Goal: Task Accomplishment & Management: Manage account settings

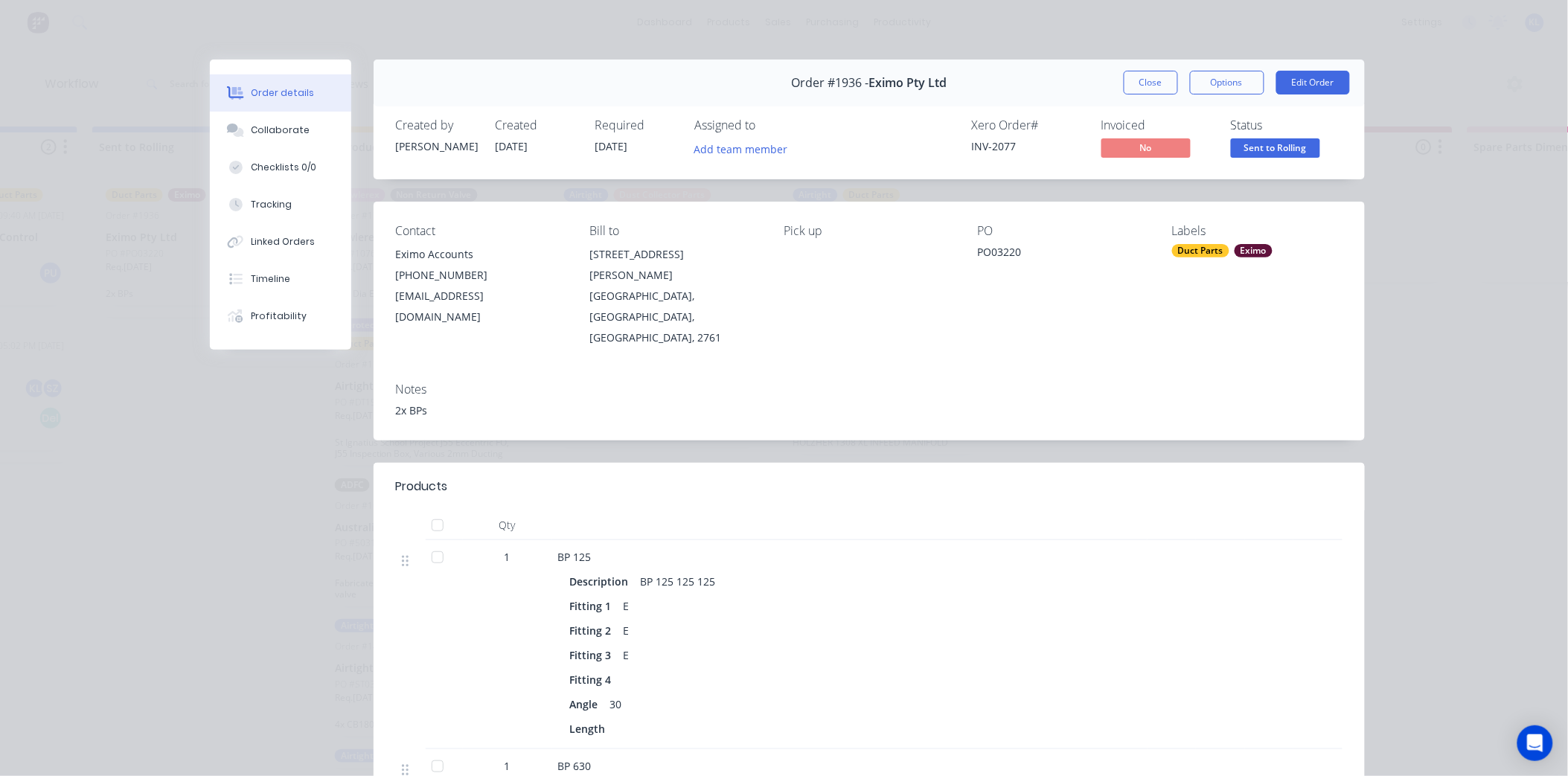
scroll to position [1569, 0]
click at [1149, 84] on button "Close" at bounding box center [1151, 83] width 54 height 24
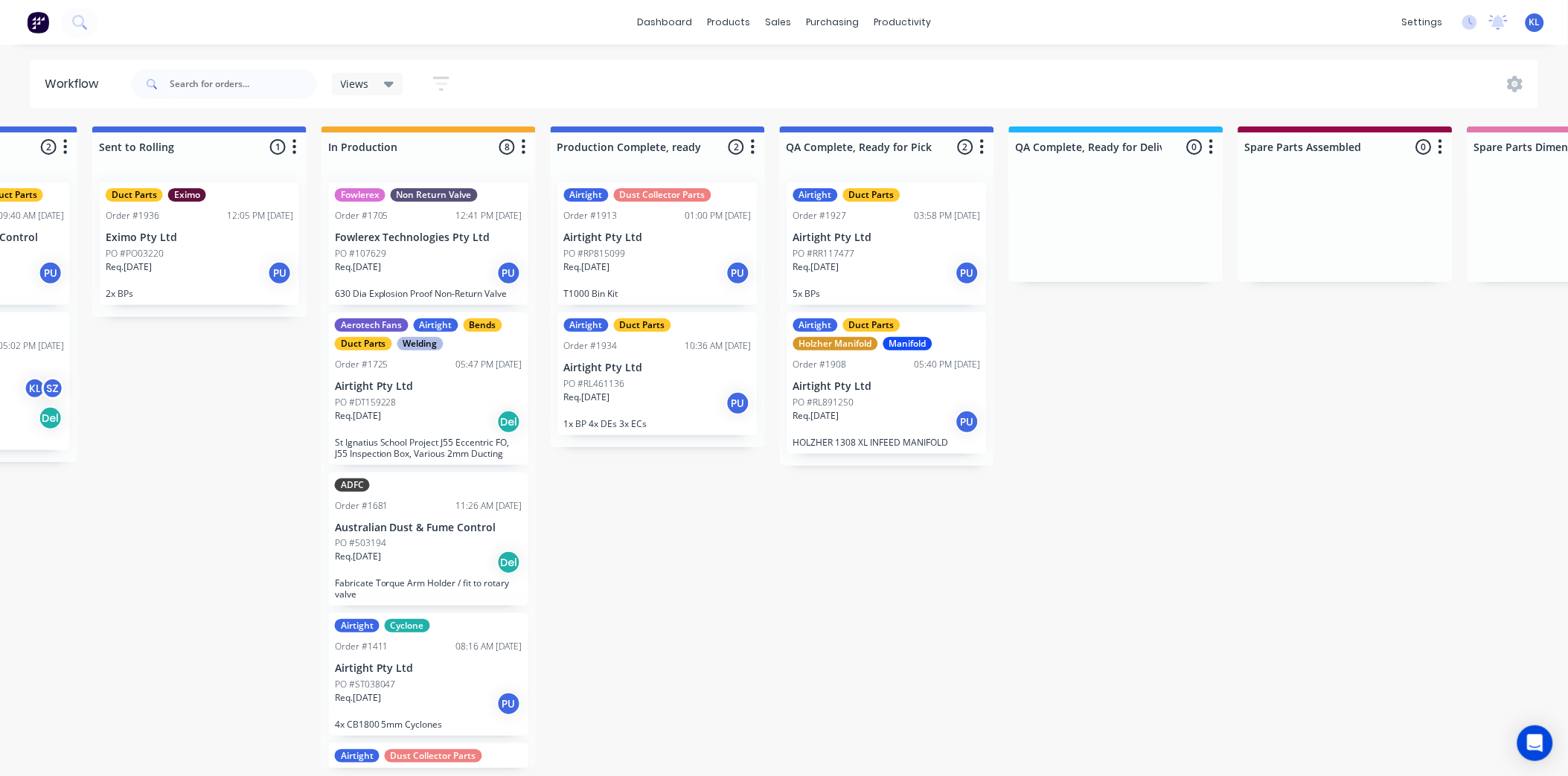
scroll to position [4, 627]
click at [224, 288] on p "2x BPs" at bounding box center [200, 293] width 188 height 11
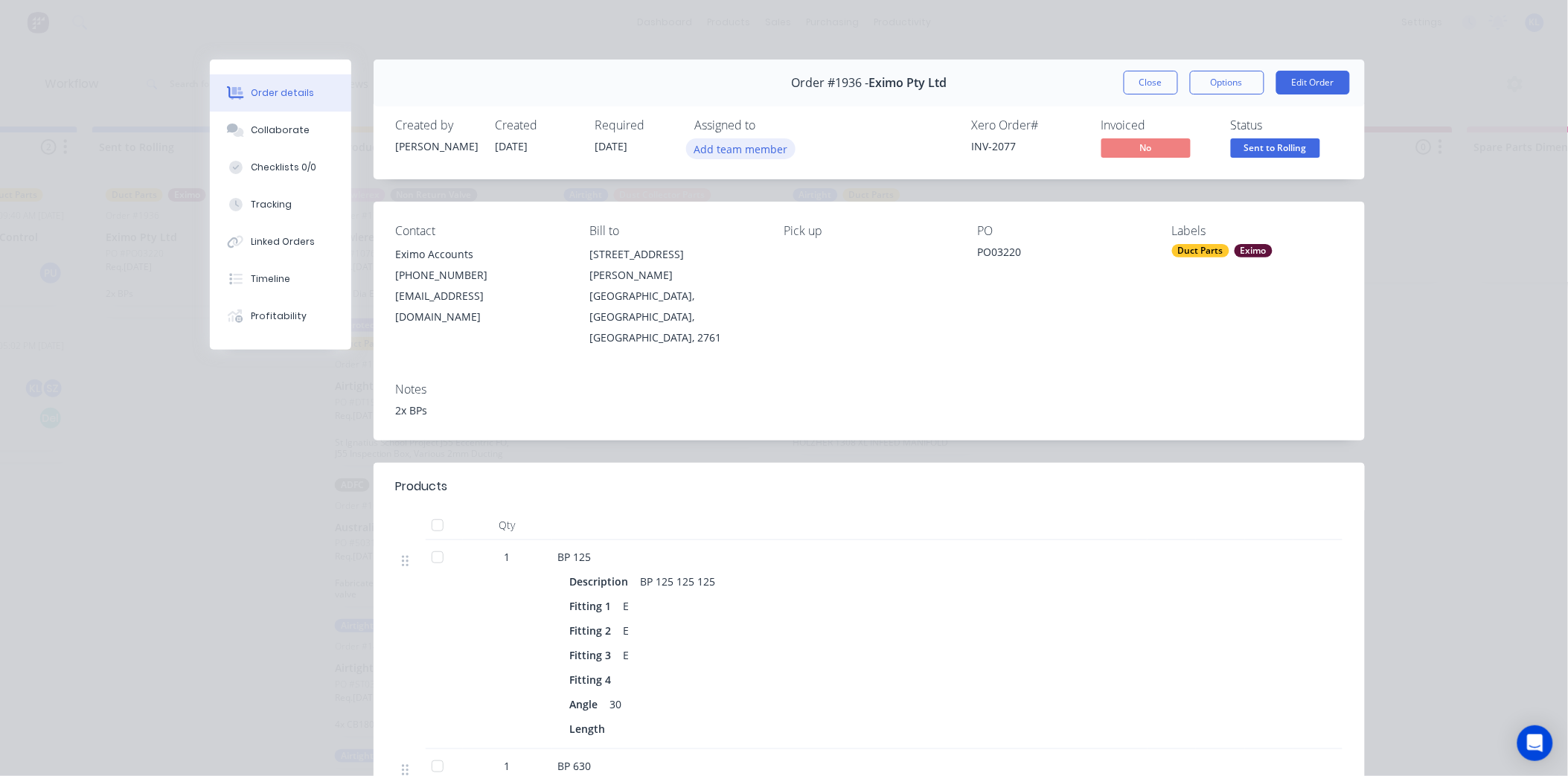
click at [747, 139] on button "Add team member" at bounding box center [741, 149] width 110 height 20
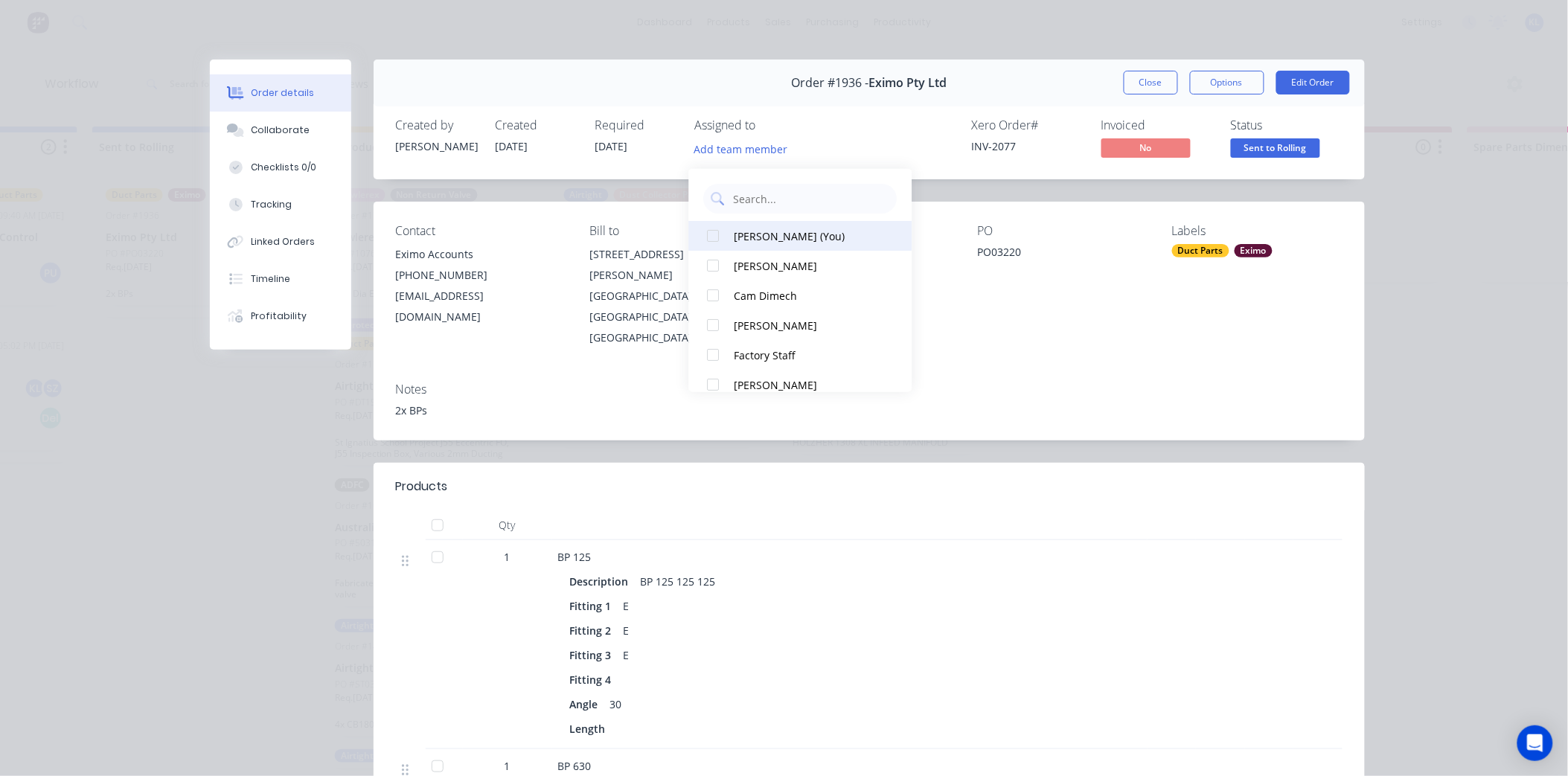
click at [741, 227] on div "[PERSON_NAME] (You) [PERSON_NAME] Cam Dimech [PERSON_NAME] Factory Staff [PERSO…" at bounding box center [800, 281] width 224 height 224
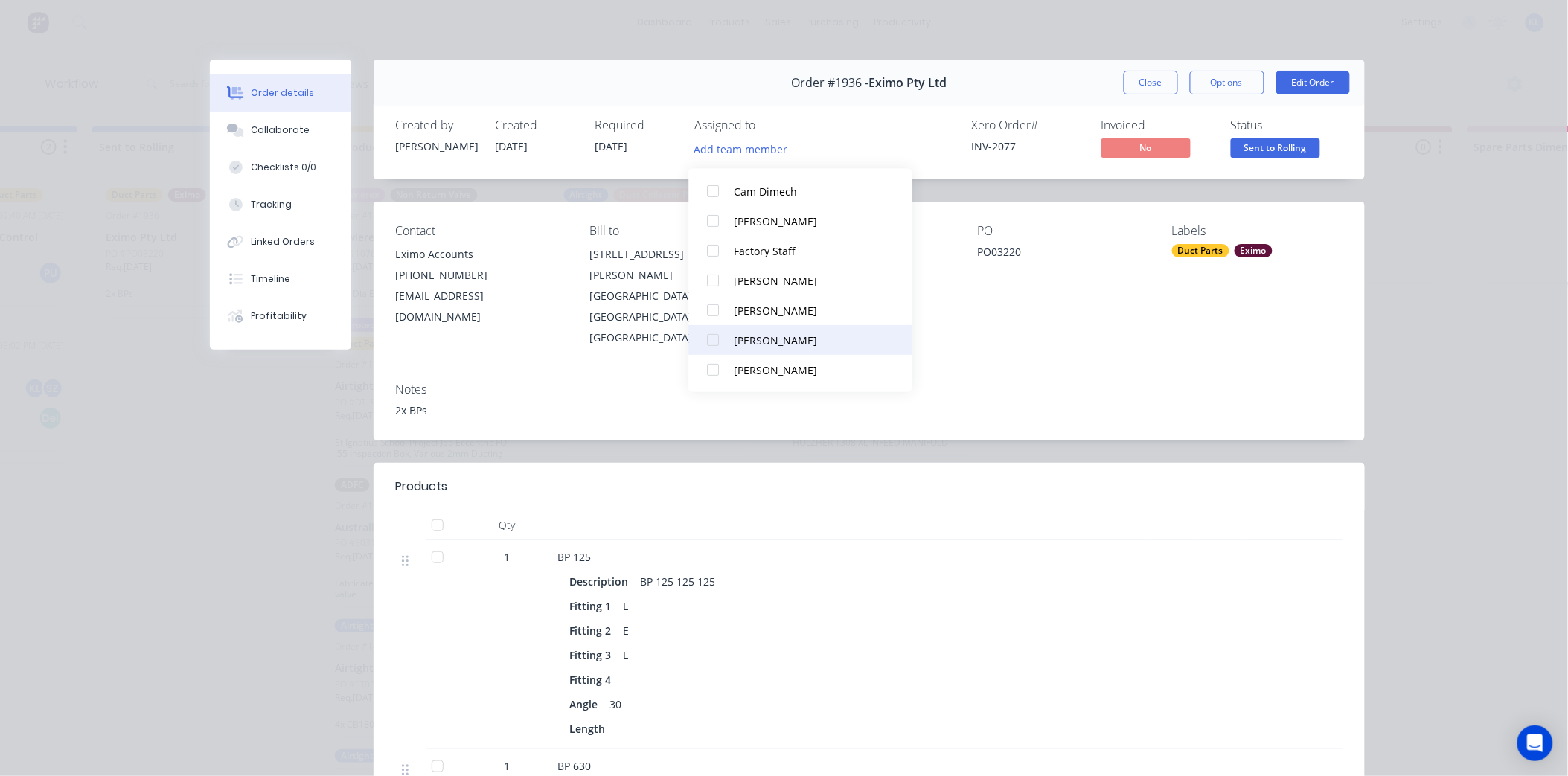
click at [773, 336] on div "[PERSON_NAME]" at bounding box center [808, 340] width 149 height 16
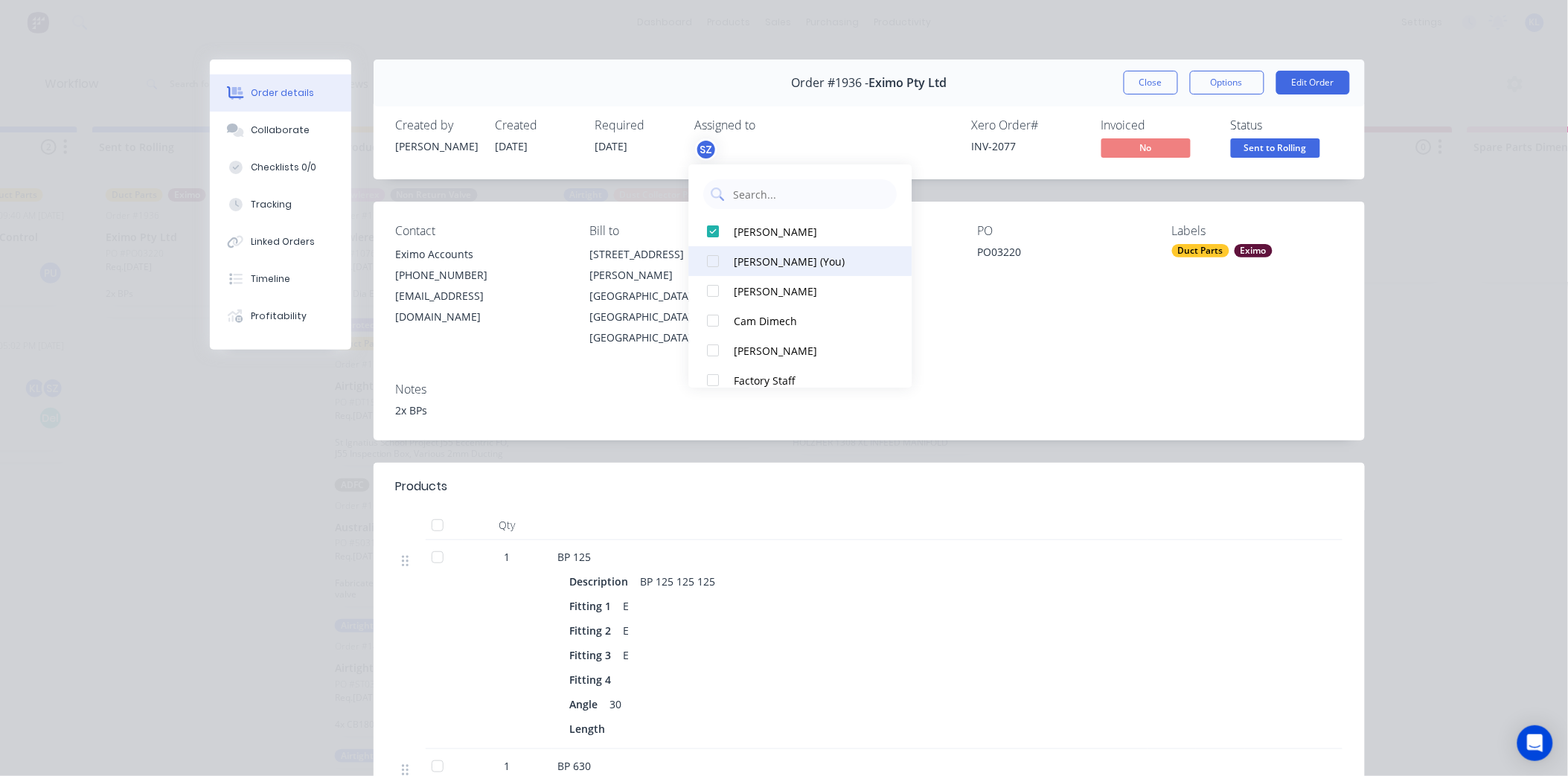
scroll to position [0, 627]
click at [756, 265] on div "[PERSON_NAME] (You)" at bounding box center [808, 262] width 149 height 16
click at [1231, 148] on span "Sent to Rolling" at bounding box center [1275, 148] width 89 height 19
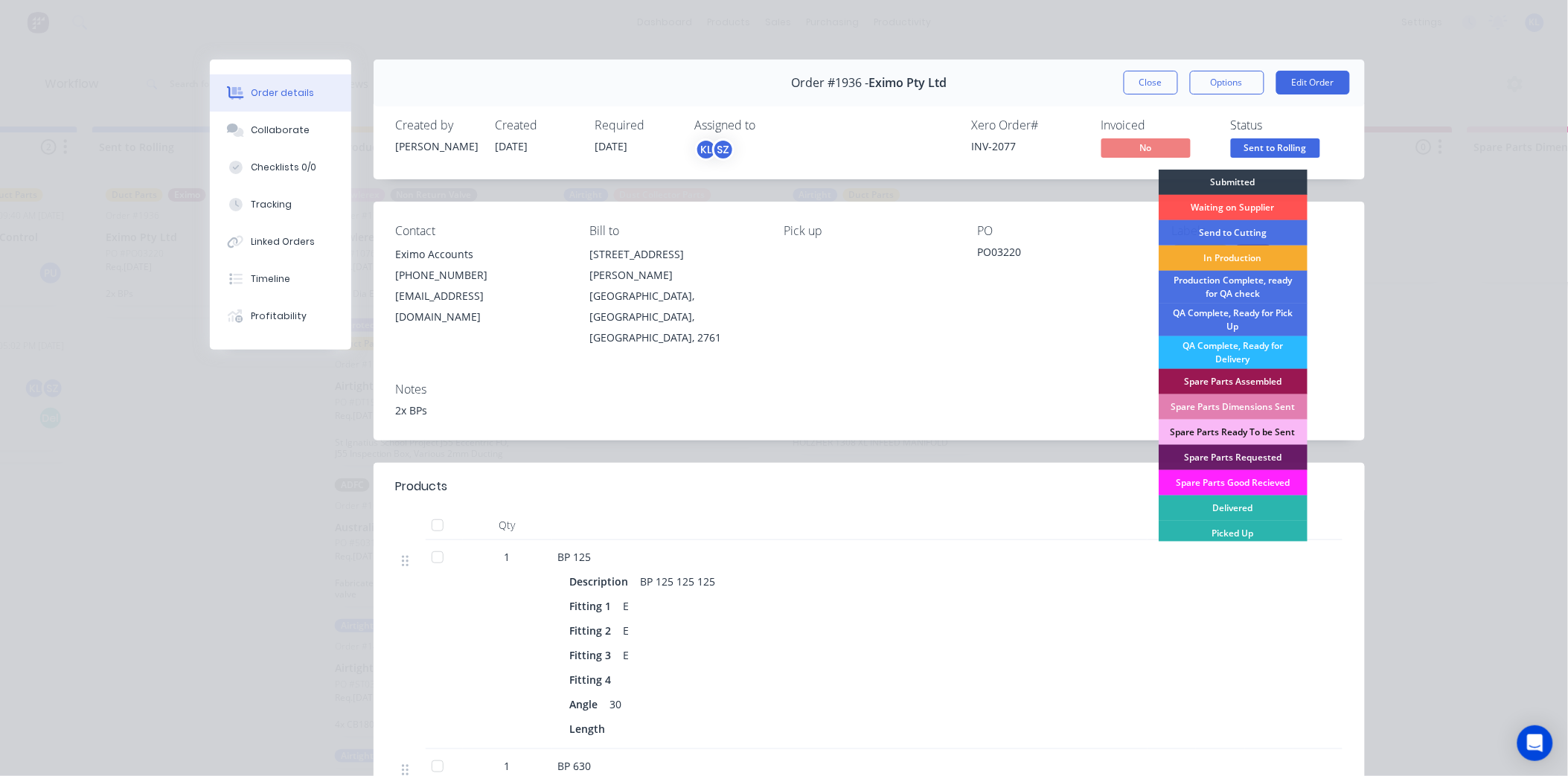
click at [1218, 259] on div "In Production" at bounding box center [1233, 258] width 149 height 25
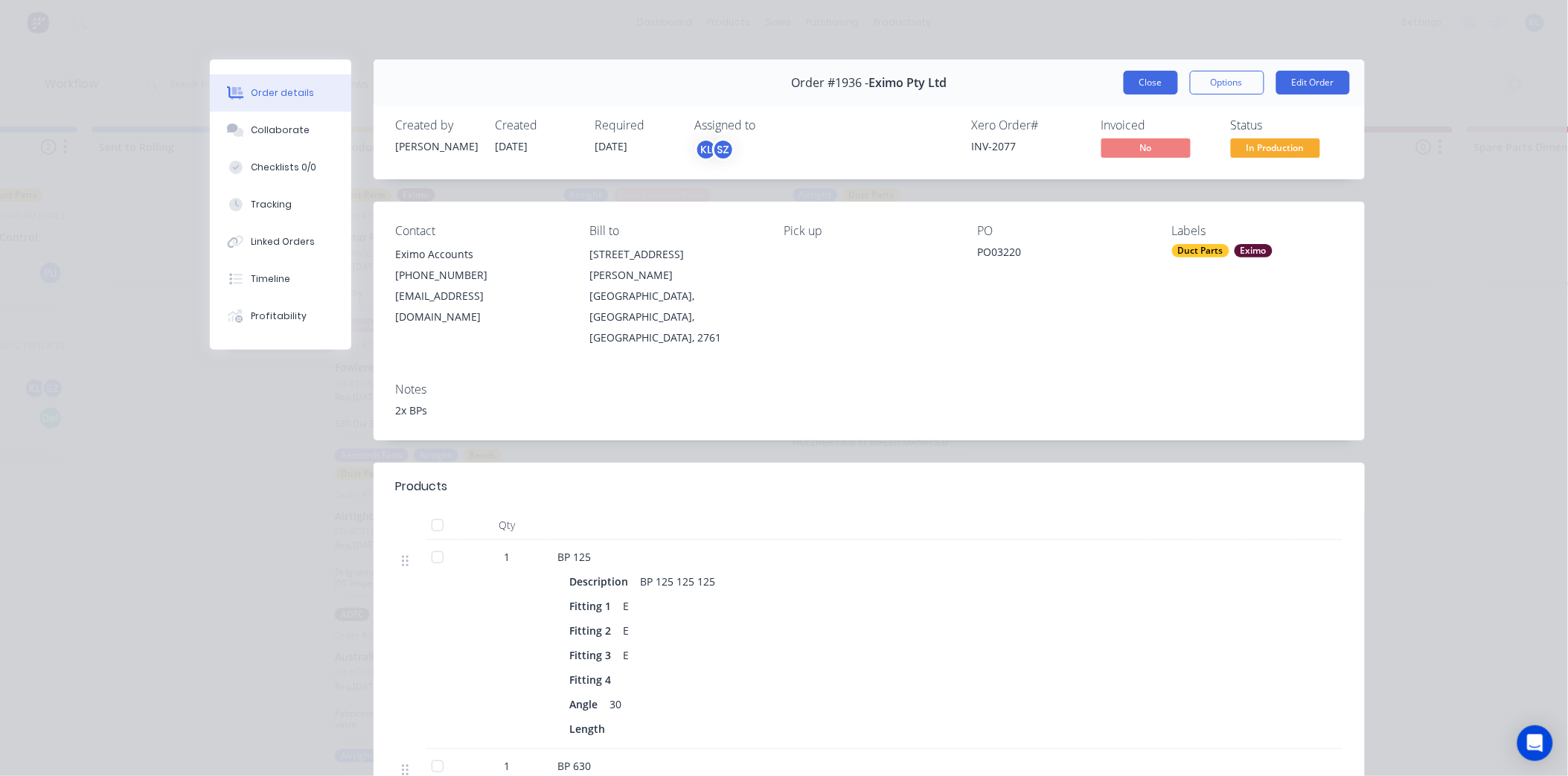
click at [1144, 89] on button "Close" at bounding box center [1151, 83] width 54 height 24
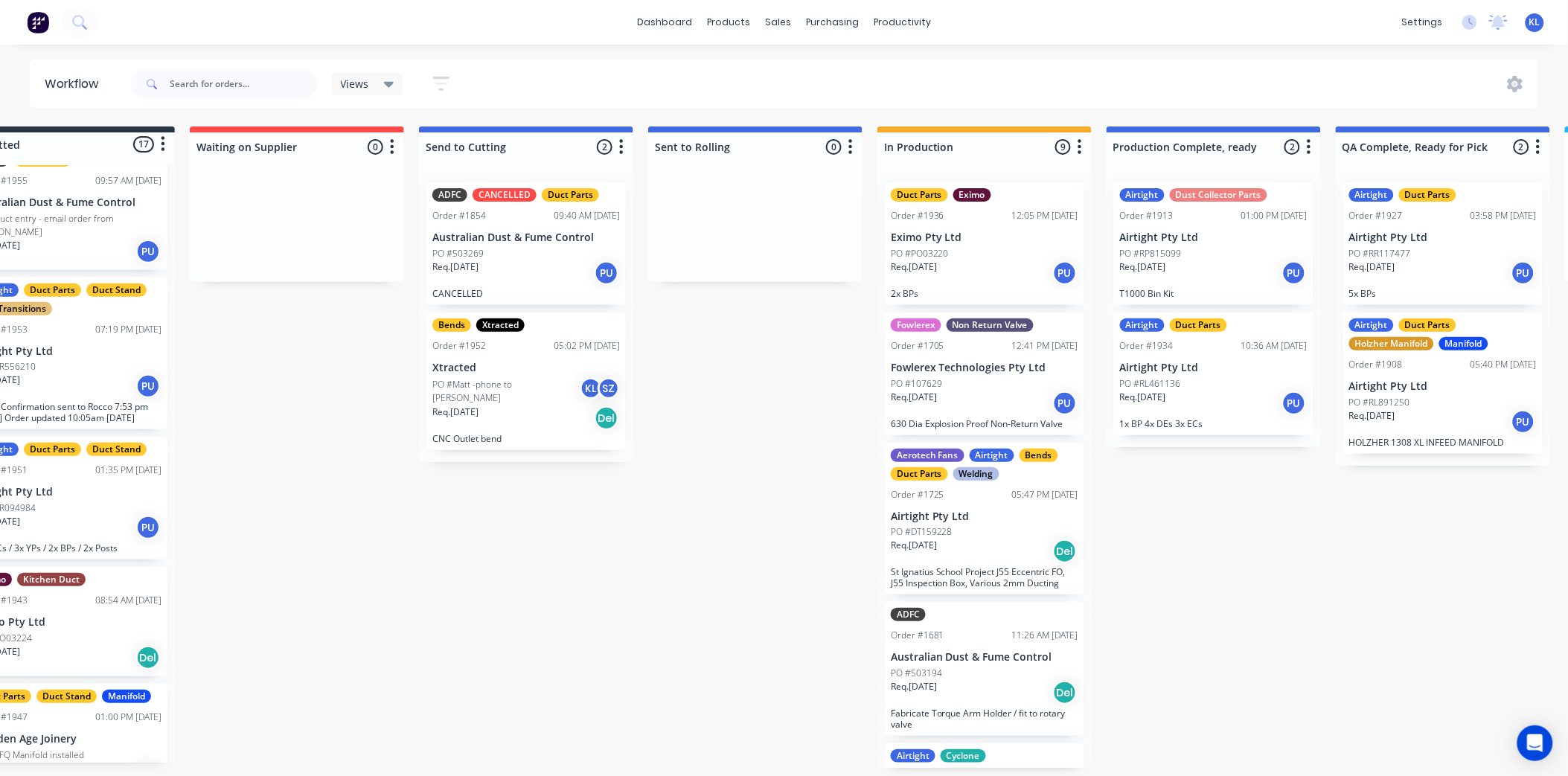
scroll to position [0, 48]
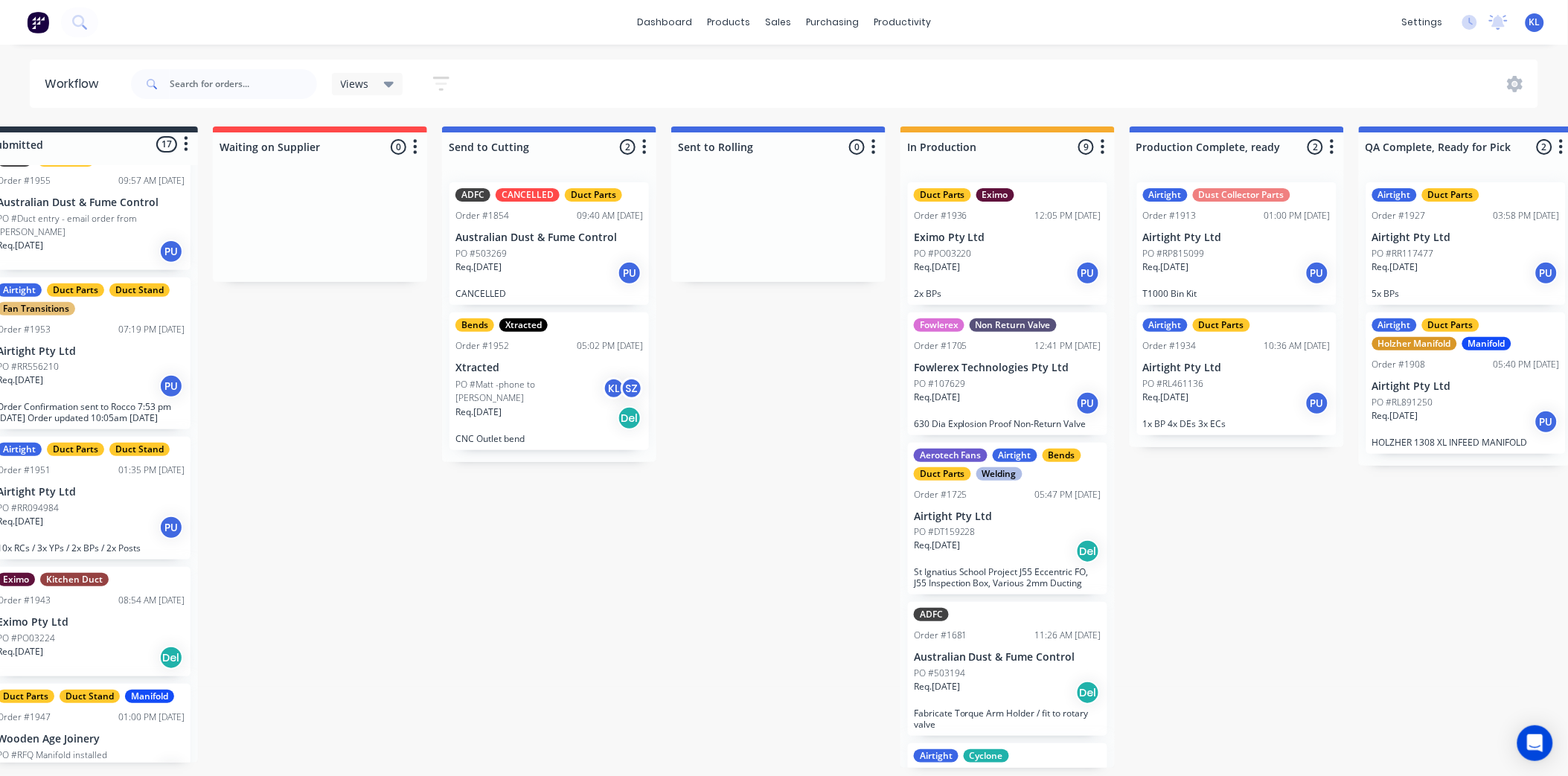
click at [526, 411] on div "Req. [DATE] Del" at bounding box center [549, 417] width 188 height 25
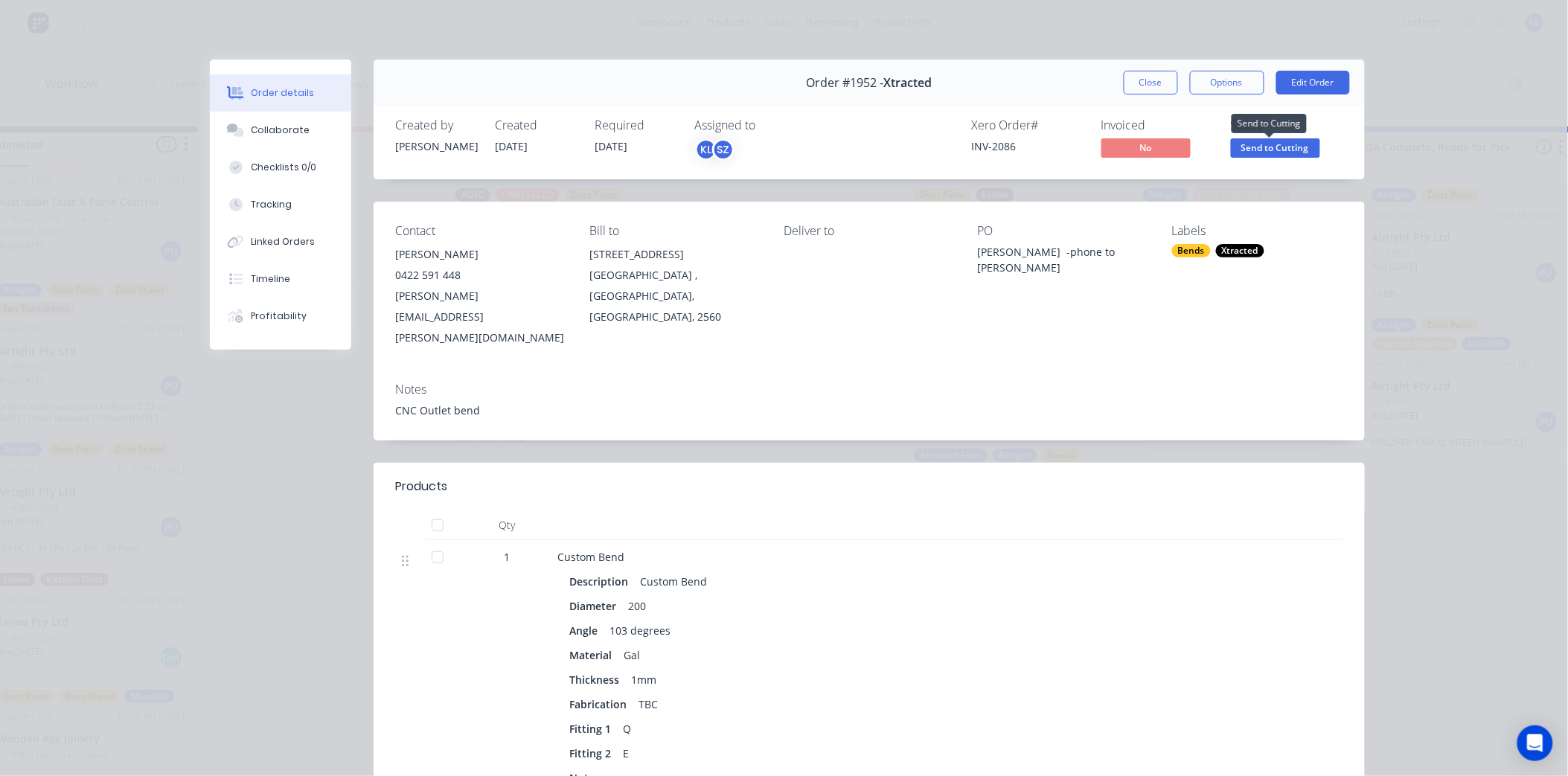
drag, startPoint x: 1259, startPoint y: 146, endPoint x: 1229, endPoint y: 149, distance: 30.1
click at [1256, 146] on span "Send to Cutting" at bounding box center [1275, 148] width 89 height 19
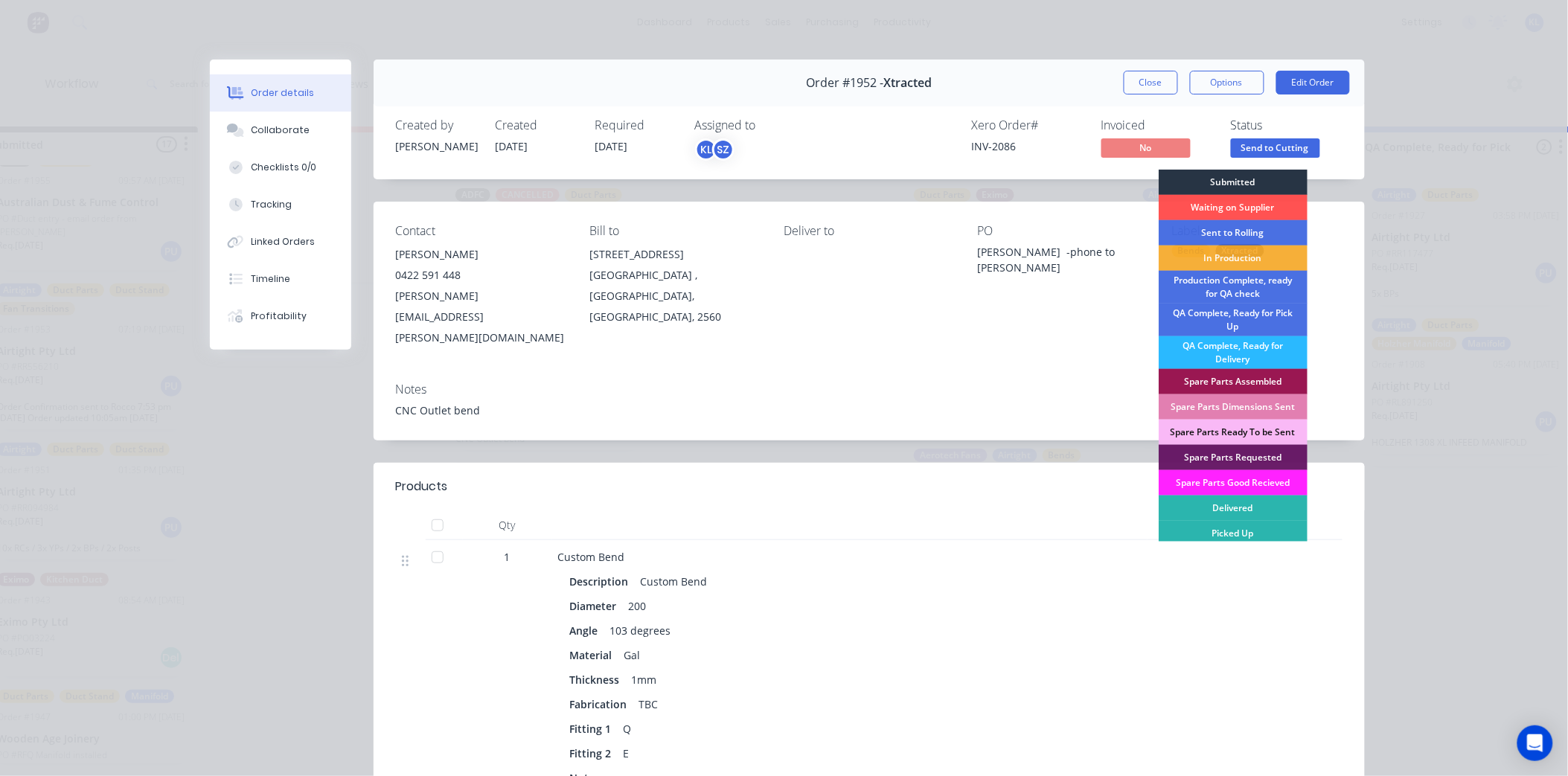
click at [1217, 172] on div "Submitted" at bounding box center [1233, 182] width 149 height 25
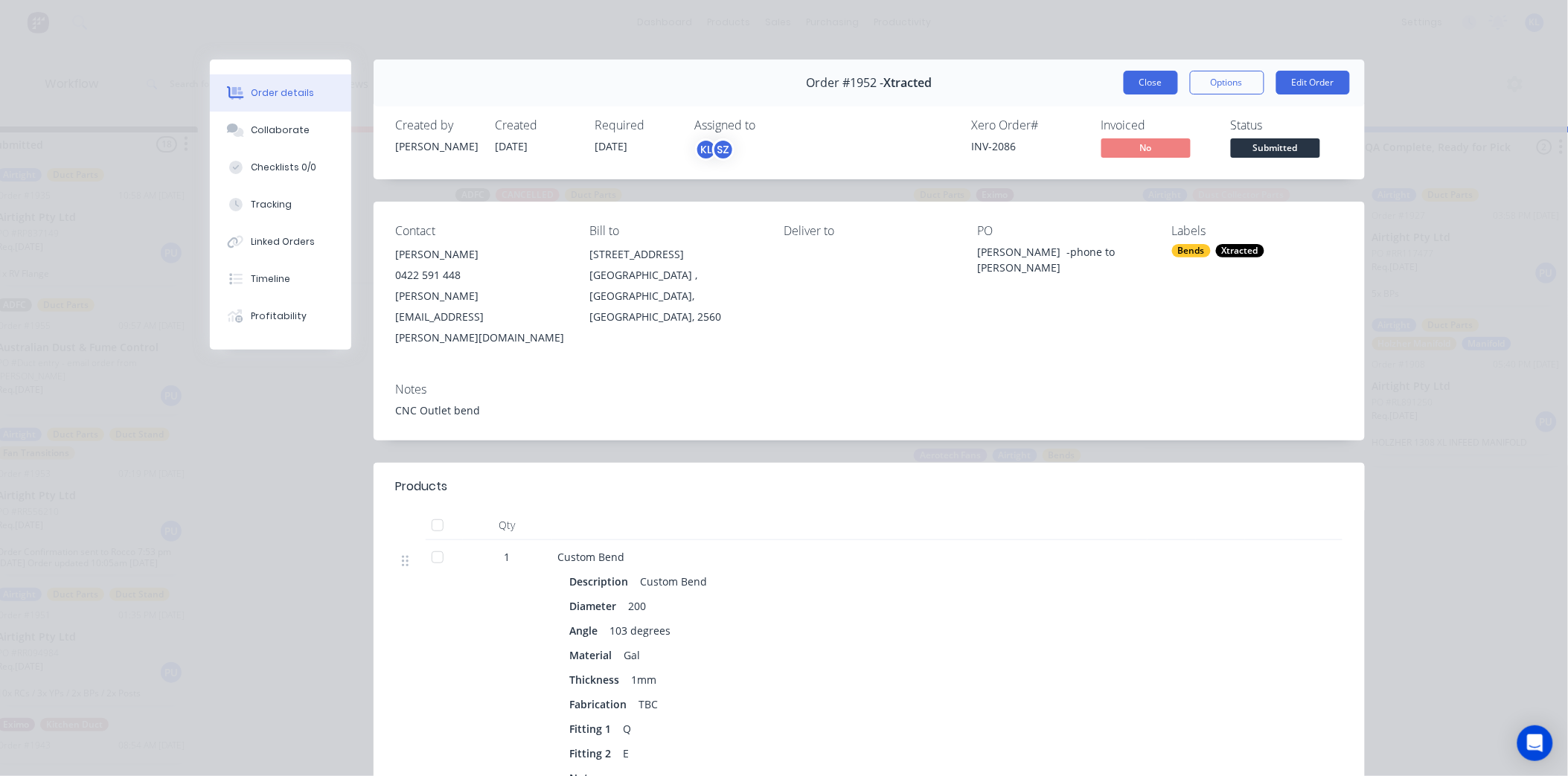
click at [1127, 85] on button "Close" at bounding box center [1151, 83] width 54 height 24
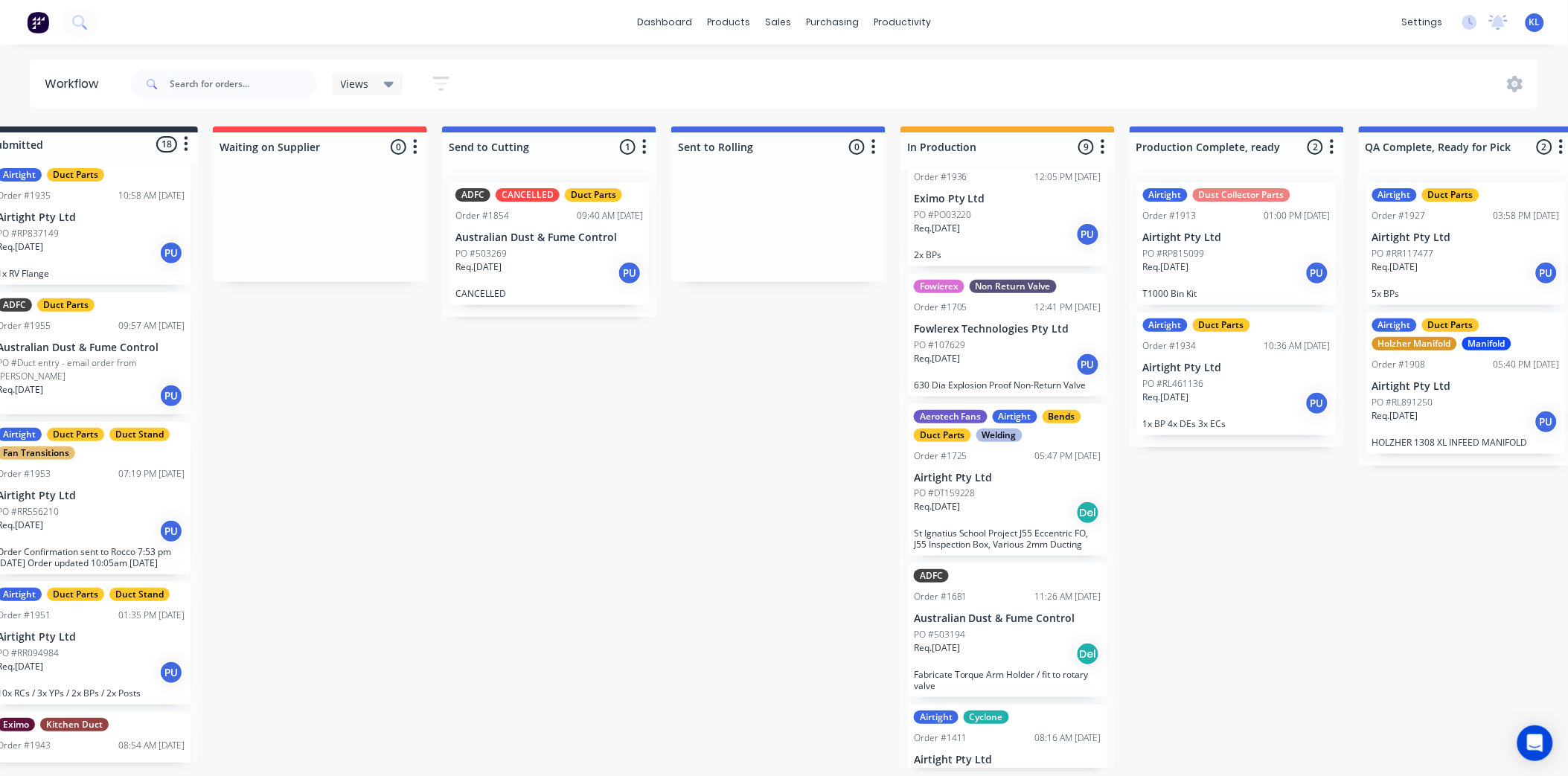
scroll to position [0, 0]
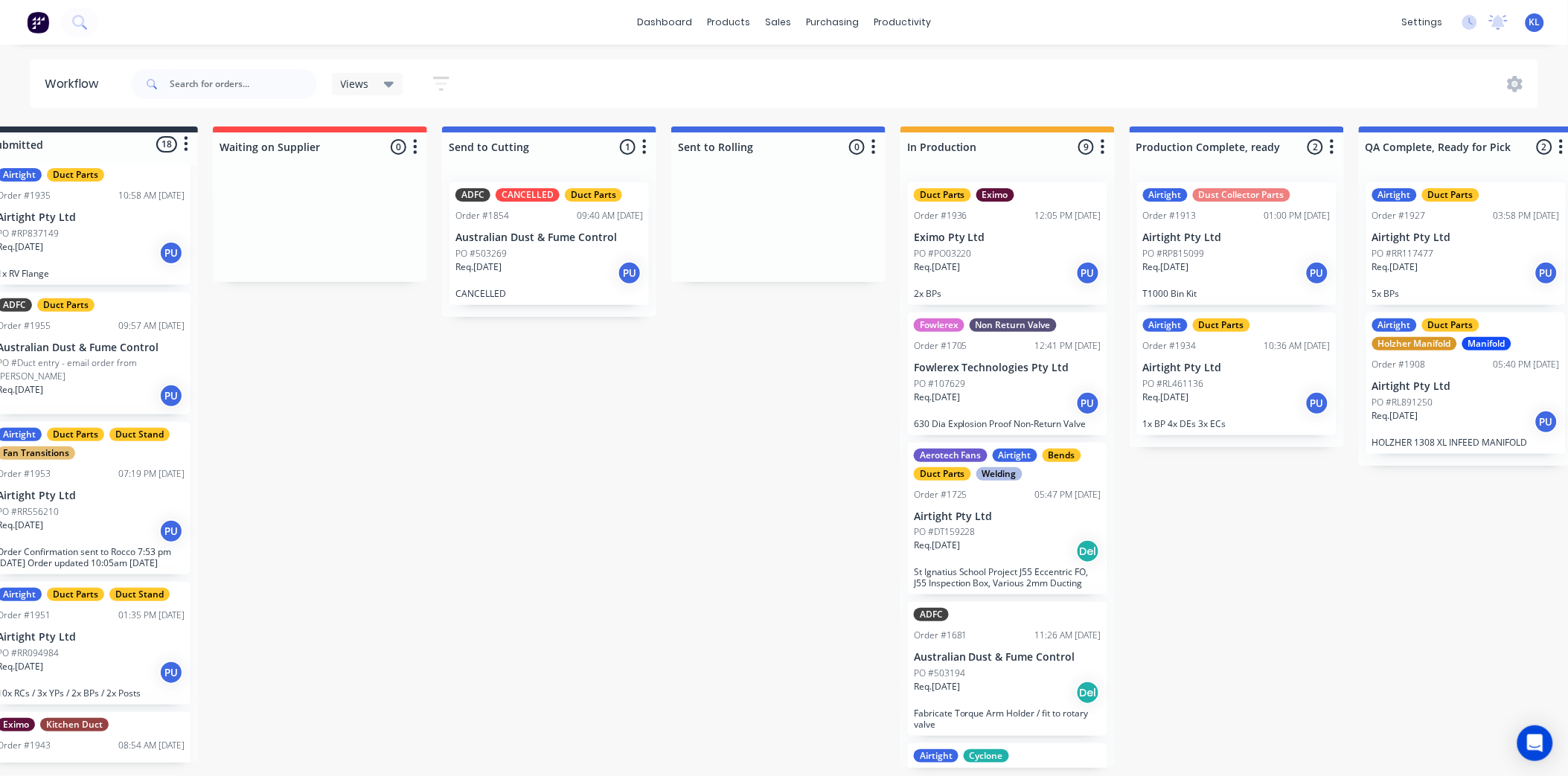
click at [978, 369] on p "Fowlerex Technologies Pty Ltd" at bounding box center [1007, 368] width 188 height 13
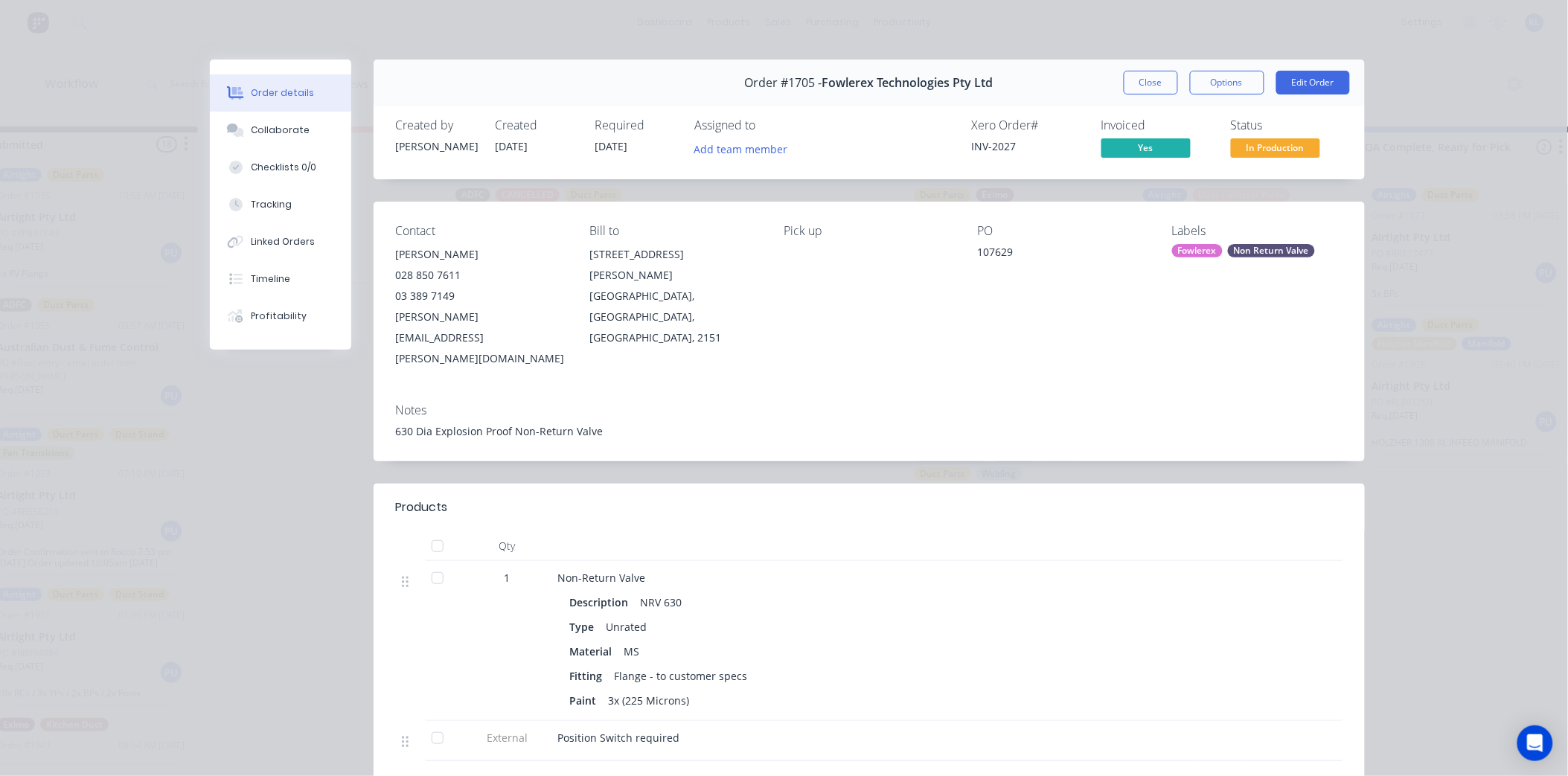
click at [1253, 158] on button "In Production" at bounding box center [1275, 150] width 89 height 22
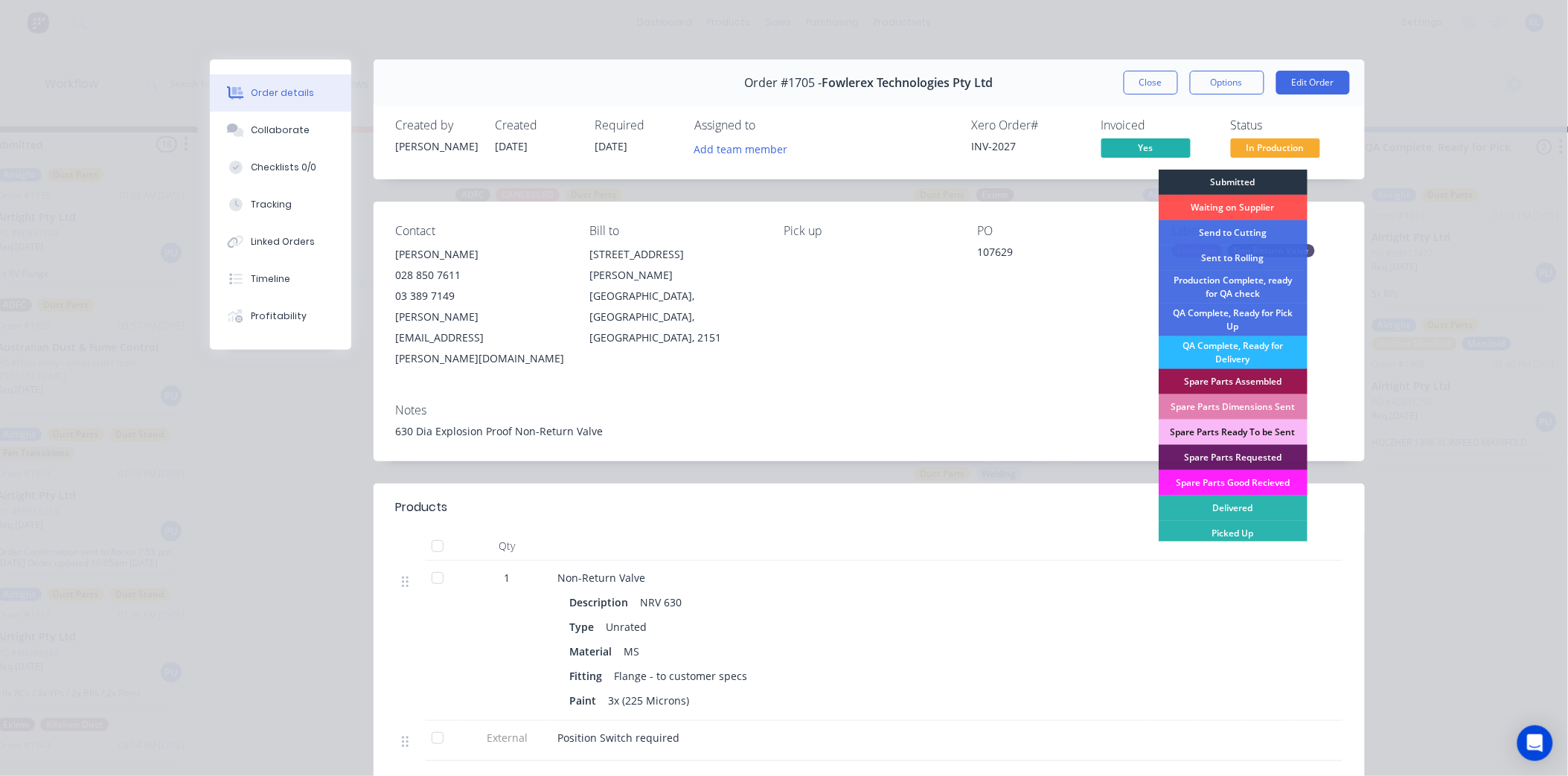
click at [1243, 186] on div "Submitted" at bounding box center [1233, 182] width 149 height 25
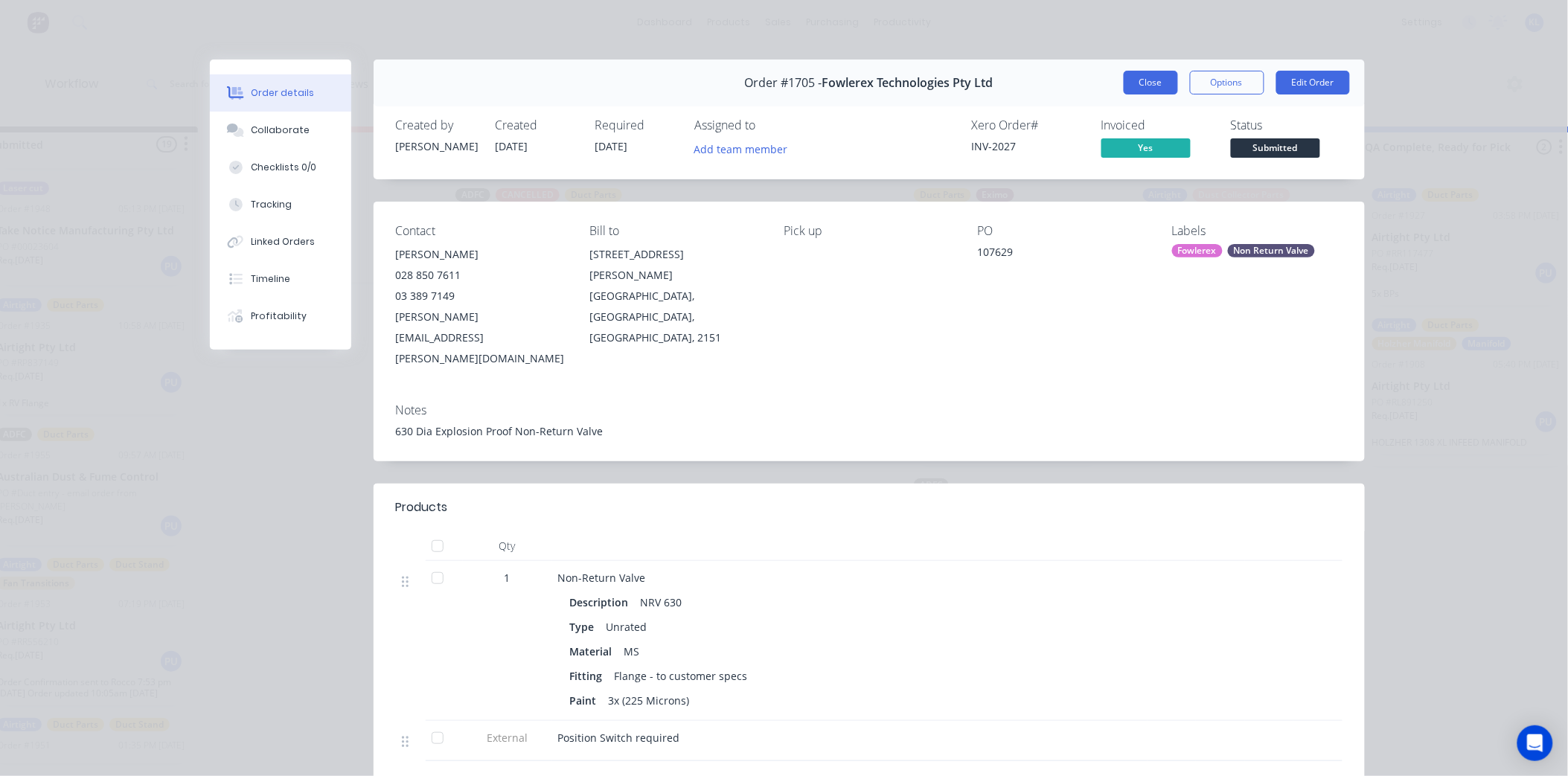
click at [1153, 75] on button "Close" at bounding box center [1151, 83] width 54 height 24
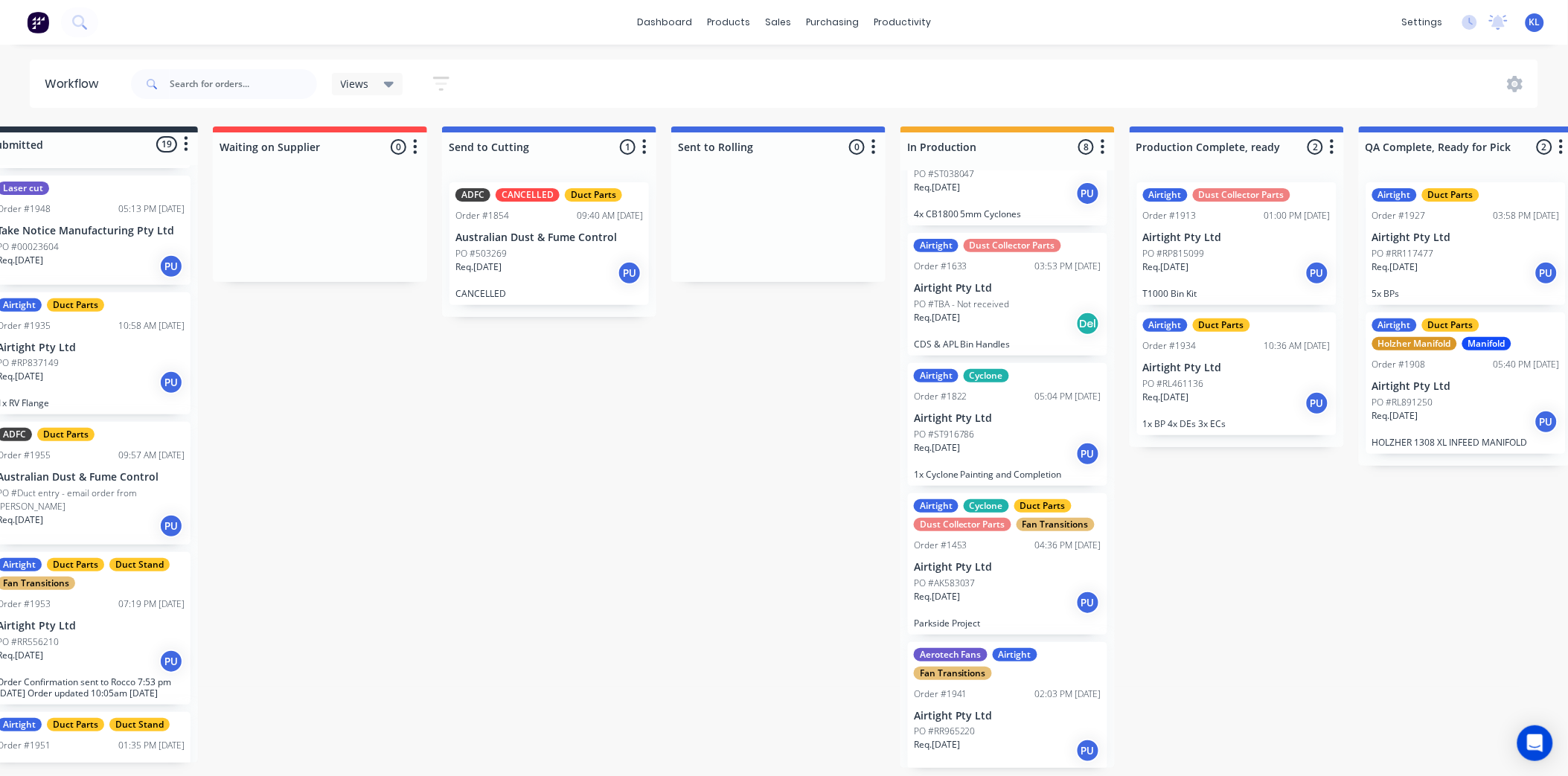
scroll to position [263, 0]
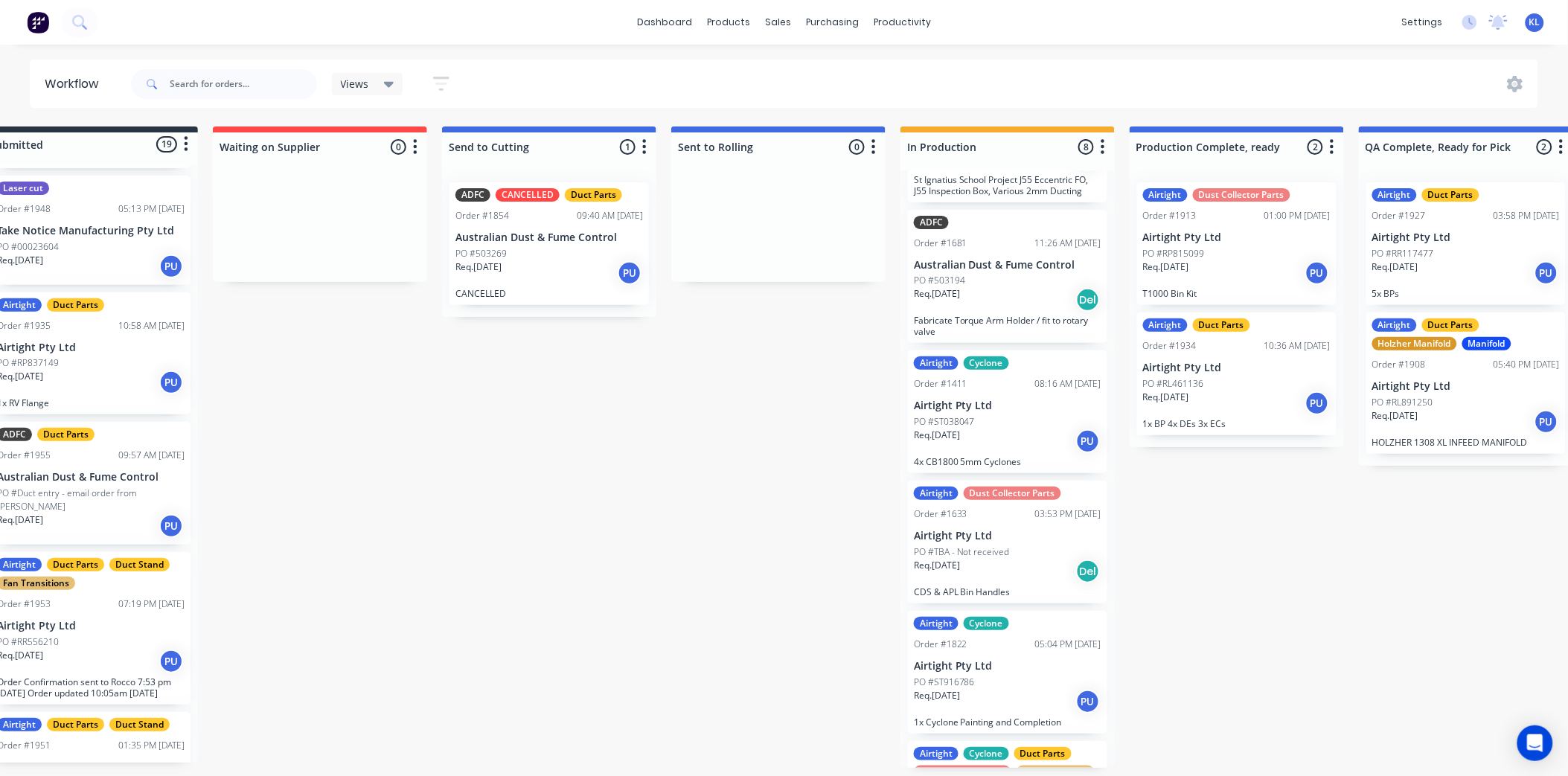
click at [1013, 417] on div "PO #ST038047" at bounding box center [1007, 421] width 188 height 13
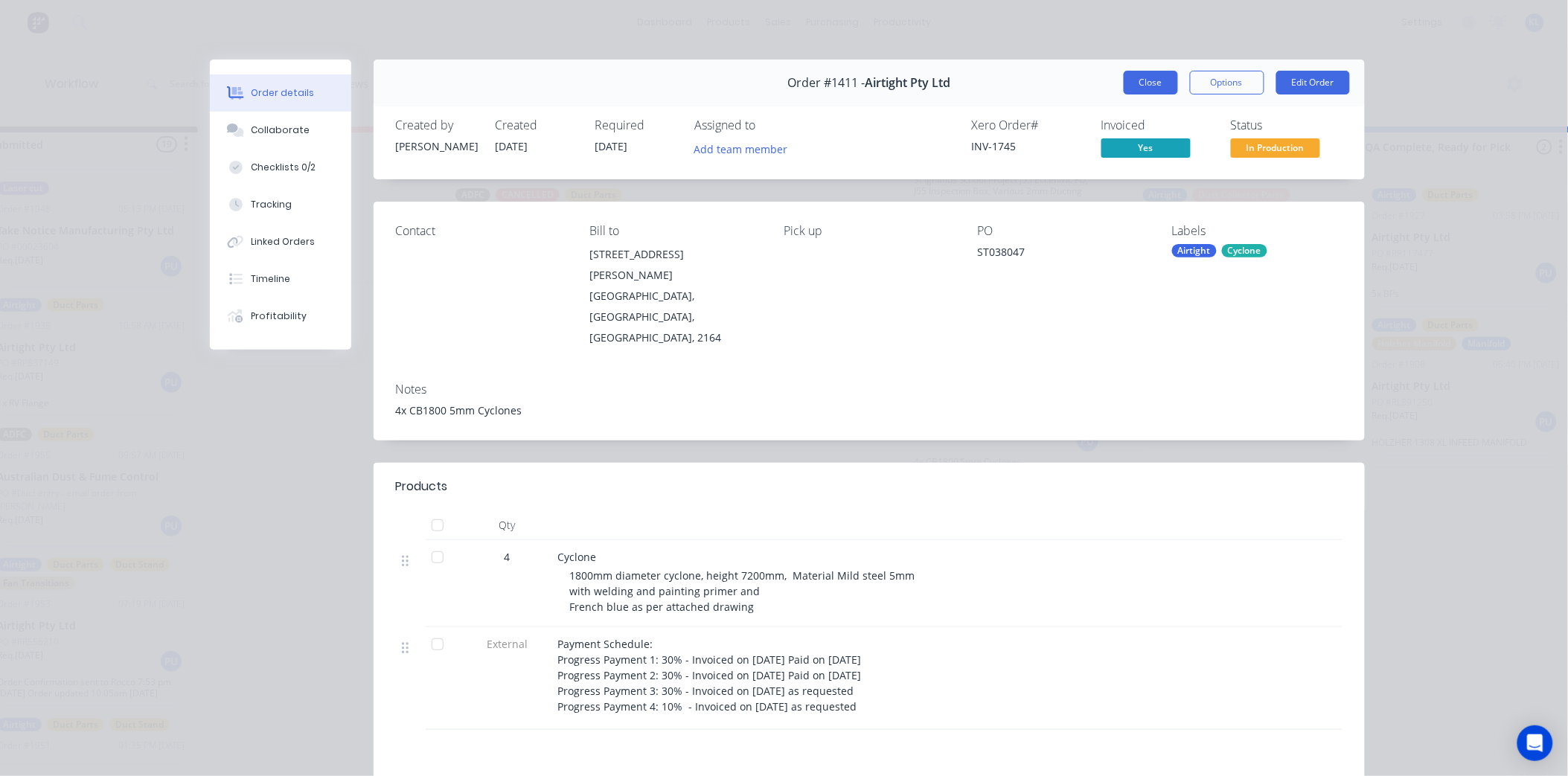
click at [1159, 80] on button "Close" at bounding box center [1151, 83] width 54 height 24
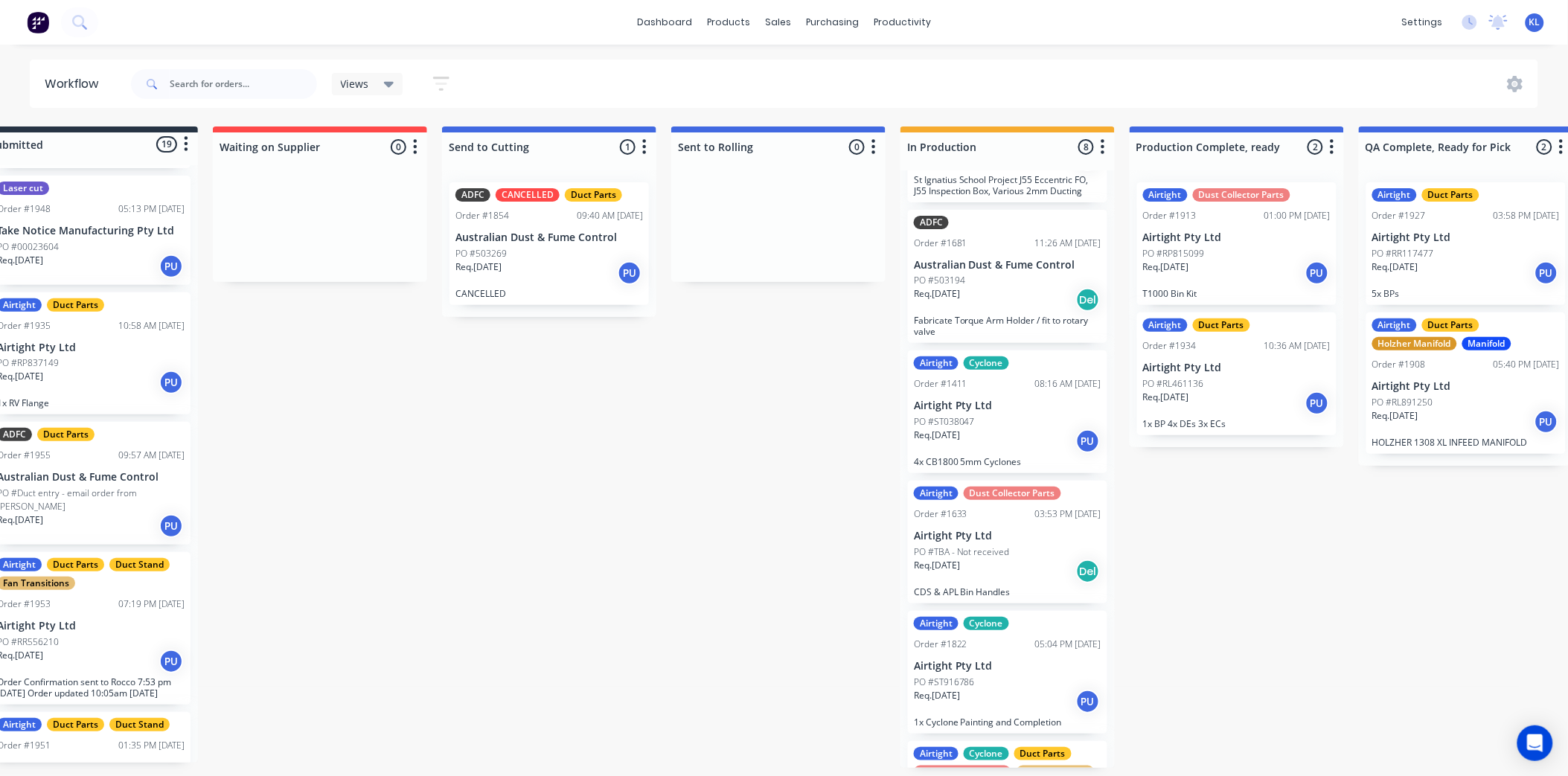
click at [1010, 291] on div "Req. [DATE] Del" at bounding box center [1007, 300] width 188 height 25
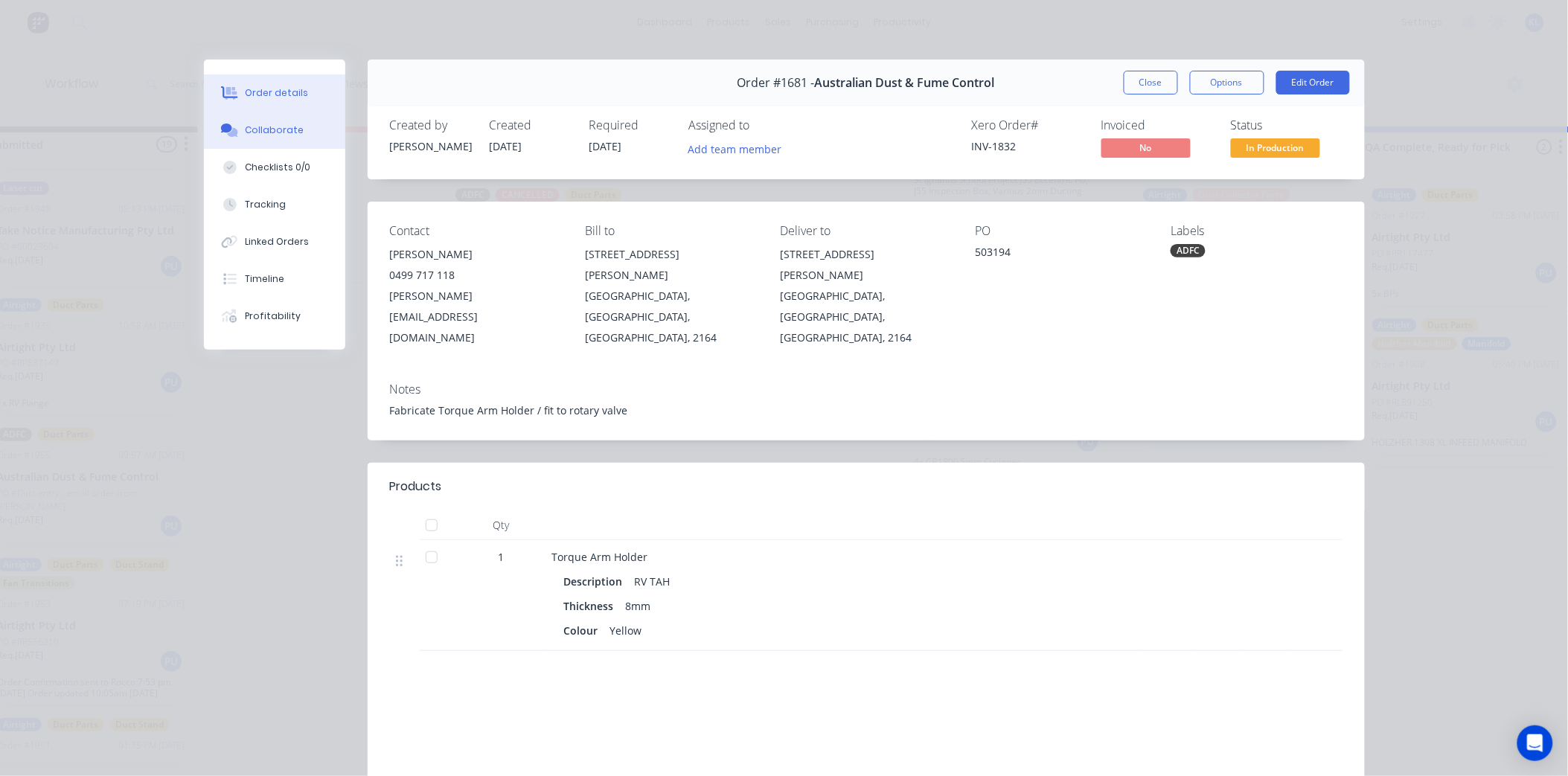
click at [302, 129] on button "Collaborate" at bounding box center [274, 130] width 142 height 37
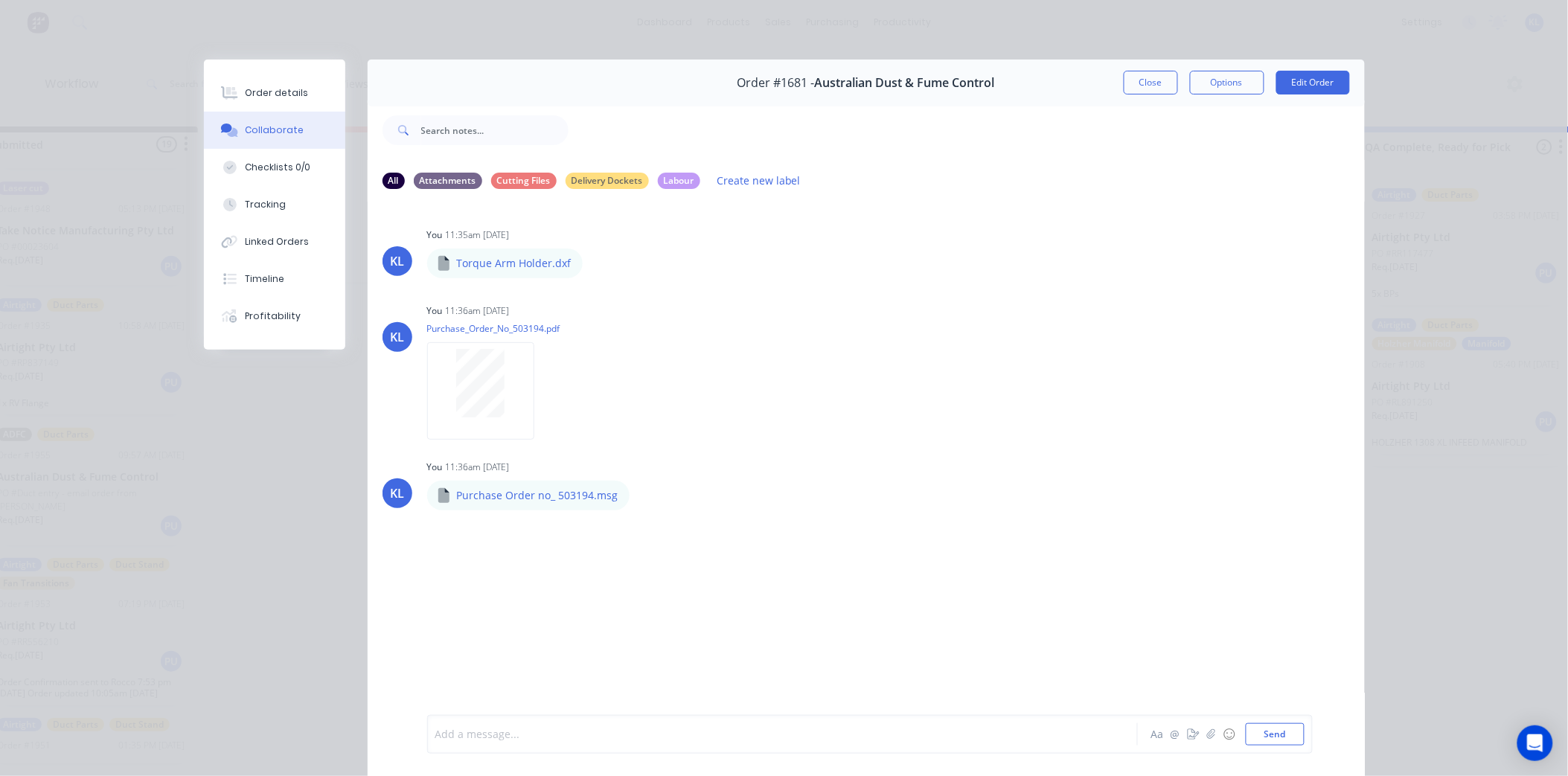
drag, startPoint x: 491, startPoint y: 728, endPoint x: 480, endPoint y: 713, distance: 18.6
click at [487, 727] on div at bounding box center [762, 735] width 651 height 16
click at [1273, 738] on button "Send" at bounding box center [1275, 735] width 59 height 22
click at [264, 83] on button "Order details" at bounding box center [274, 93] width 142 height 37
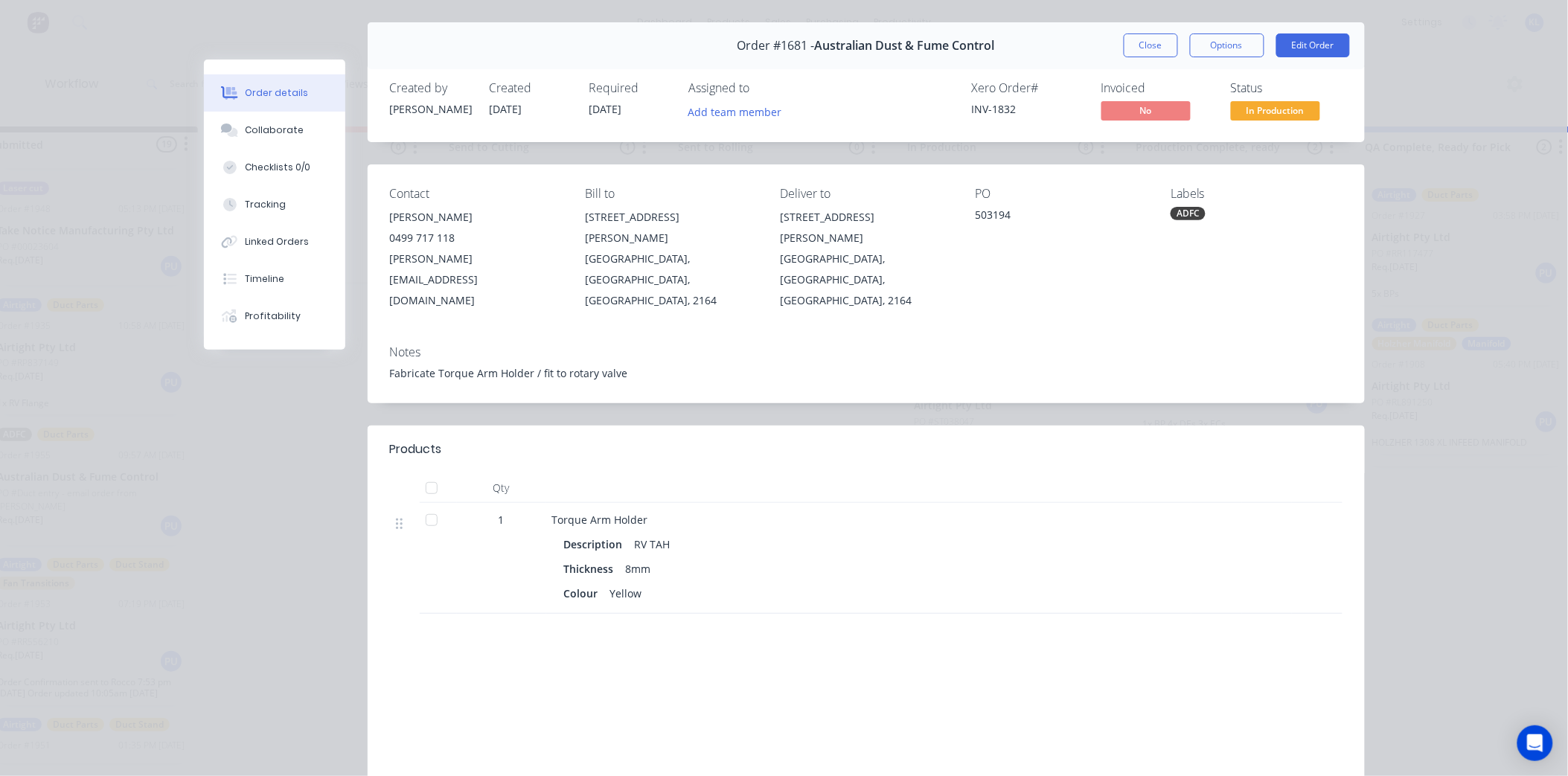
scroll to position [0, 0]
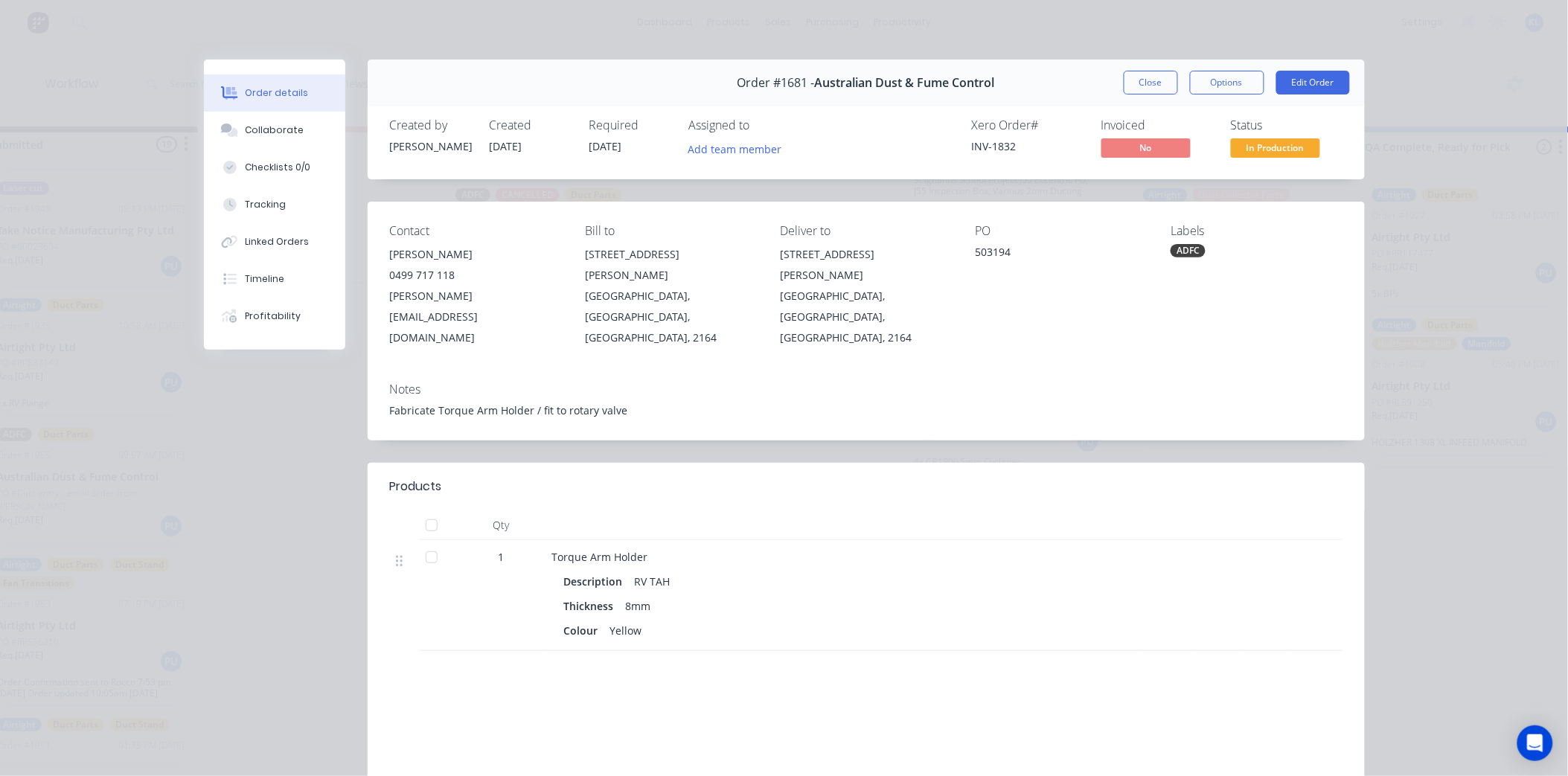
click at [1260, 151] on span "In Production" at bounding box center [1275, 148] width 89 height 19
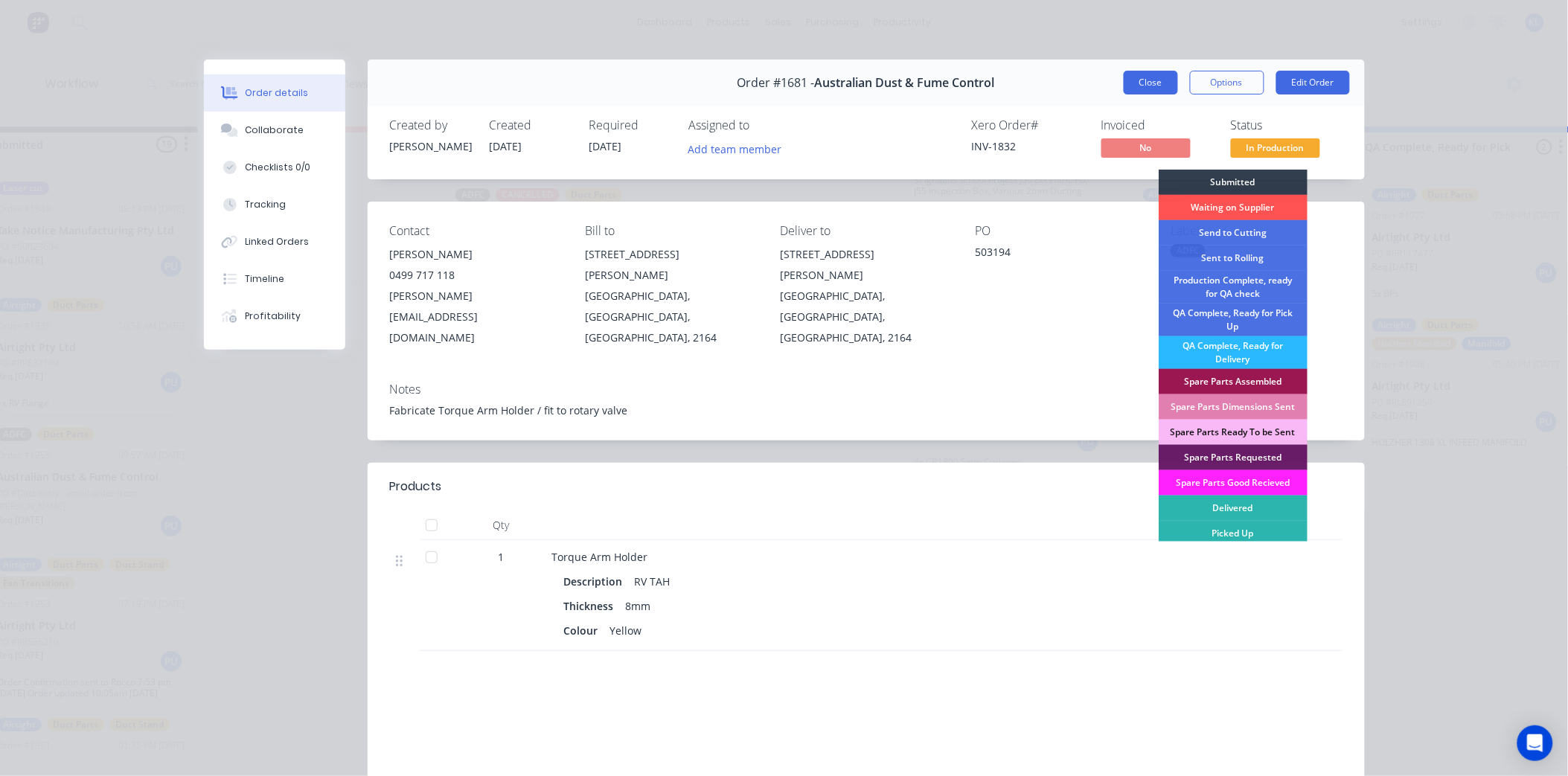
click at [1156, 80] on button "Close" at bounding box center [1151, 83] width 54 height 24
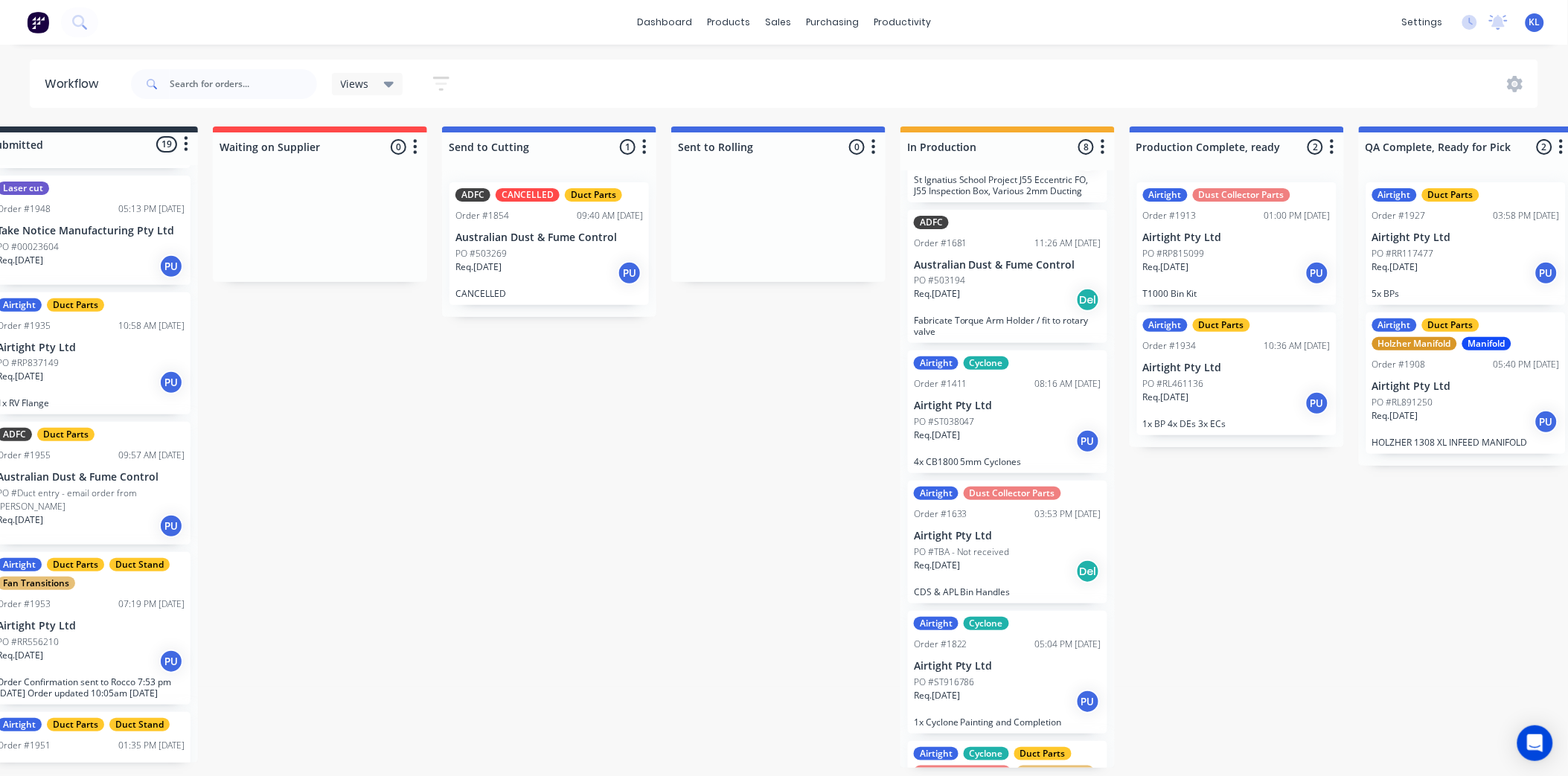
click at [533, 272] on div "Req. [DATE] PU" at bounding box center [549, 273] width 188 height 25
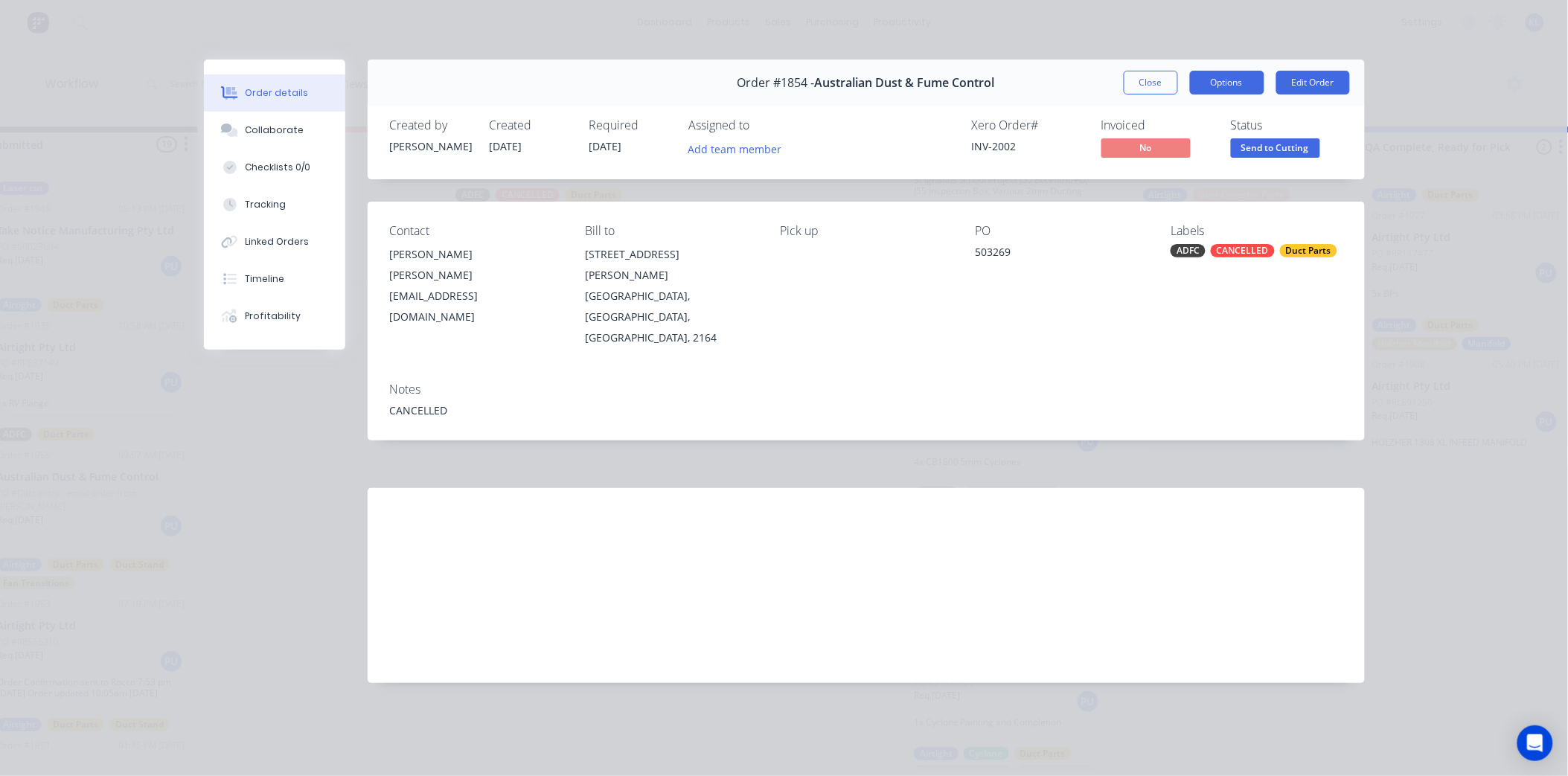
click at [1239, 79] on button "Options" at bounding box center [1227, 83] width 75 height 24
click at [1286, 149] on span "Send to Cutting" at bounding box center [1275, 148] width 89 height 19
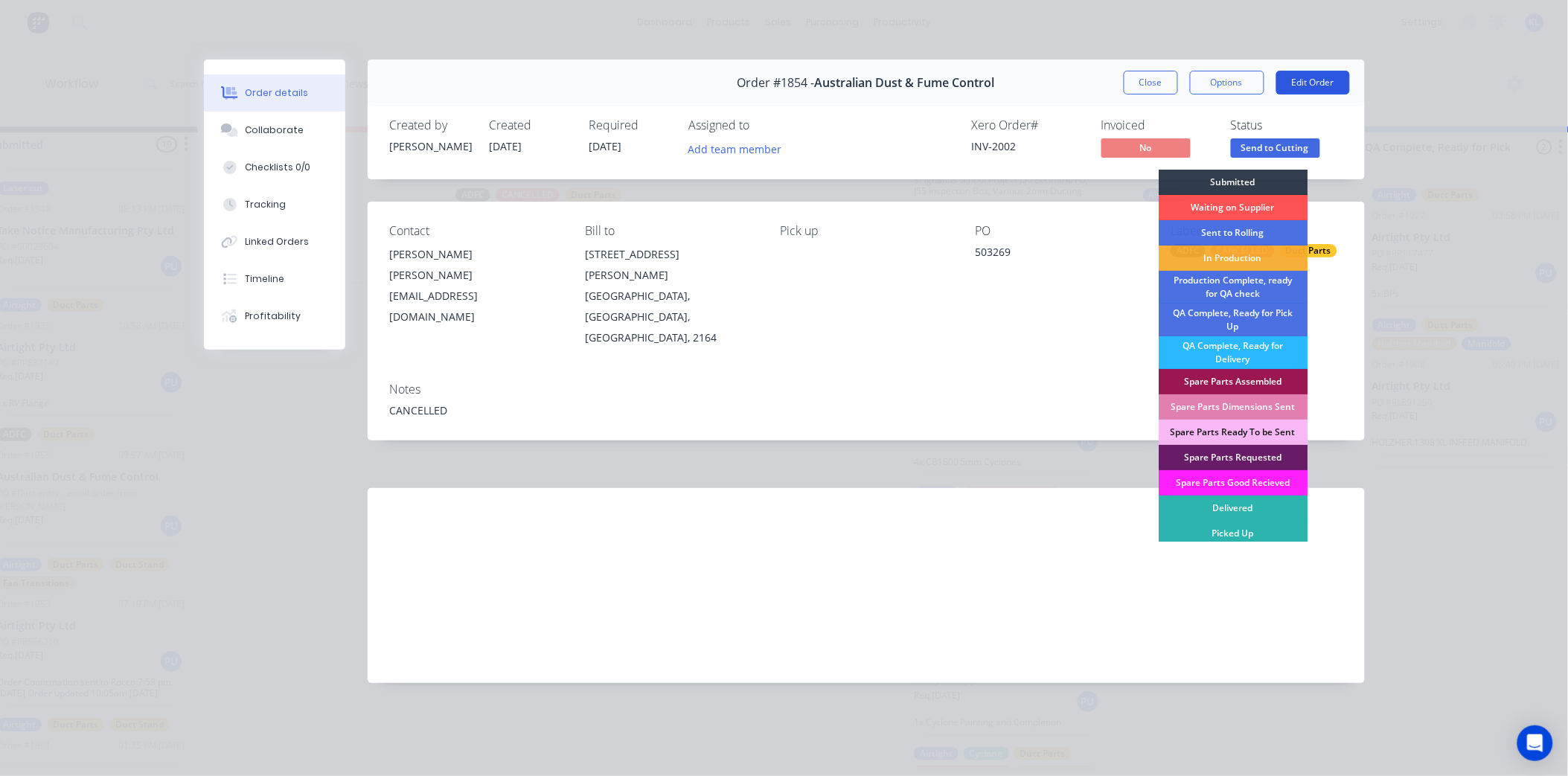
click at [1306, 87] on button "Edit Order" at bounding box center [1312, 83] width 74 height 24
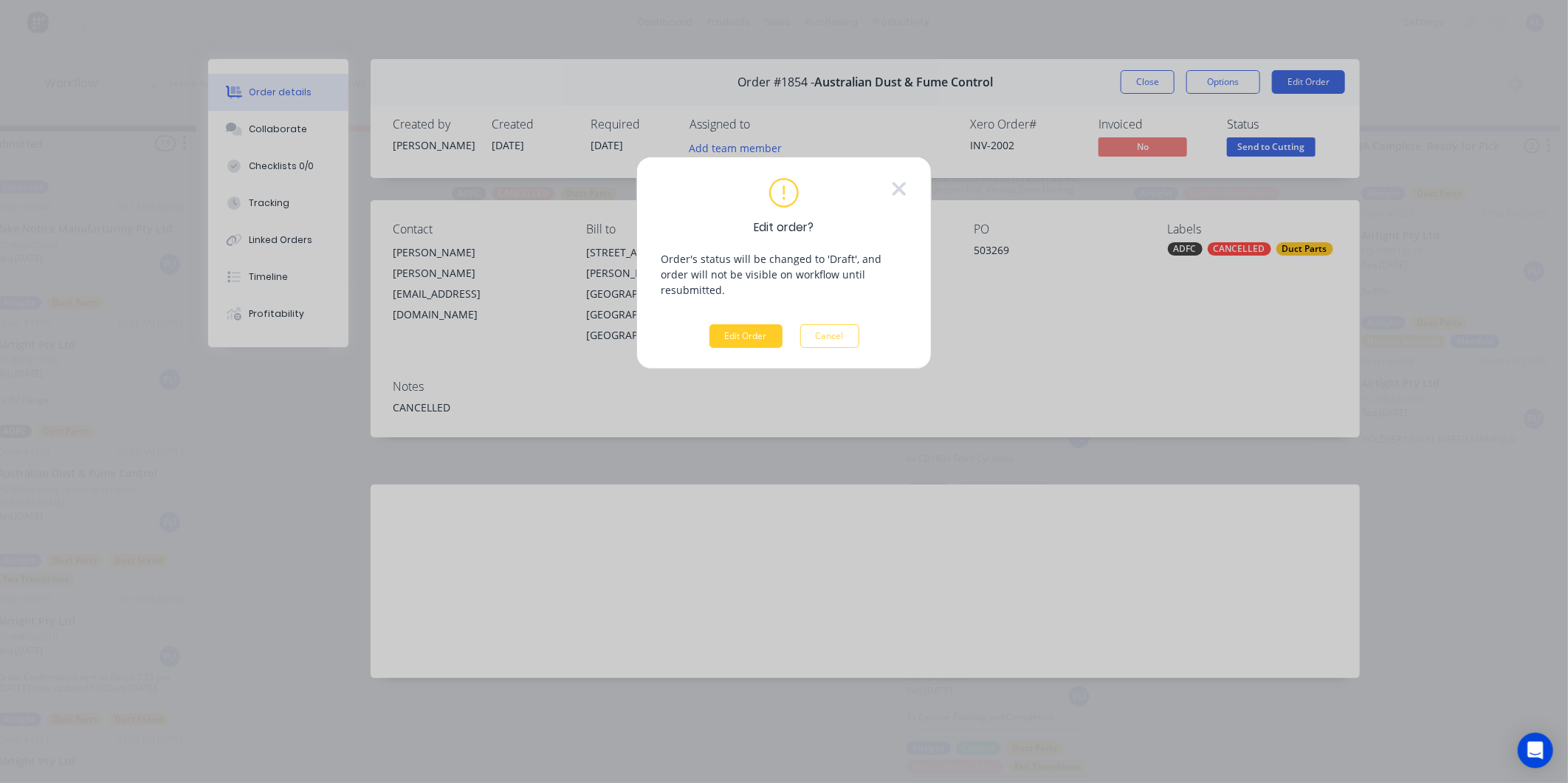
click at [744, 324] on button "Edit Order" at bounding box center [746, 336] width 73 height 24
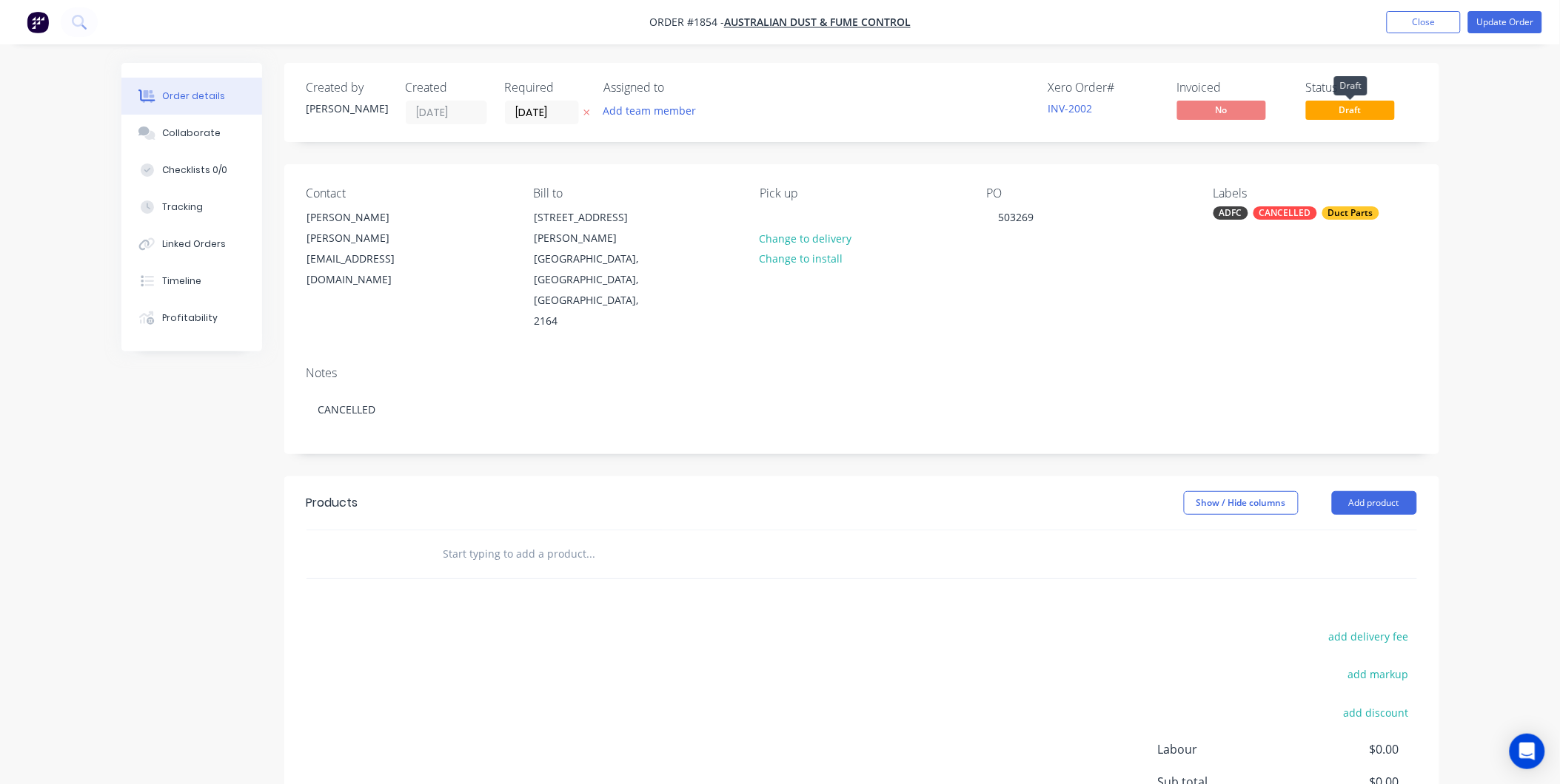
click at [1362, 107] on span "Draft" at bounding box center [1349, 109] width 88 height 19
click at [1201, 112] on span "No" at bounding box center [1220, 109] width 88 height 19
click at [1348, 108] on span "Draft" at bounding box center [1349, 109] width 88 height 19
click at [1238, 109] on span "No" at bounding box center [1220, 109] width 88 height 19
click at [1485, 22] on button "Update Order" at bounding box center [1504, 22] width 74 height 22
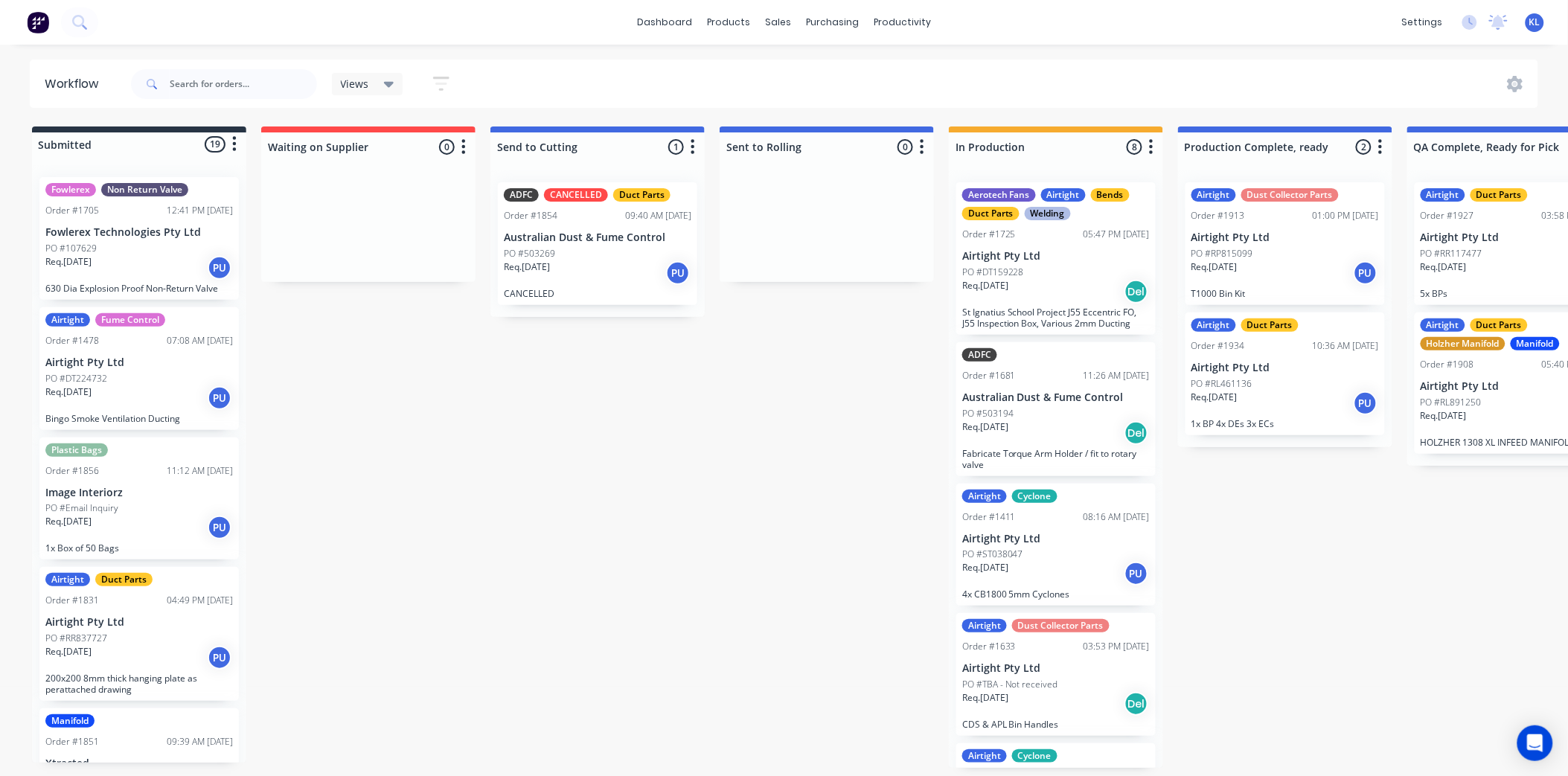
click at [550, 265] on p "Req. [DATE]" at bounding box center [527, 267] width 46 height 13
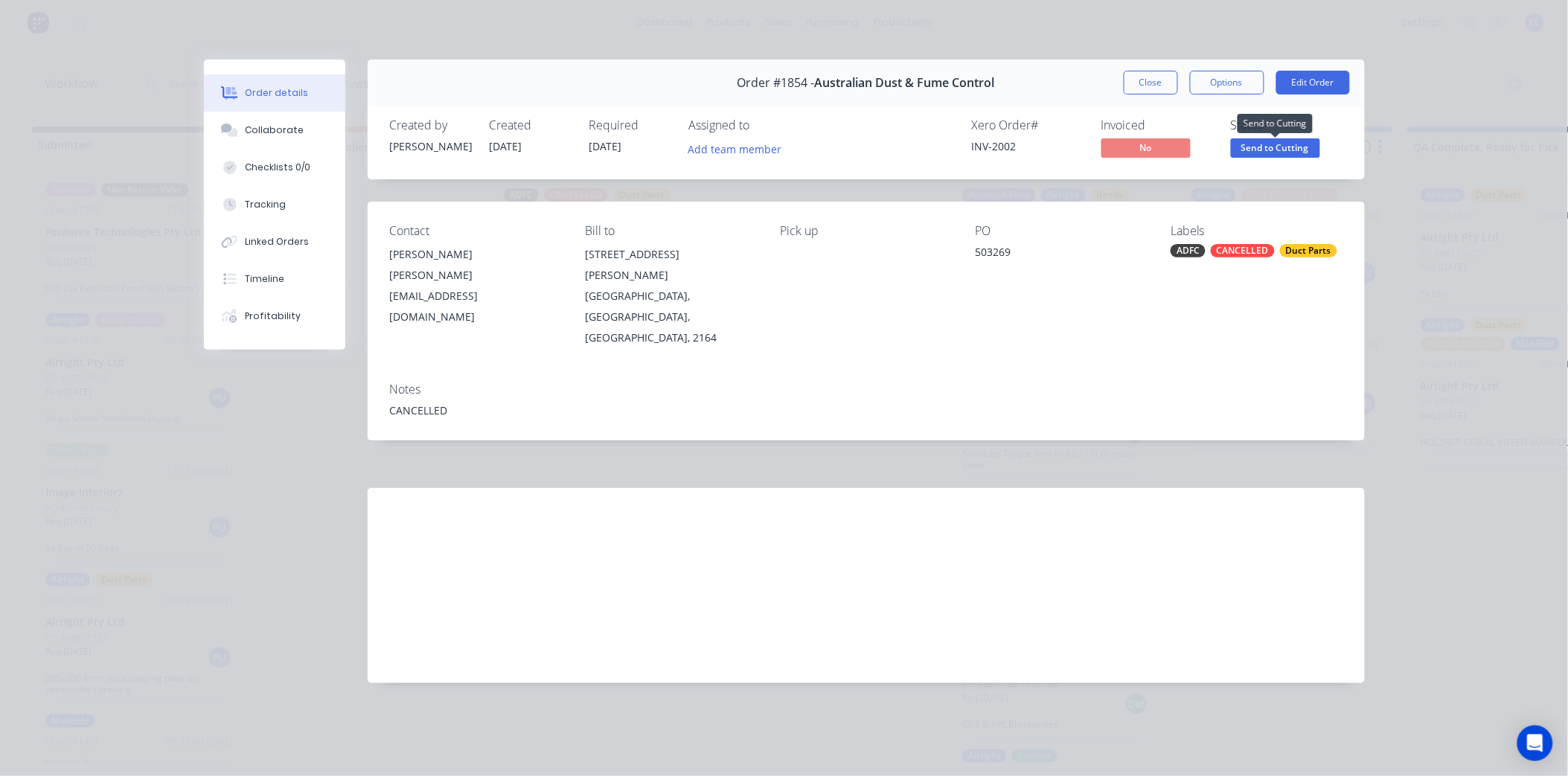
click at [1266, 142] on span "Send to Cutting" at bounding box center [1275, 148] width 89 height 19
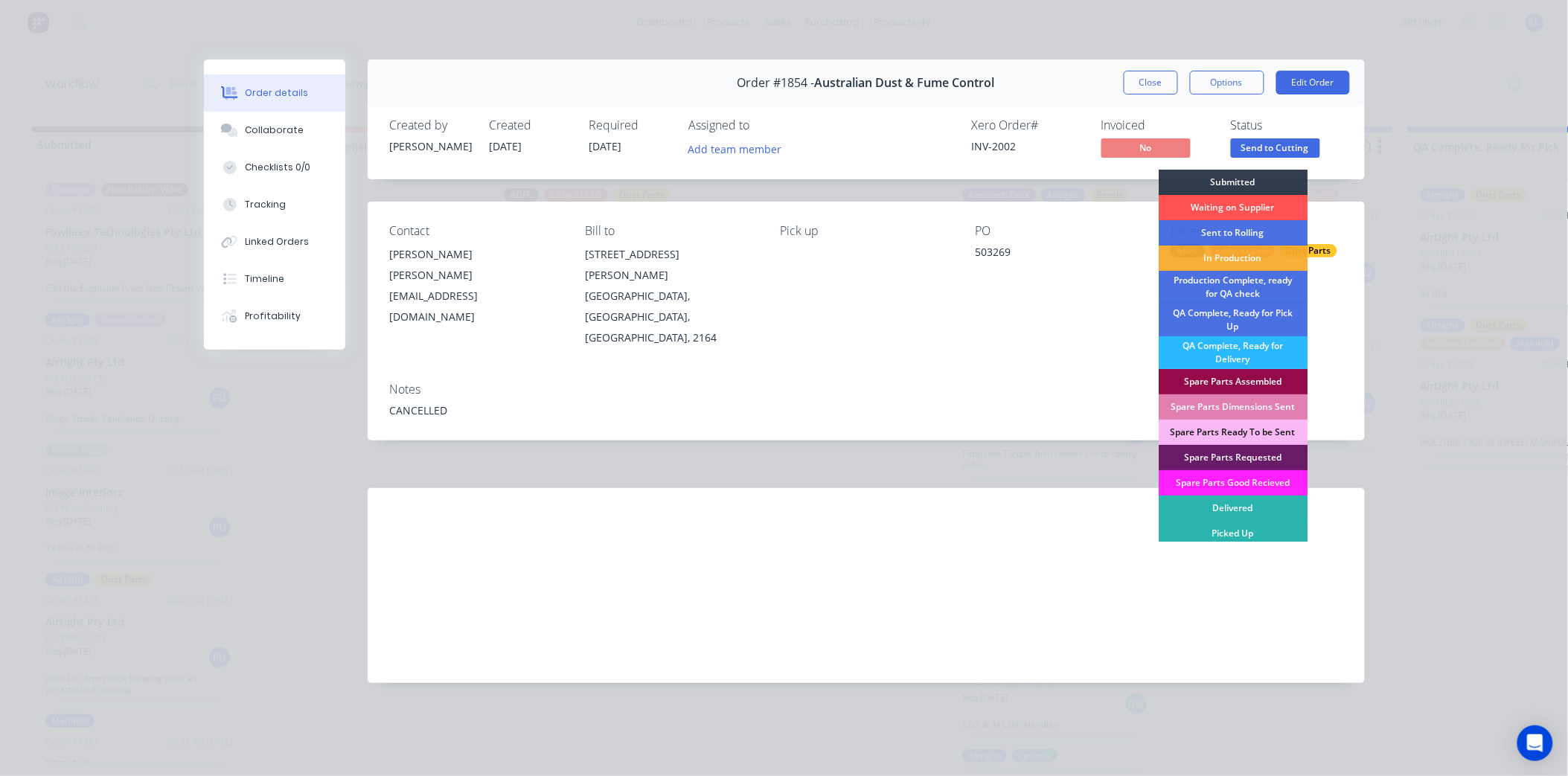
drag, startPoint x: 1207, startPoint y: 322, endPoint x: 1219, endPoint y: 370, distance: 49.5
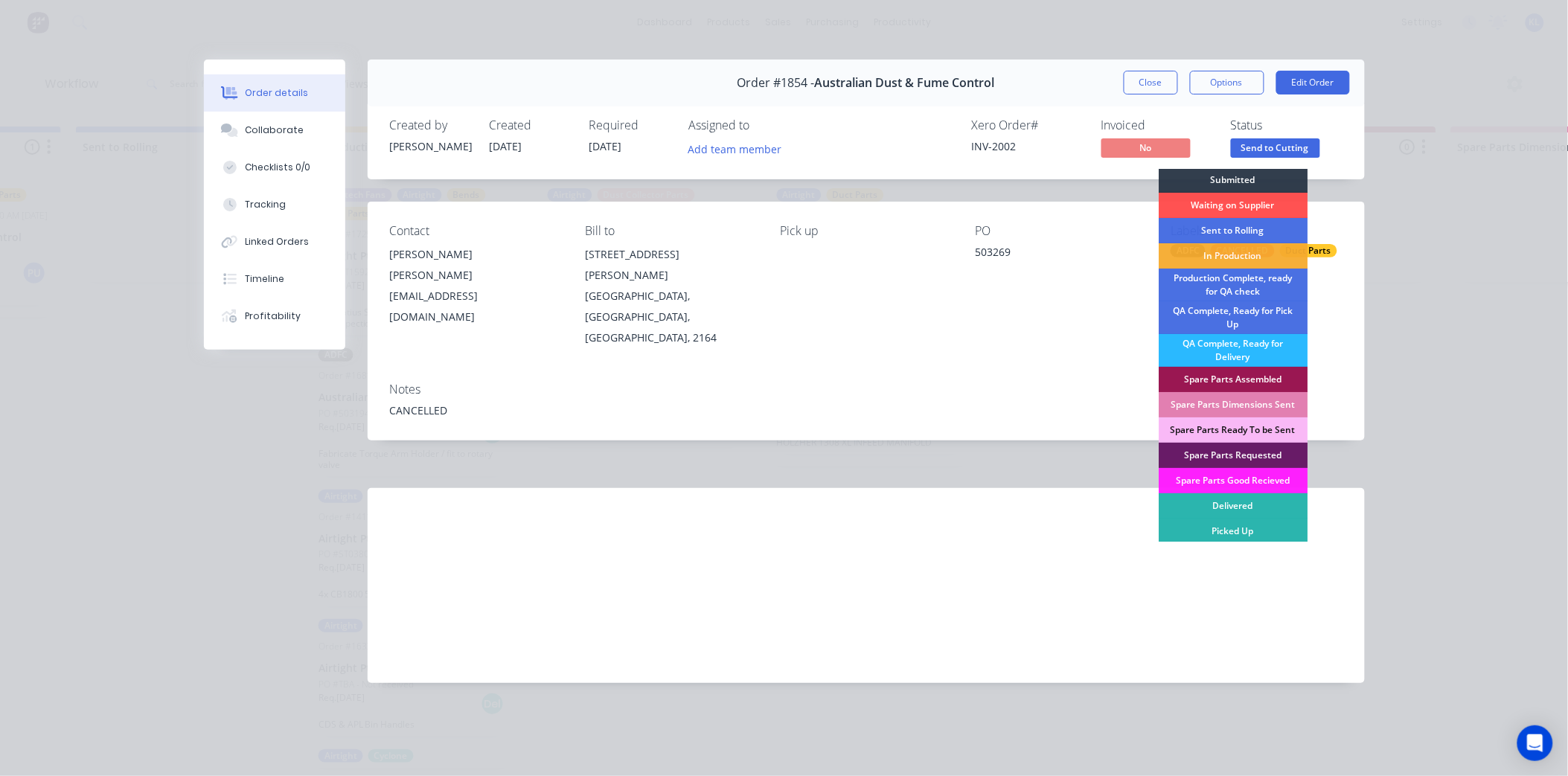
scroll to position [0, 1259]
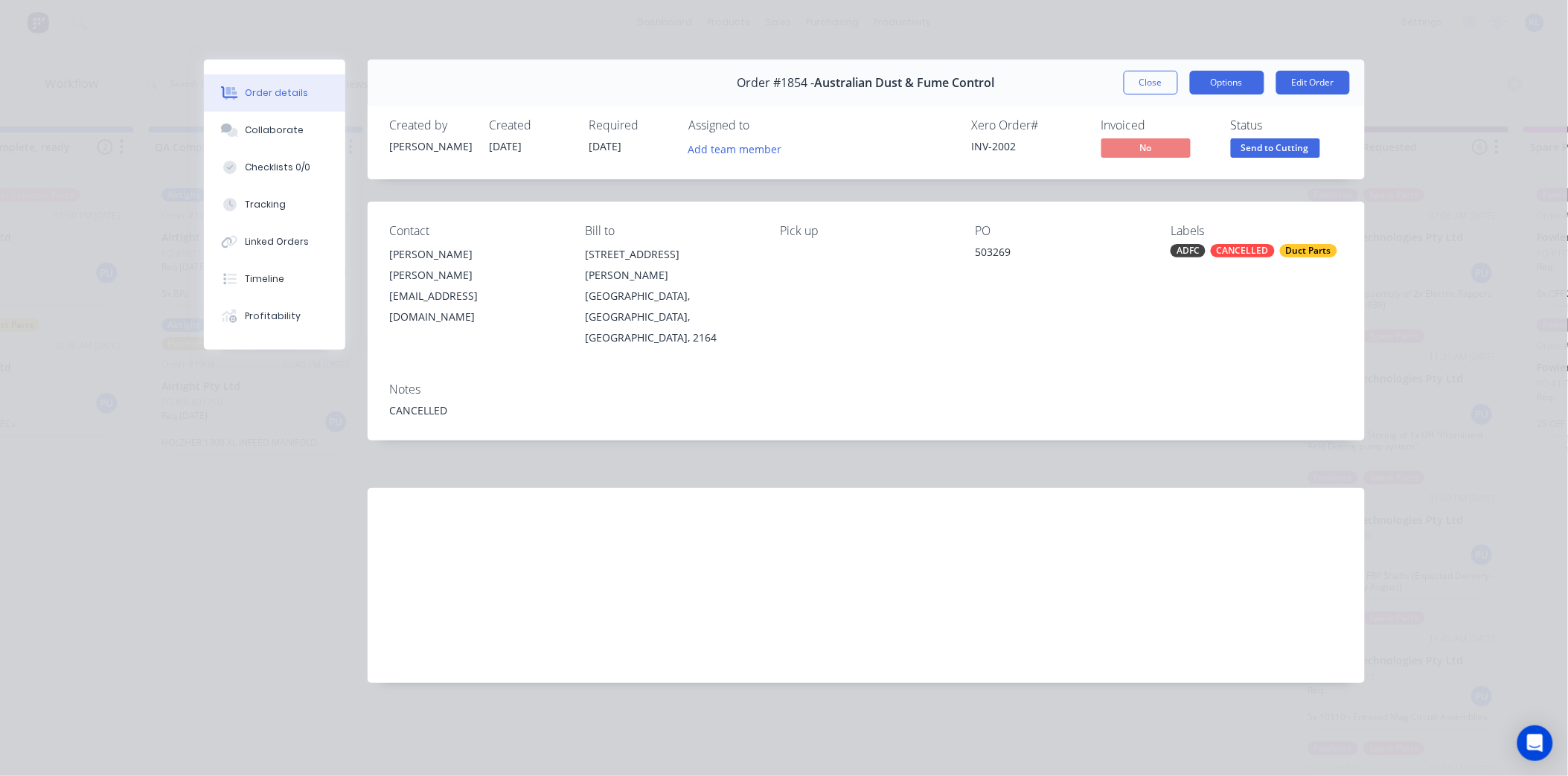
drag, startPoint x: 1221, startPoint y: 113, endPoint x: 1223, endPoint y: 83, distance: 30.1
click at [1221, 112] on div "Created by [PERSON_NAME] Created [DATE] Required [DATE] Assigned to Add team me…" at bounding box center [865, 140] width 997 height 79
click at [1223, 80] on button "Options" at bounding box center [1227, 83] width 75 height 24
click at [1300, 252] on div "Duct Parts" at bounding box center [1307, 251] width 57 height 13
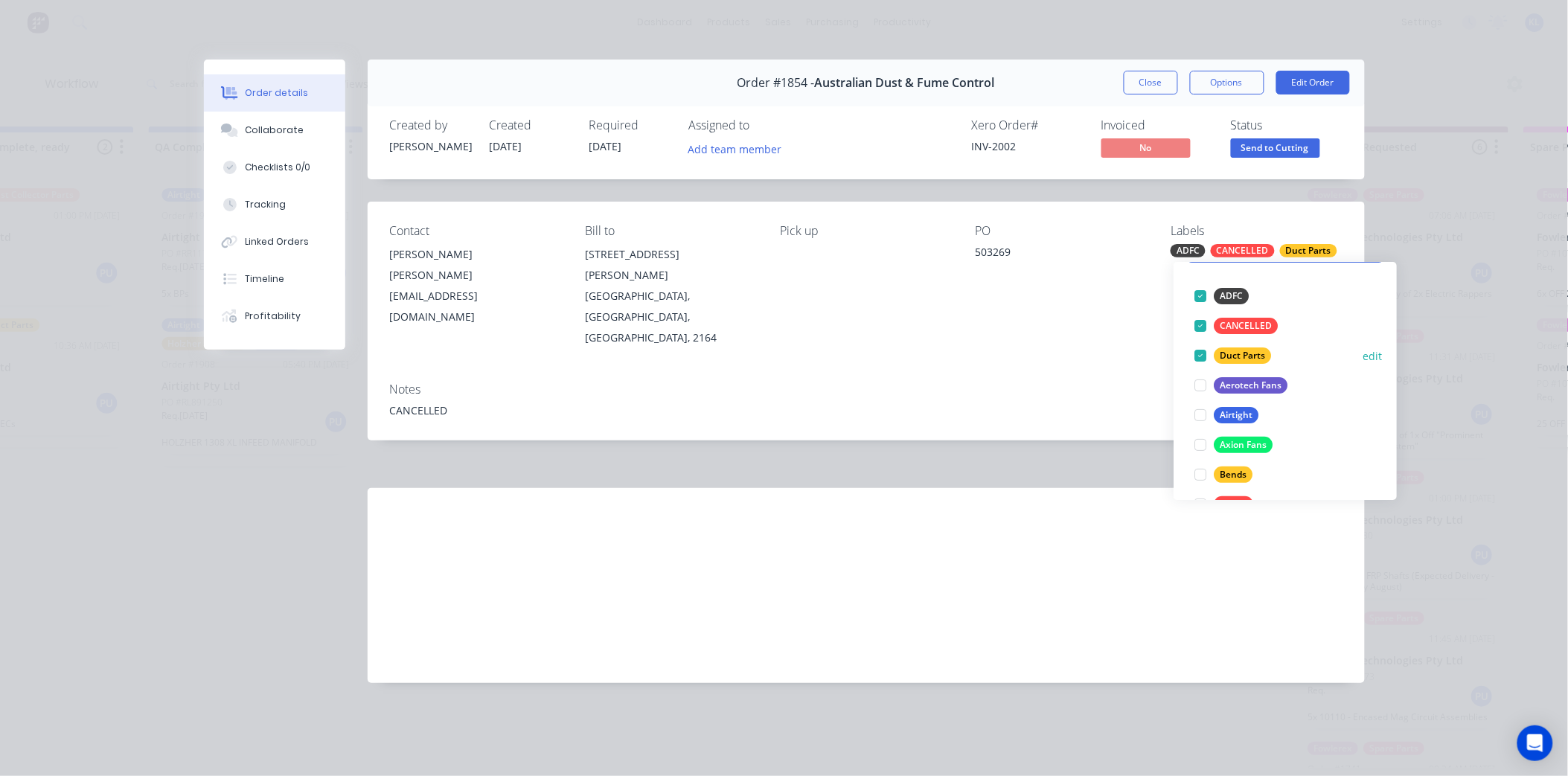
scroll to position [165, 0]
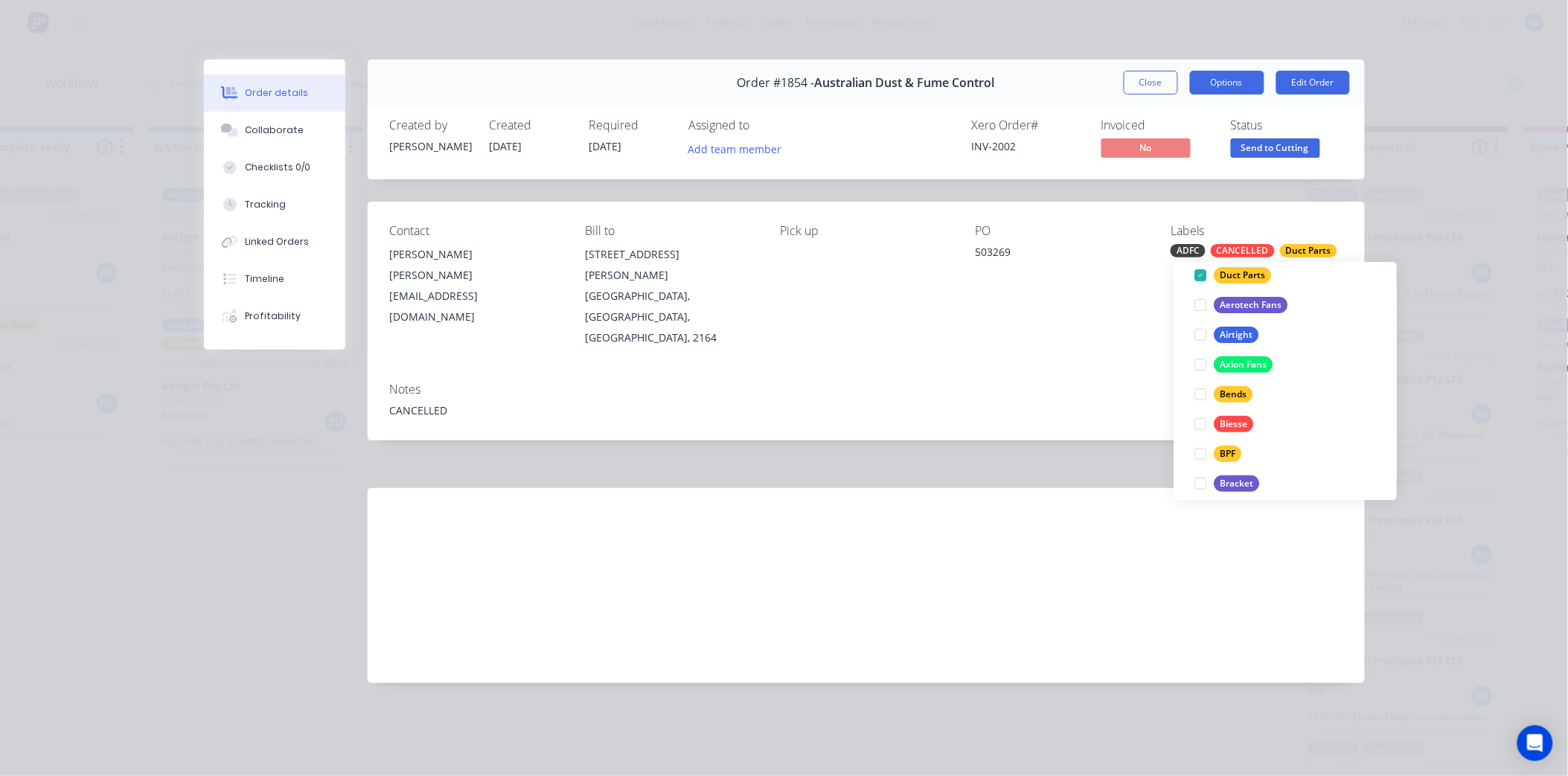
click at [1226, 78] on button "Options" at bounding box center [1227, 83] width 75 height 24
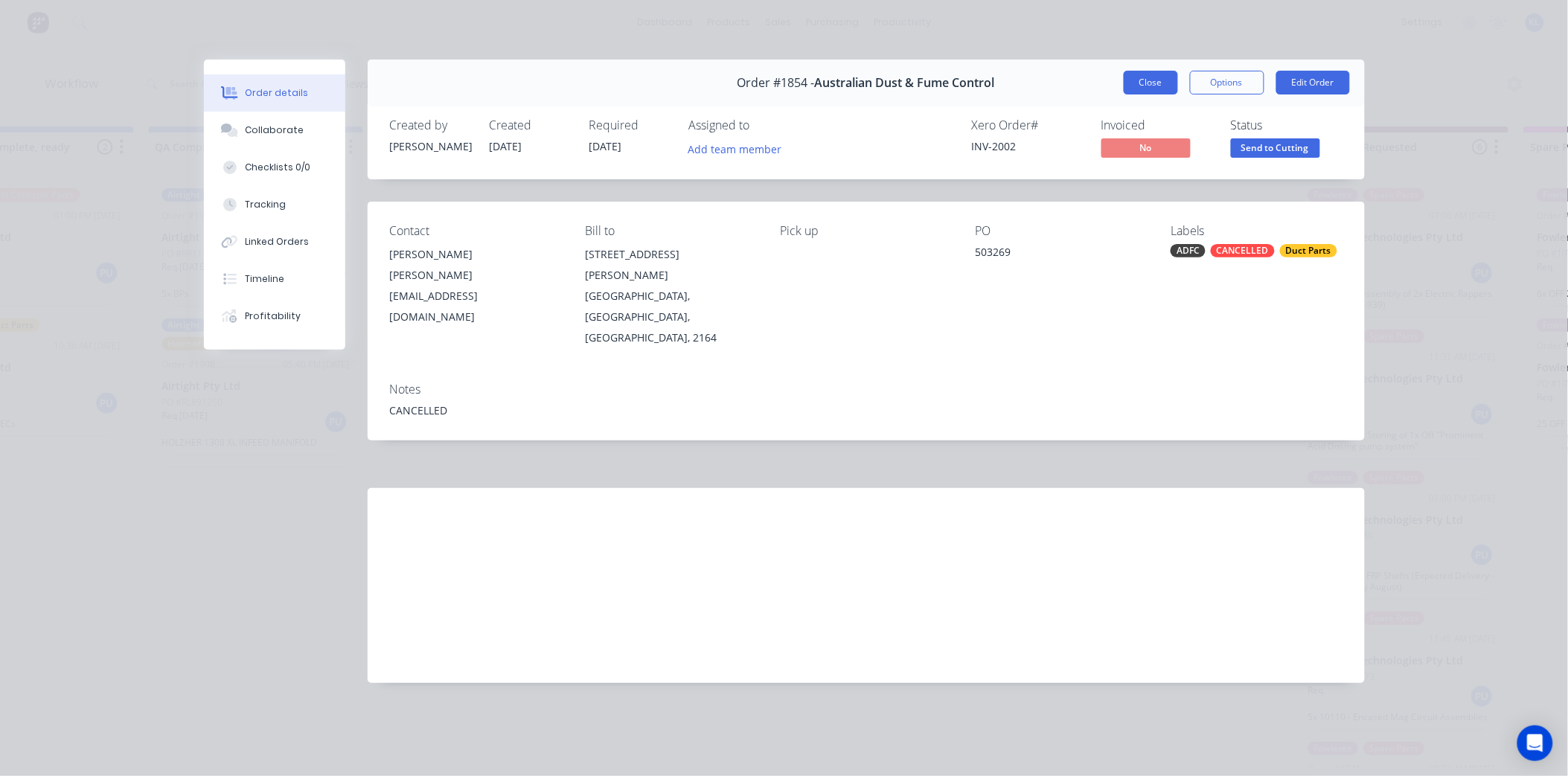
click at [1149, 78] on button "Close" at bounding box center [1151, 83] width 54 height 24
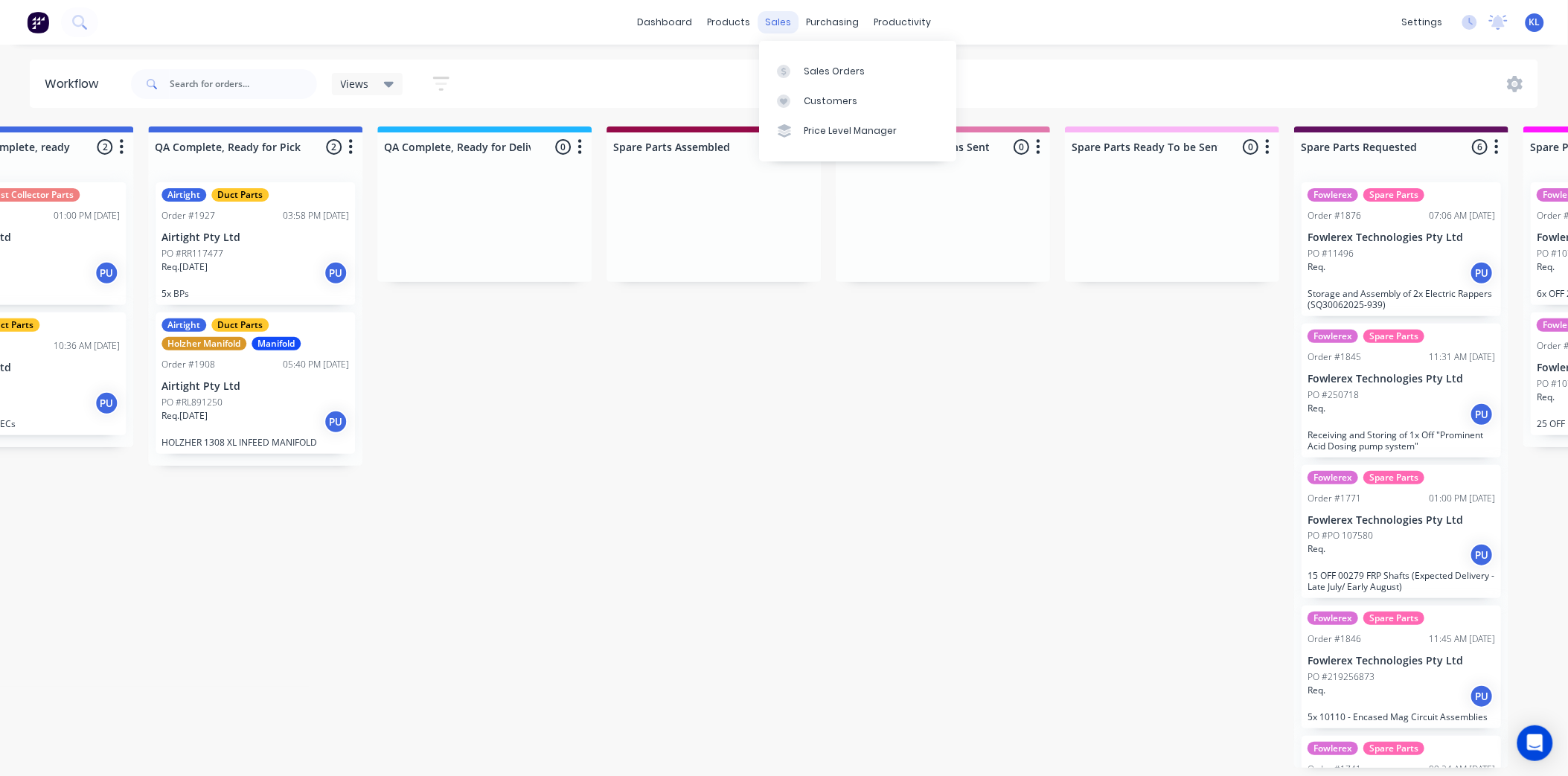
click at [777, 25] on div "sales" at bounding box center [778, 22] width 41 height 22
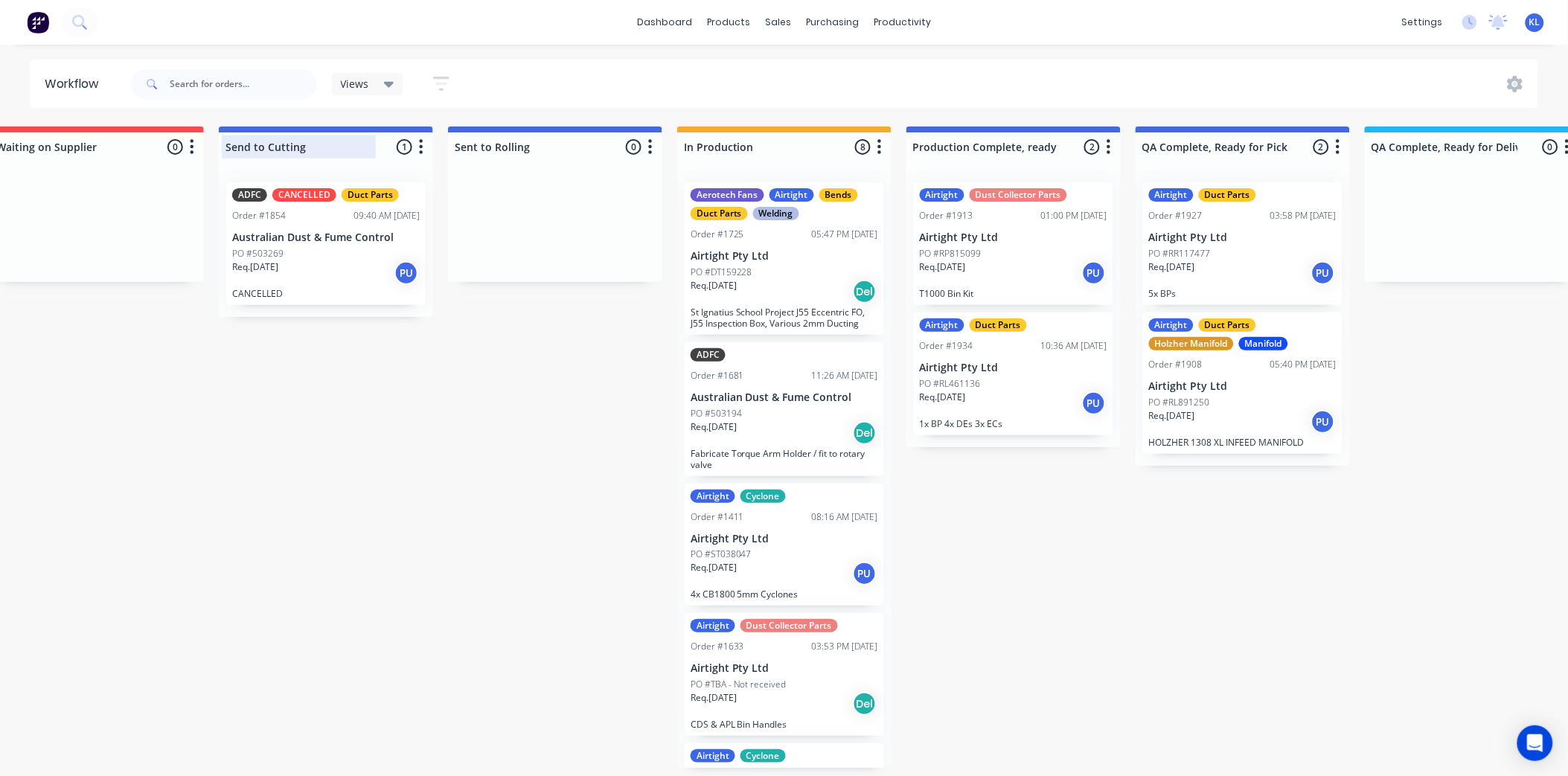
scroll to position [4, 273]
click at [784, 23] on div "sales" at bounding box center [778, 22] width 41 height 22
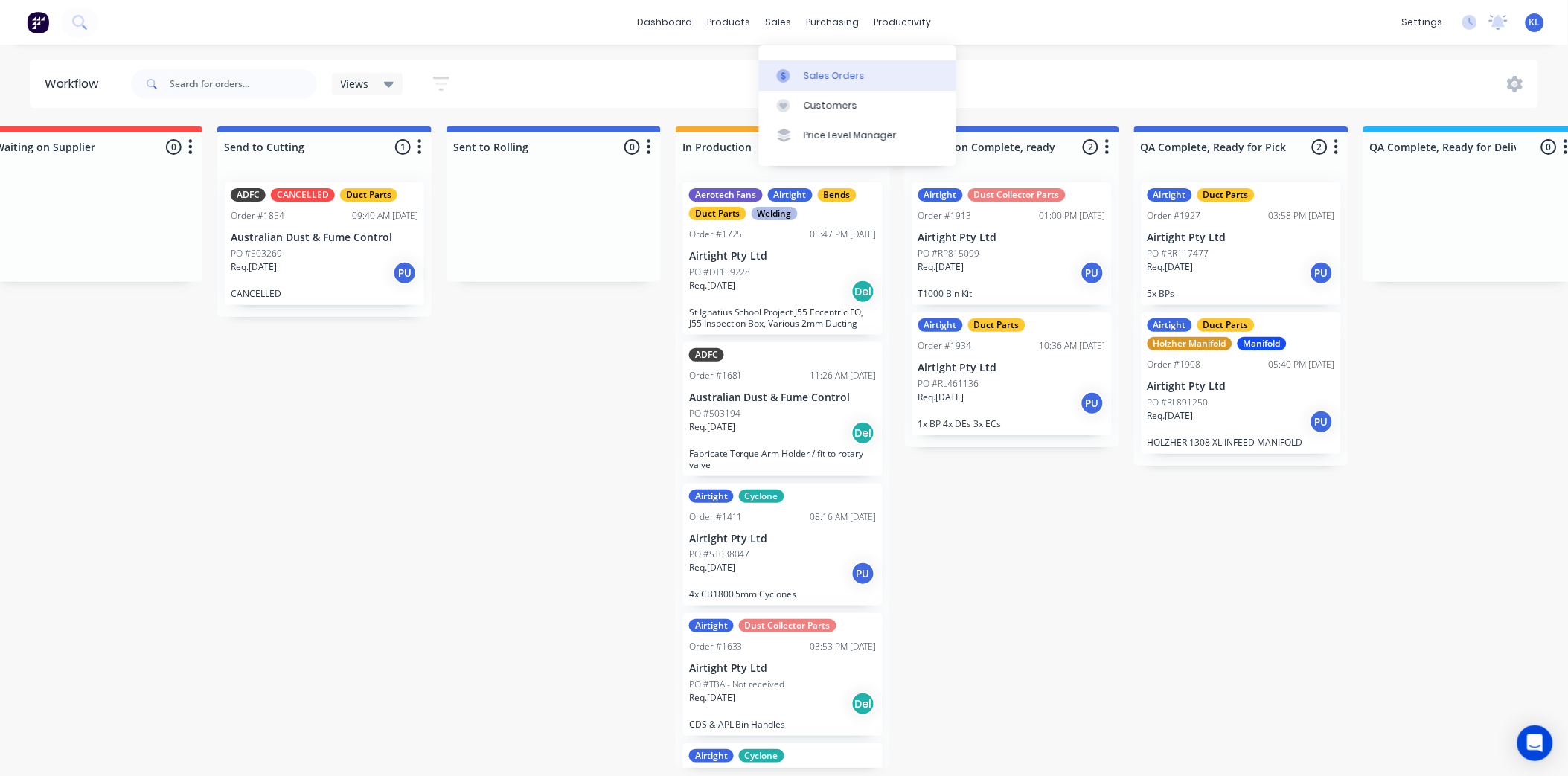
click at [814, 69] on div "Sales Orders" at bounding box center [833, 75] width 61 height 13
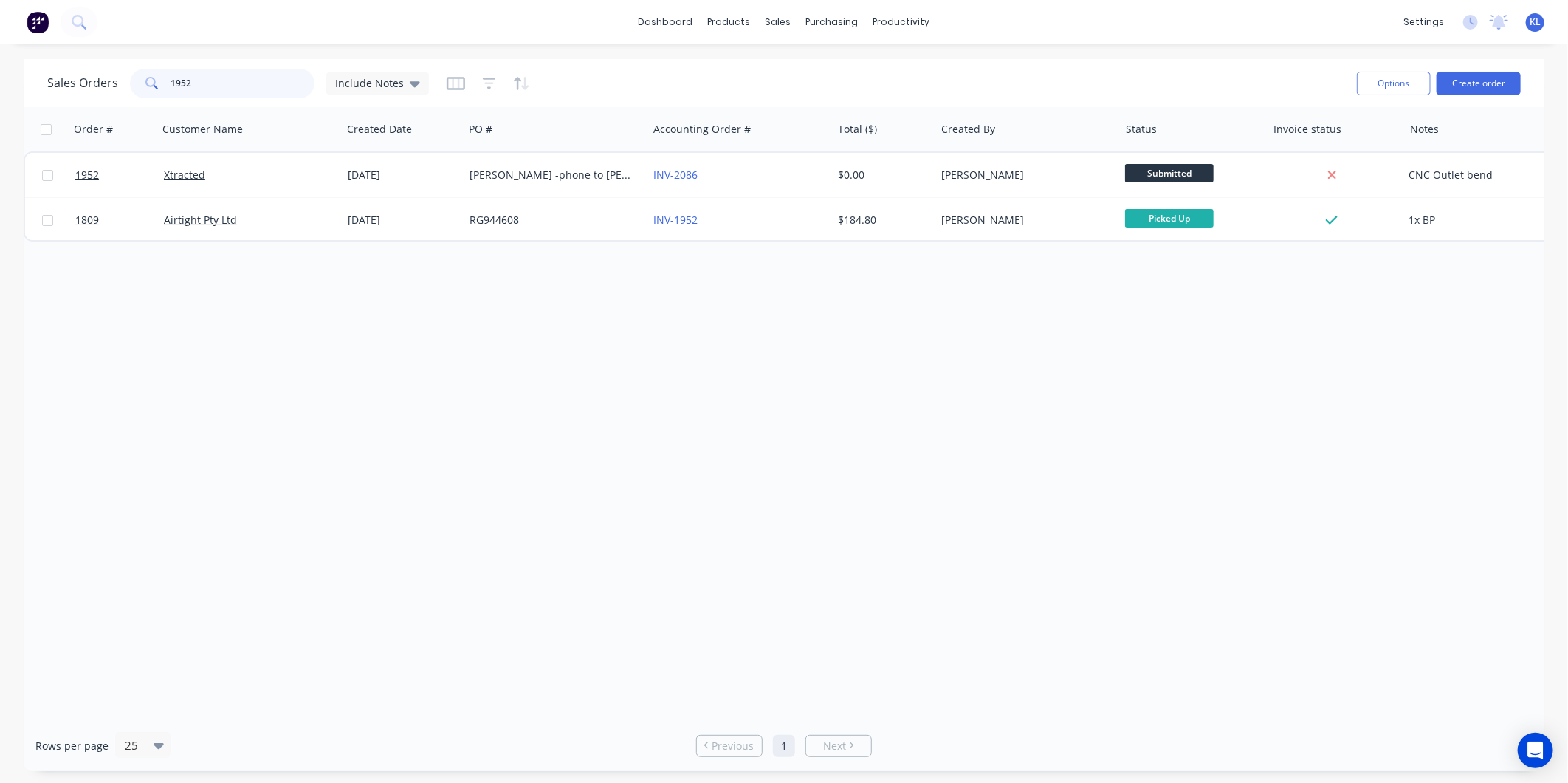
click at [231, 83] on input "1952" at bounding box center [243, 83] width 144 height 30
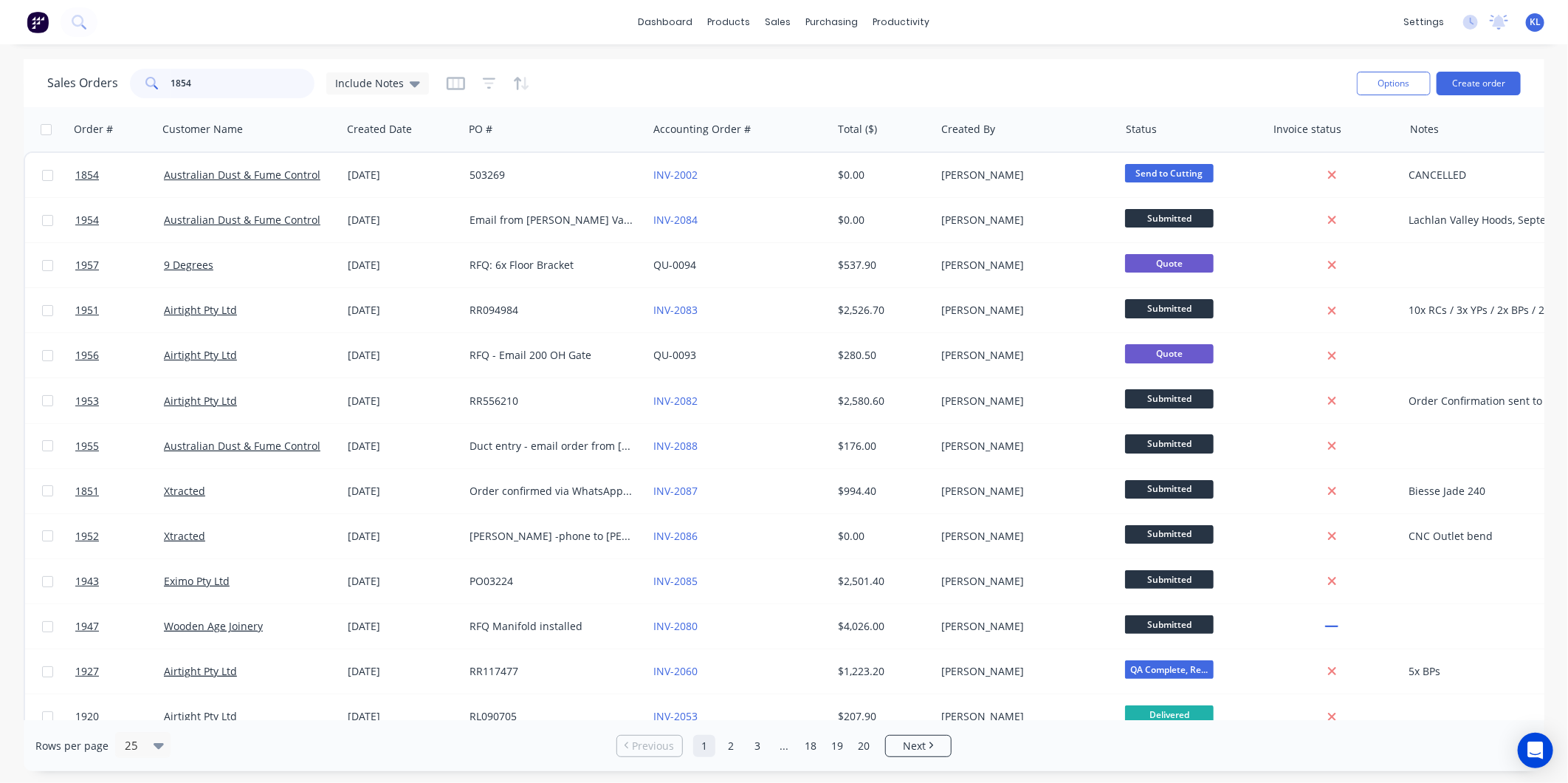
type input "1854"
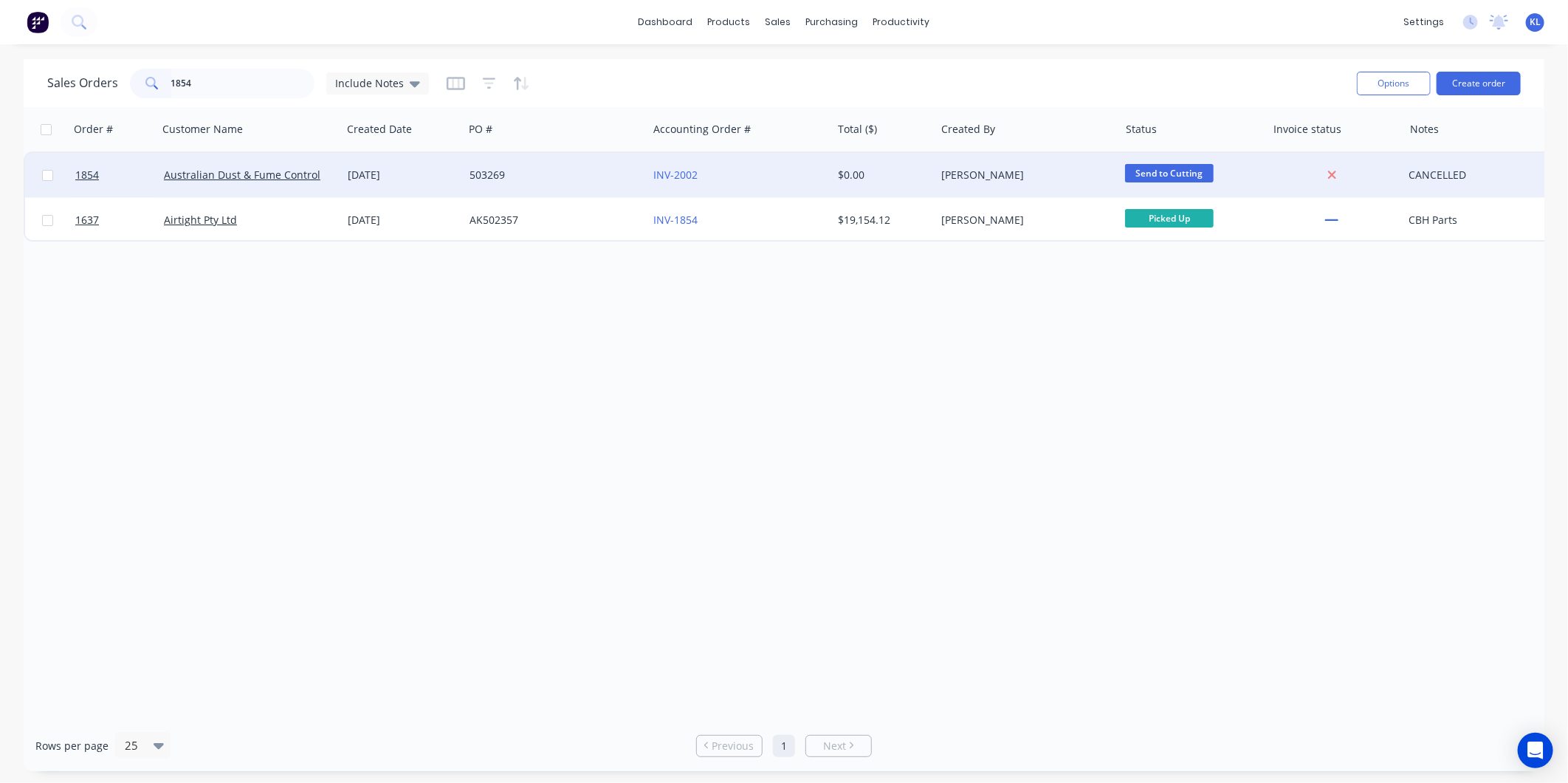
click at [400, 168] on div "[DATE]" at bounding box center [402, 174] width 110 height 15
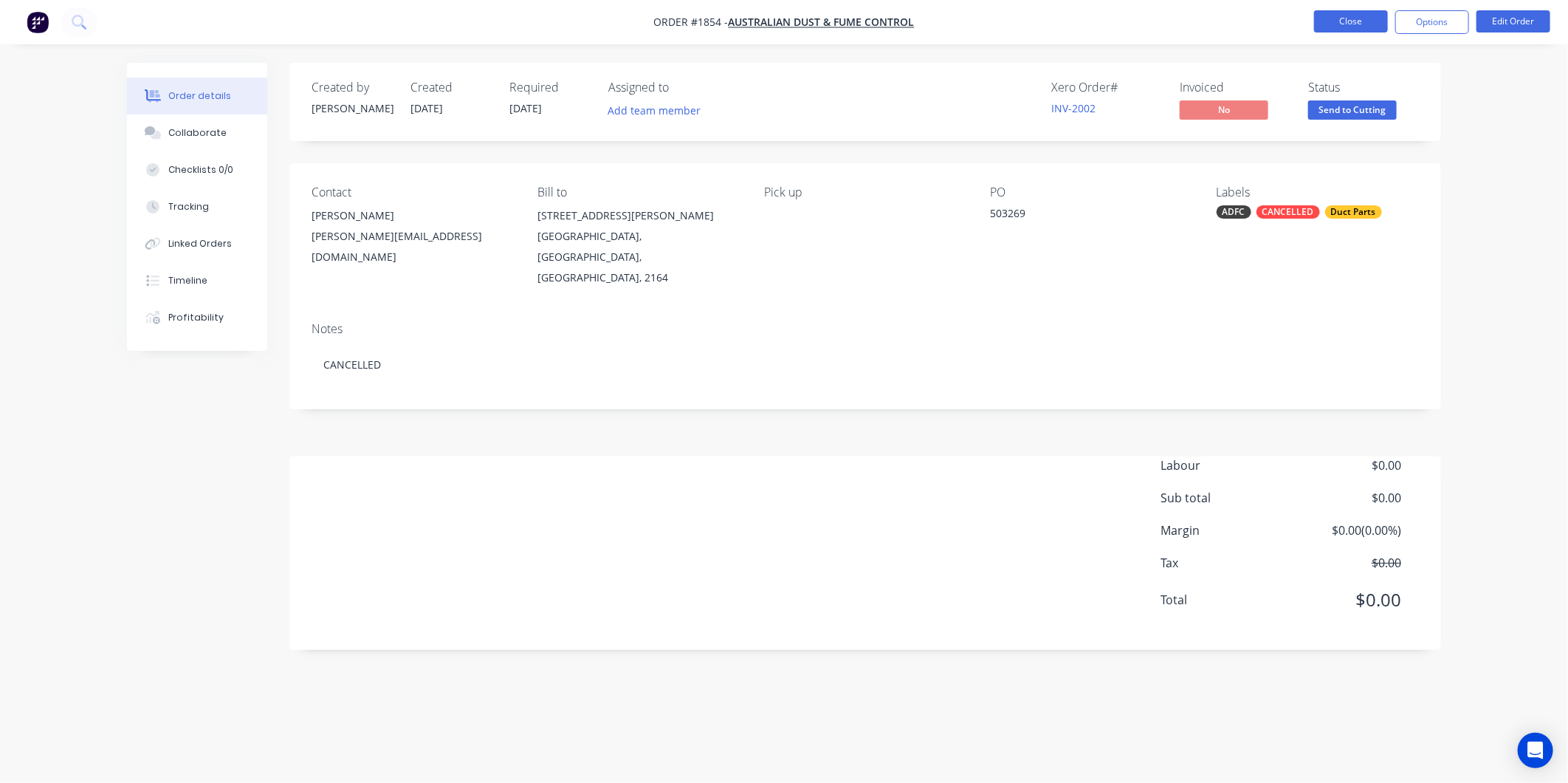
click at [1366, 19] on button "Close" at bounding box center [1351, 21] width 74 height 22
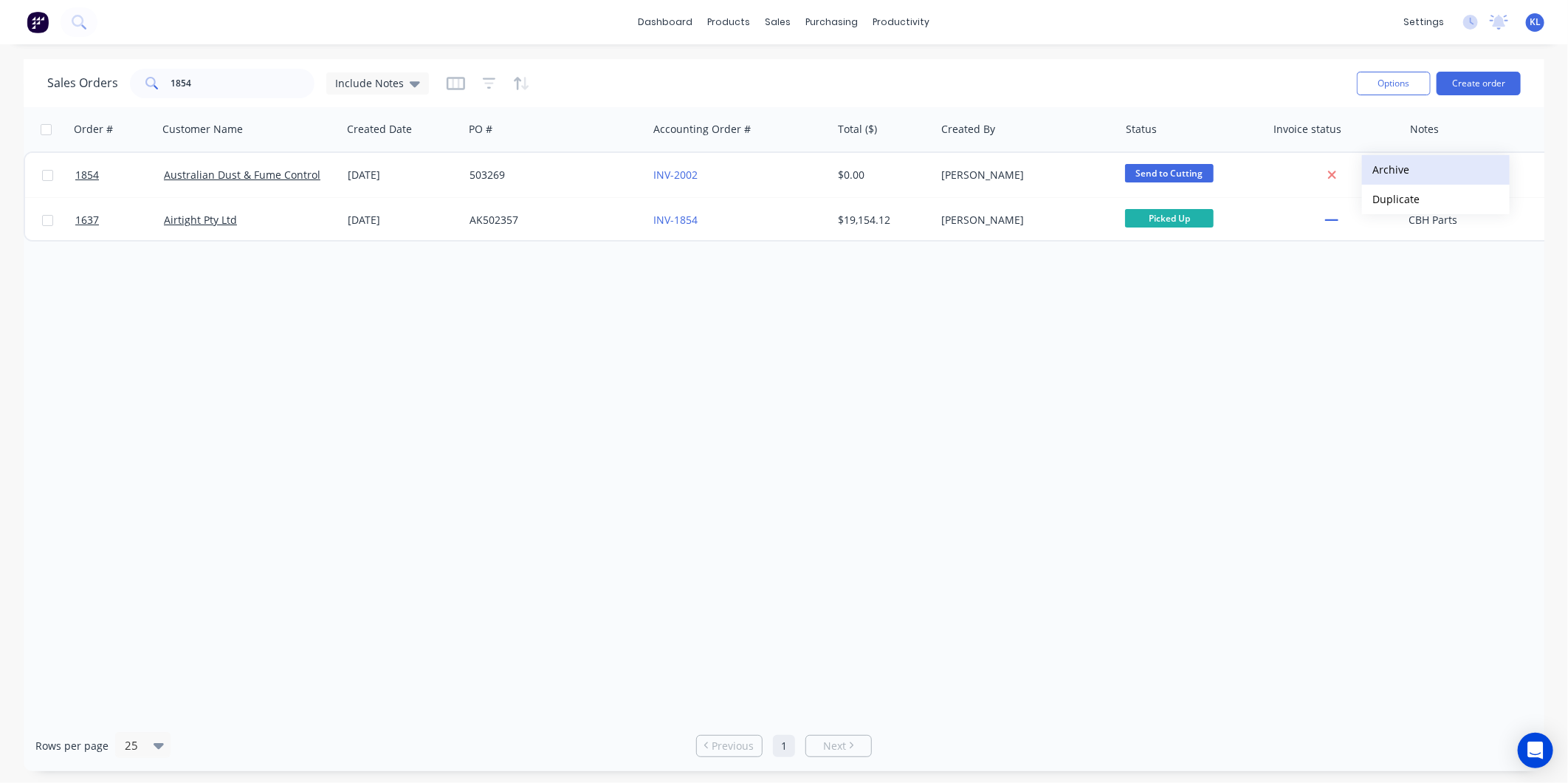
click at [1389, 174] on button "Archive" at bounding box center [1435, 170] width 148 height 30
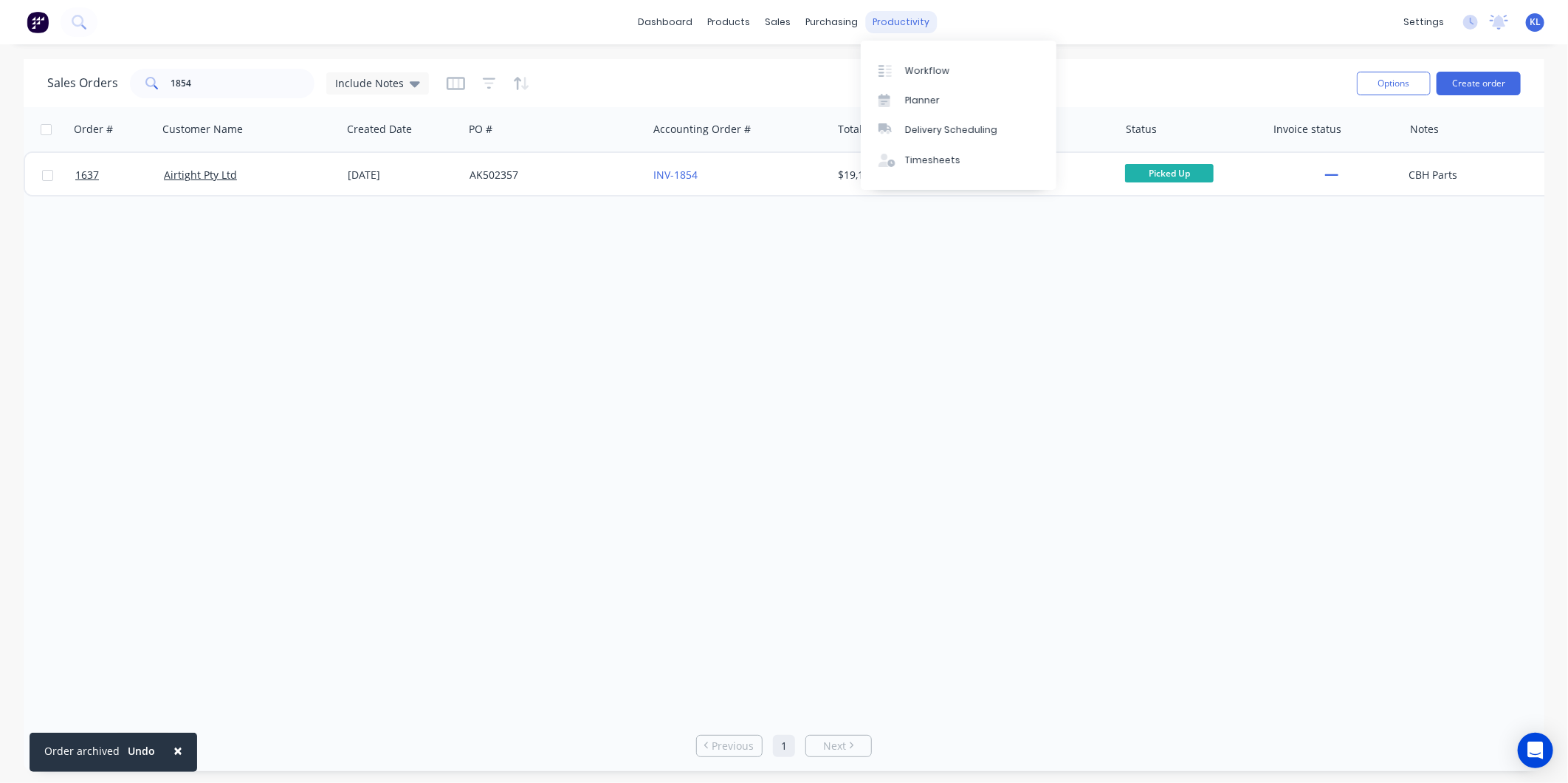
click at [875, 18] on div "productivity" at bounding box center [901, 22] width 71 height 22
click at [915, 74] on div "Workflow" at bounding box center [927, 70] width 45 height 13
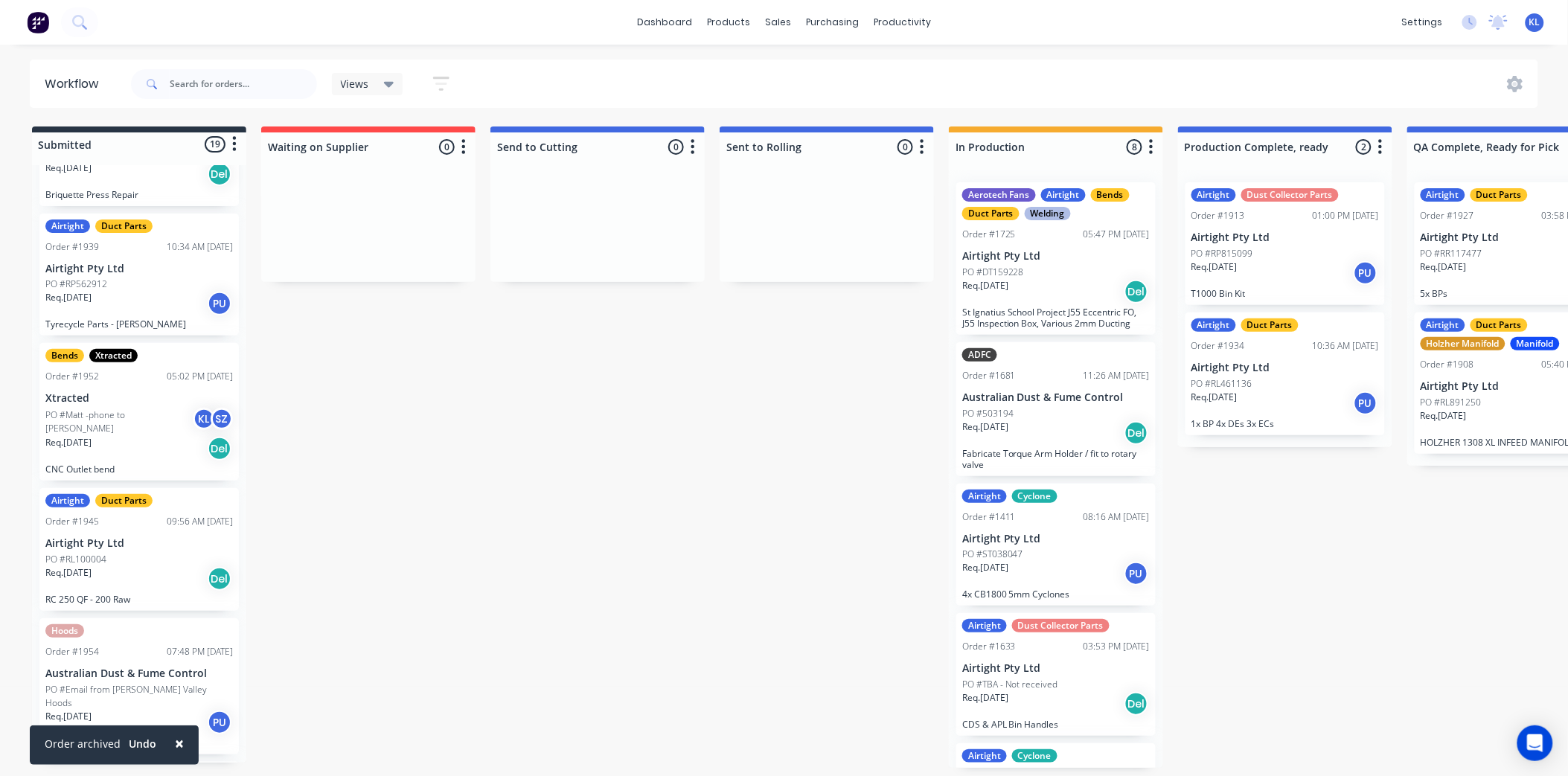
scroll to position [993, 0]
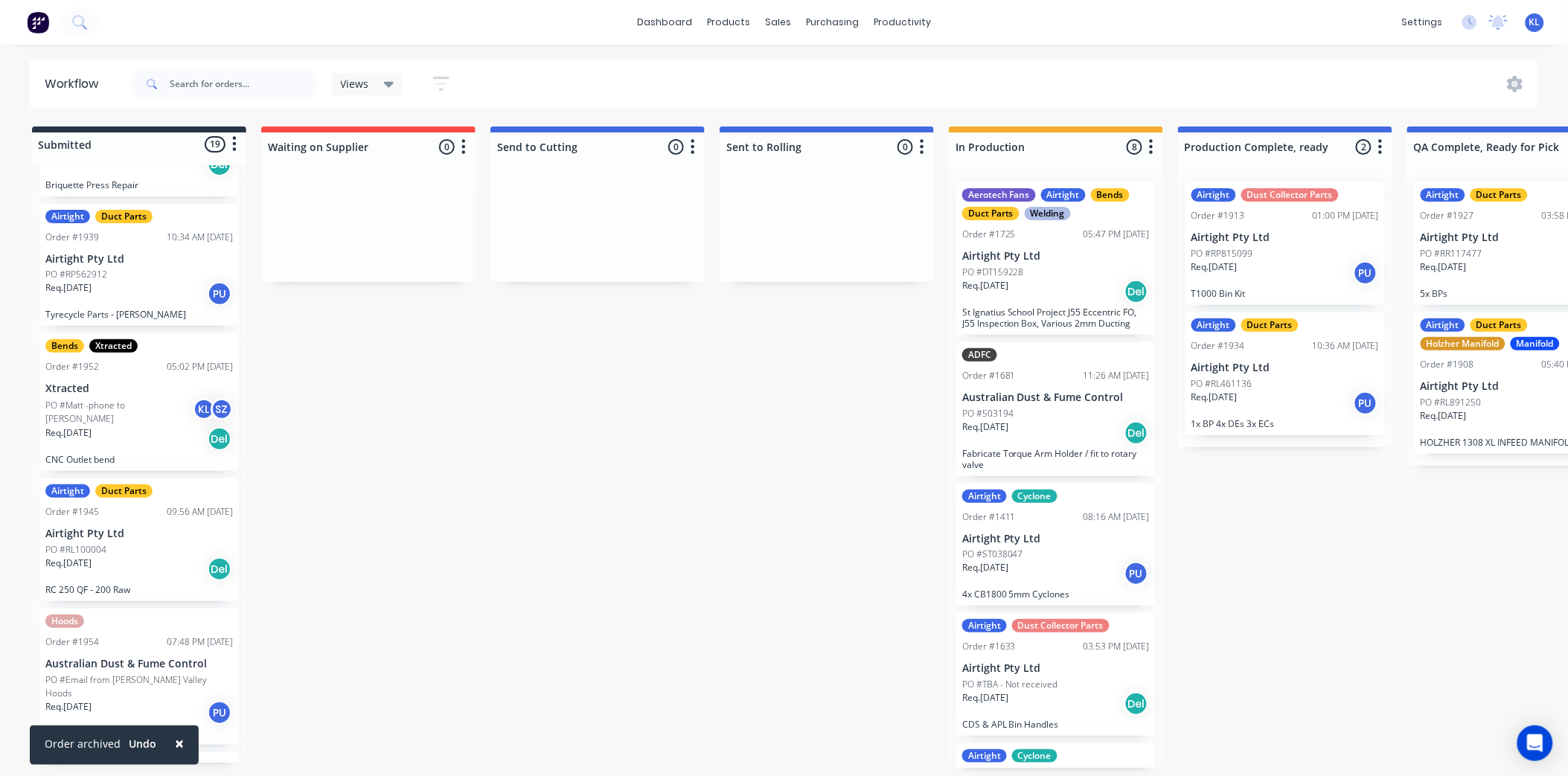
click at [170, 307] on div "Airtight Duct Parts Order #1939 10:34 AM [DATE] Airtight Pty Ltd PO #RP562912 R…" at bounding box center [140, 265] width 200 height 123
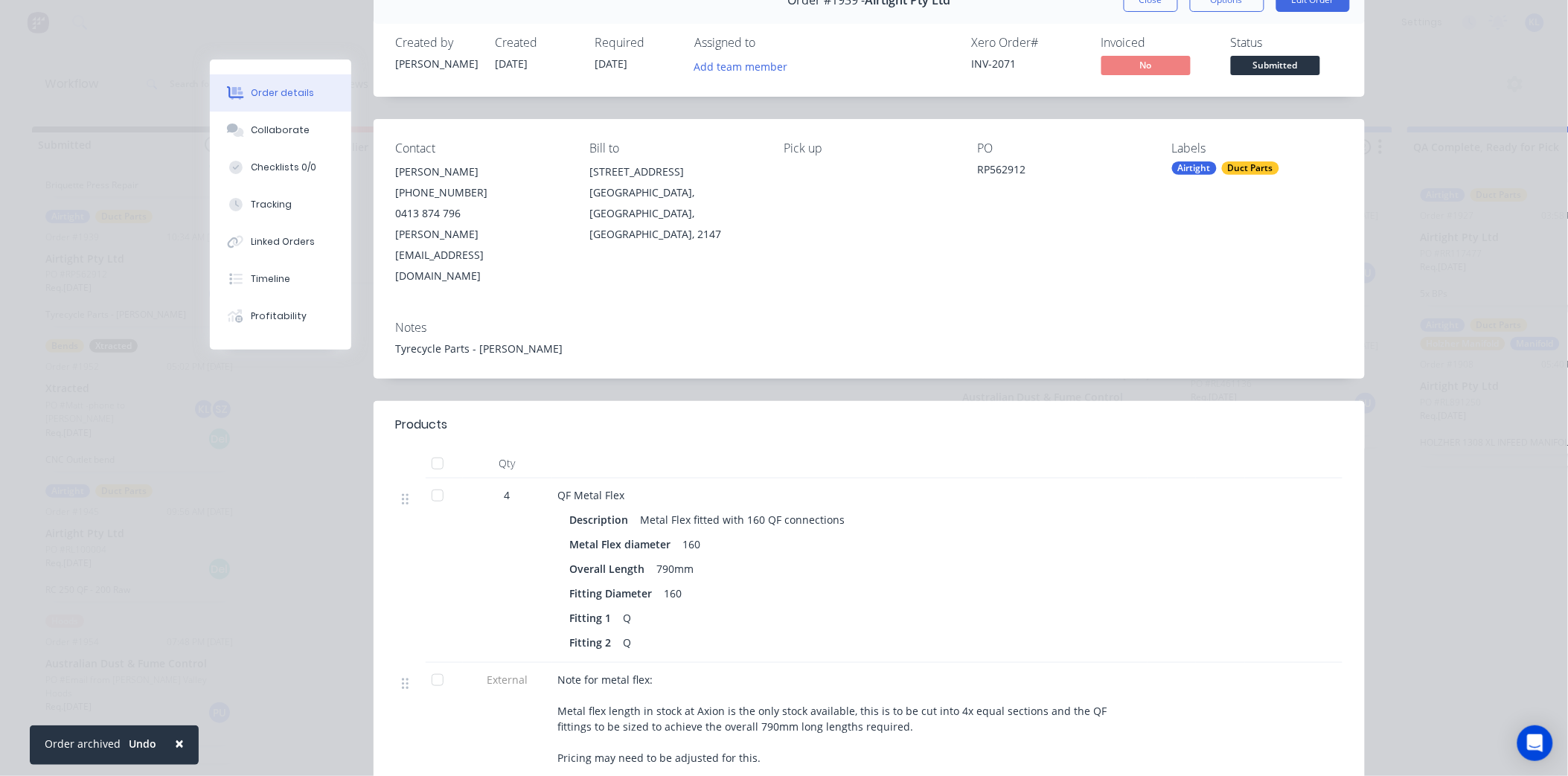
scroll to position [0, 0]
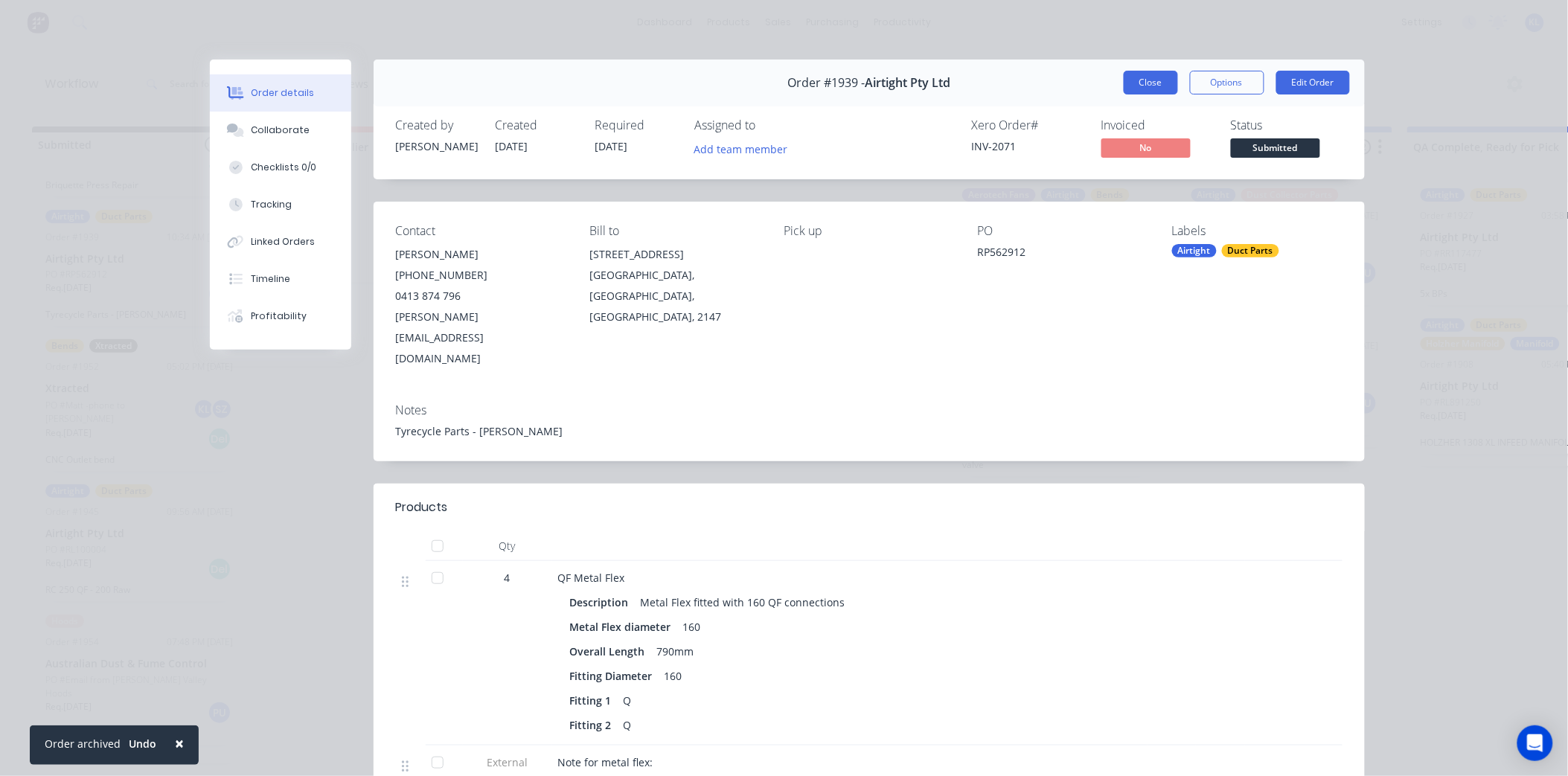
click at [1159, 83] on button "Close" at bounding box center [1151, 83] width 54 height 24
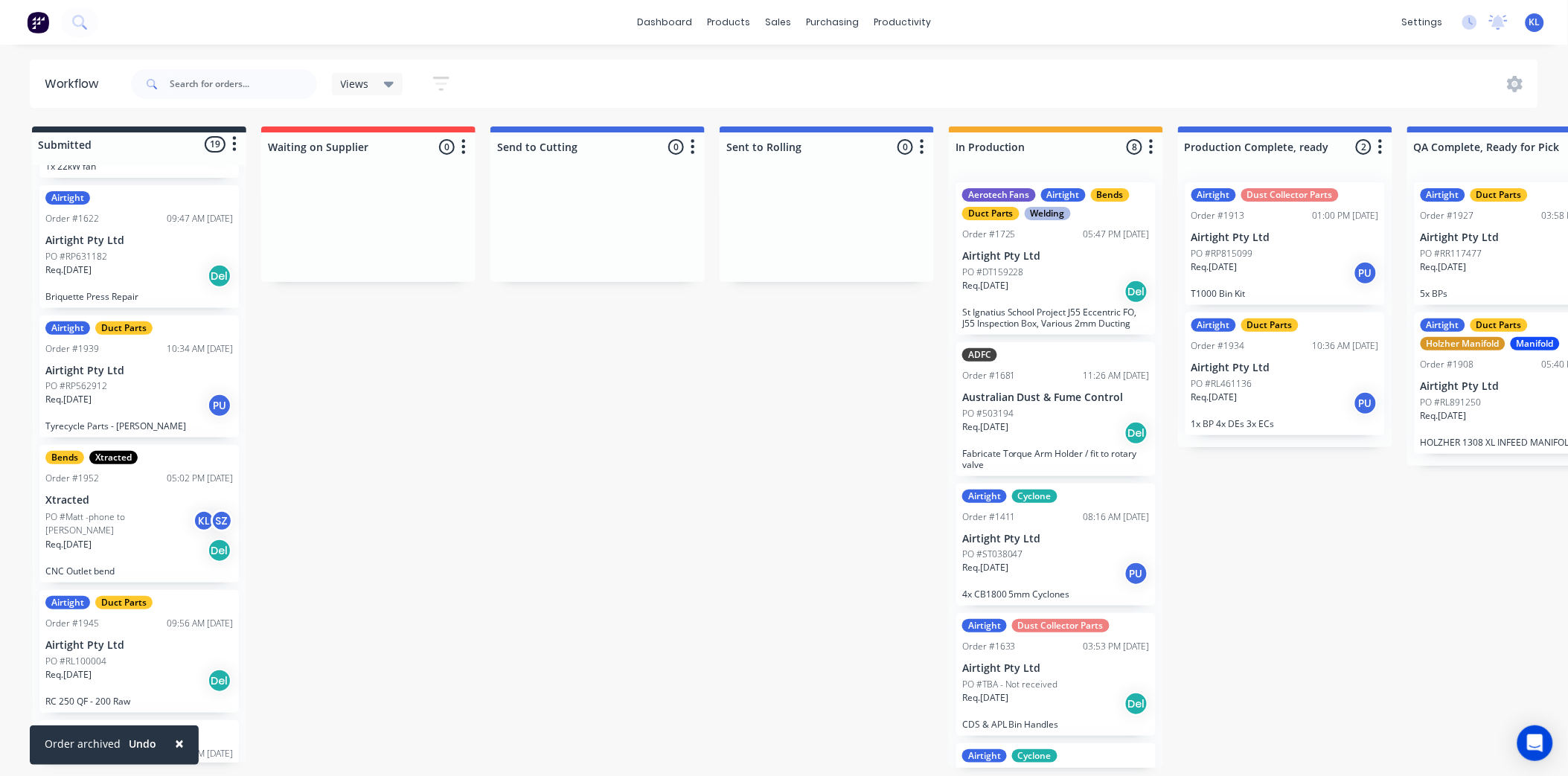
scroll to position [910, 0]
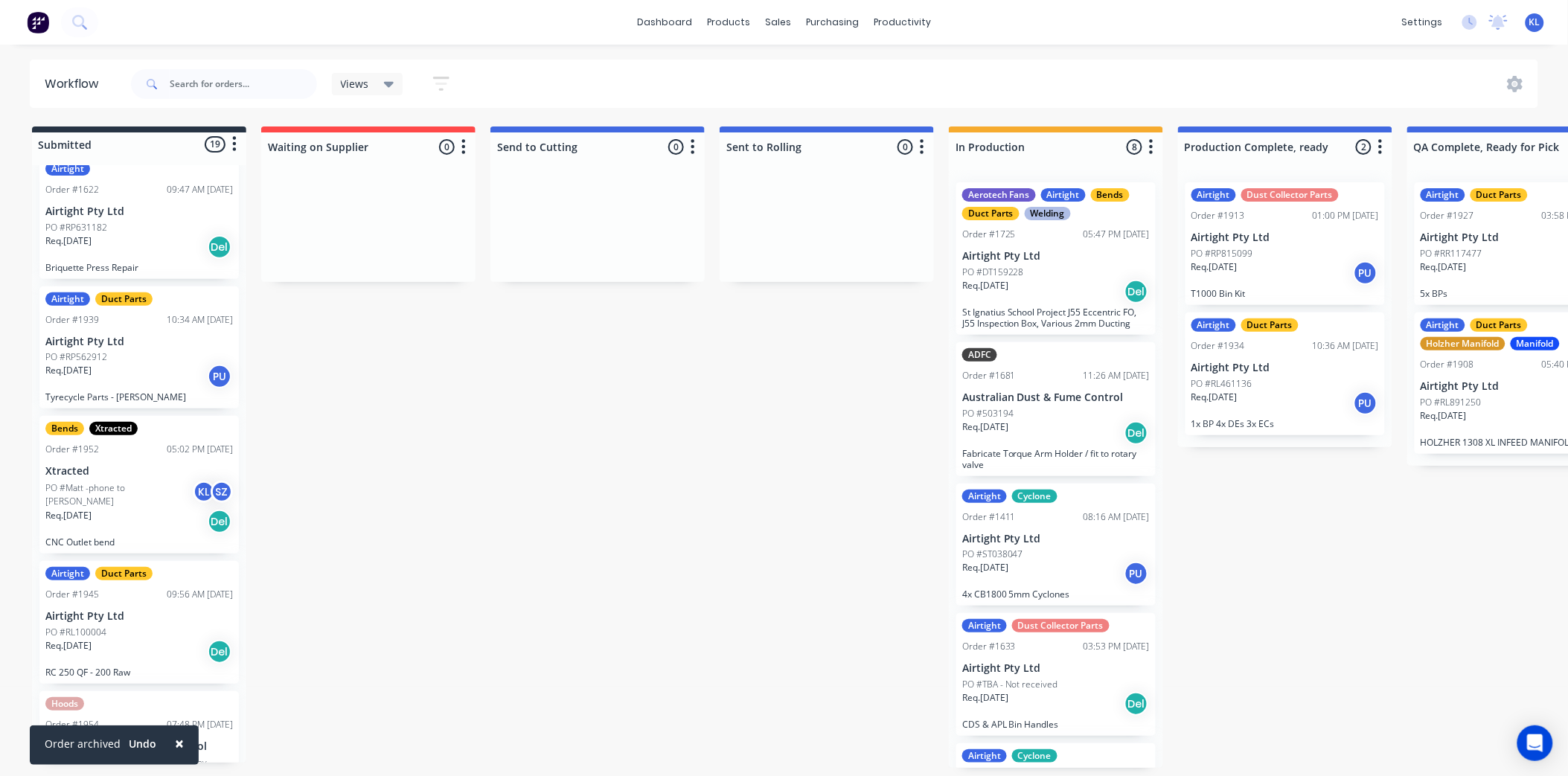
click at [164, 336] on p "Airtight Pty Ltd" at bounding box center [139, 342] width 188 height 13
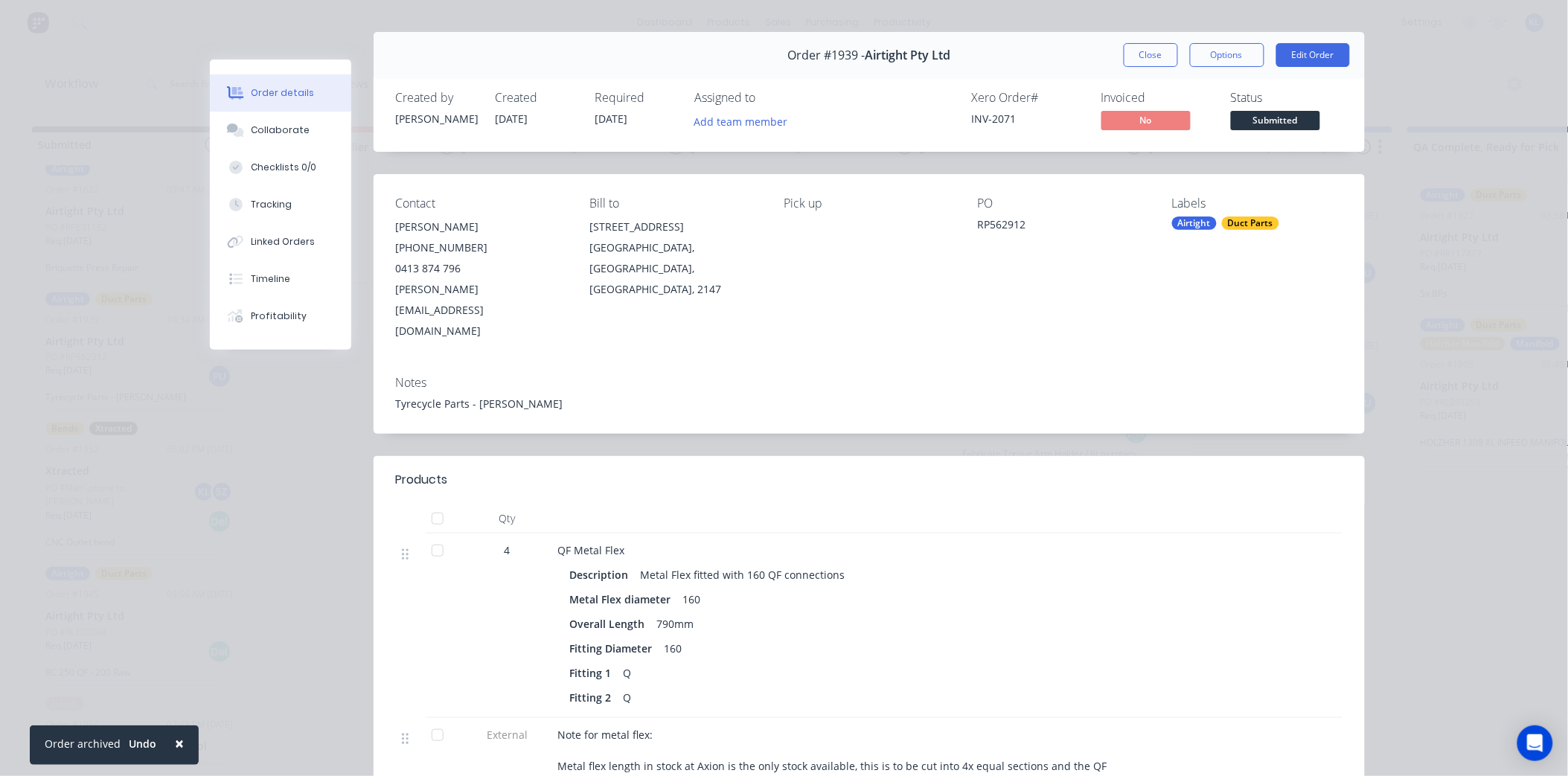
scroll to position [0, 0]
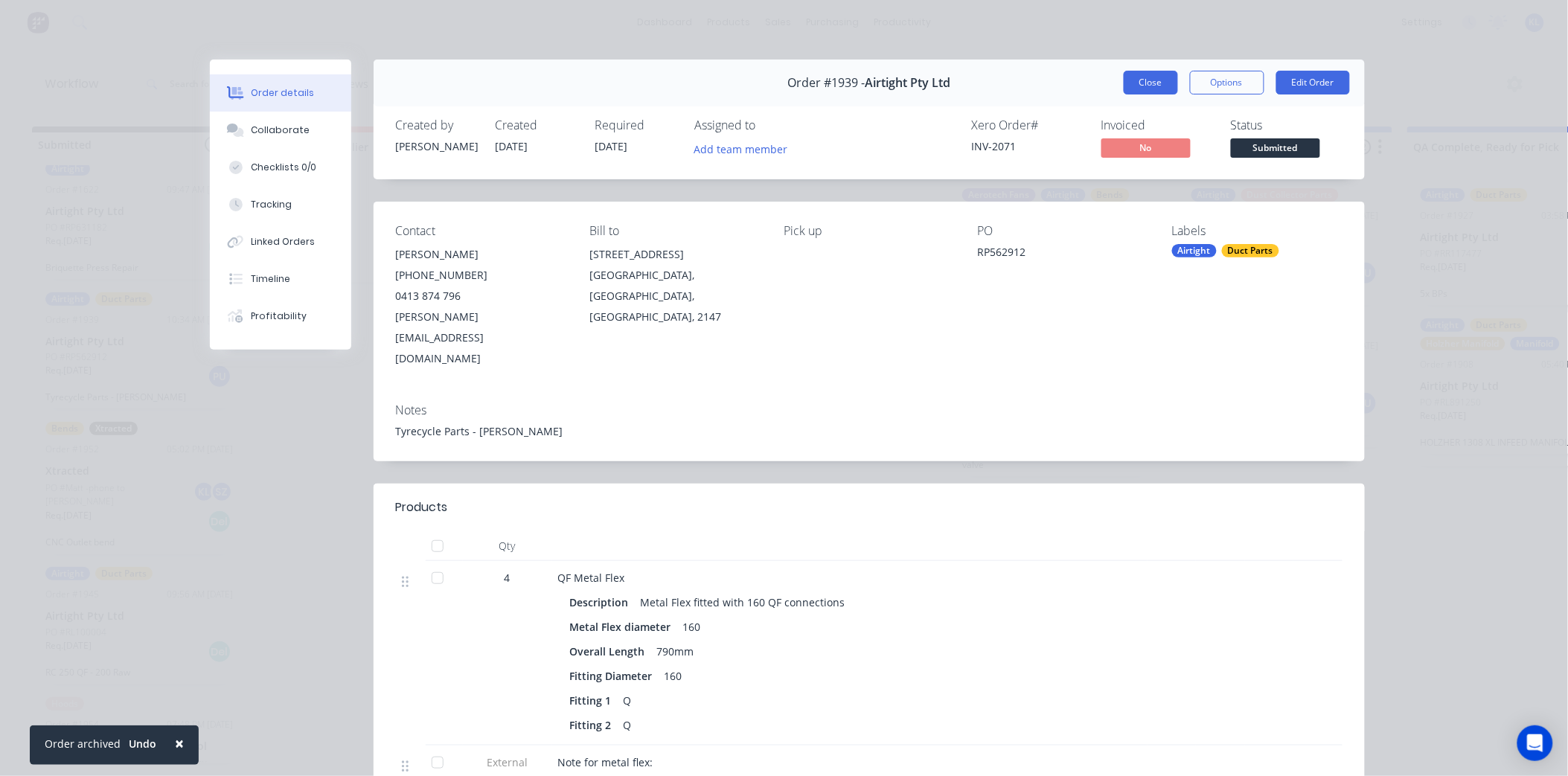
click at [1139, 83] on button "Close" at bounding box center [1151, 83] width 54 height 24
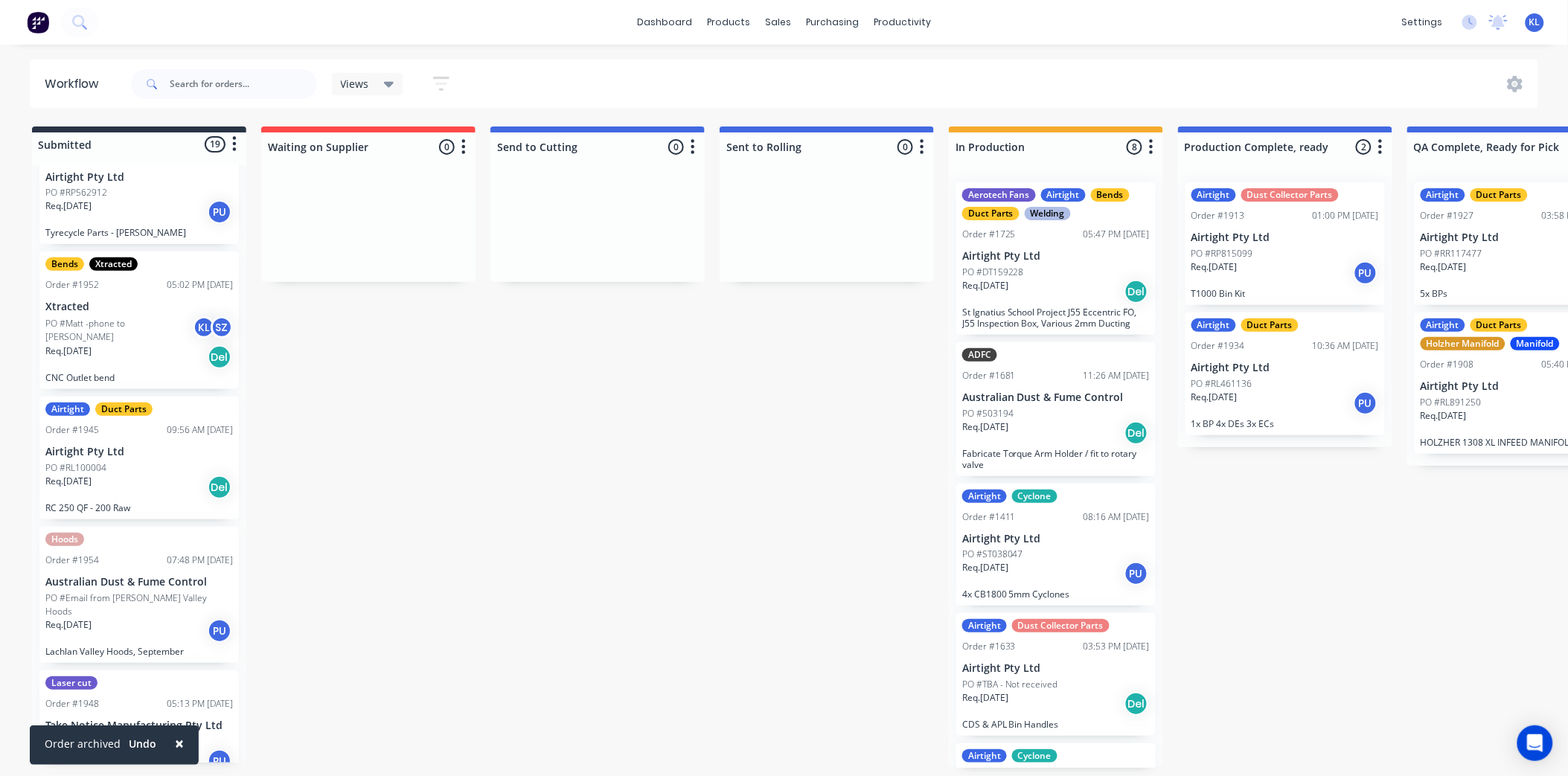
scroll to position [1075, 0]
click at [140, 478] on div "Req. [DATE] Del" at bounding box center [139, 486] width 188 height 25
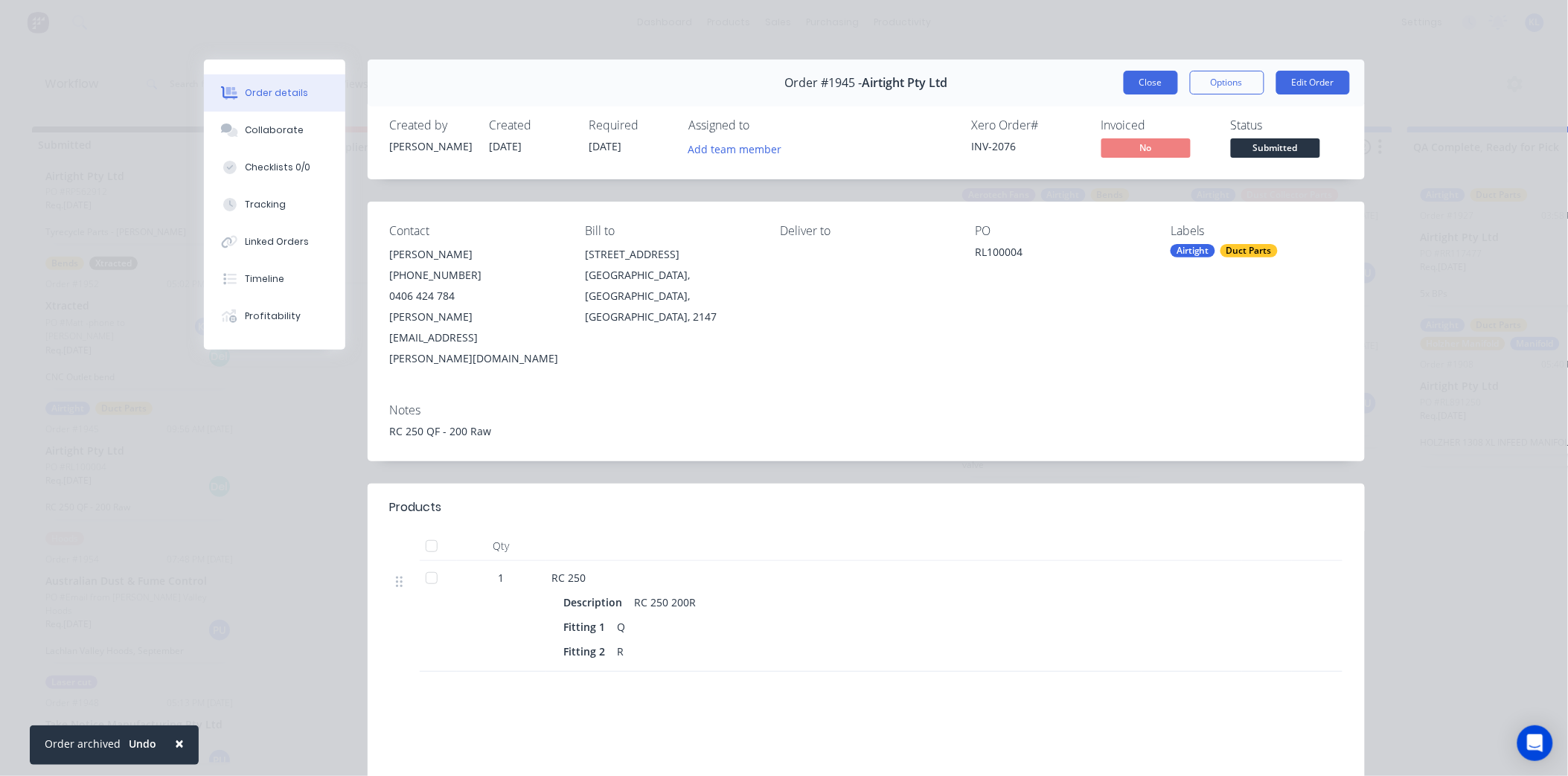
click at [1130, 84] on button "Close" at bounding box center [1151, 83] width 54 height 24
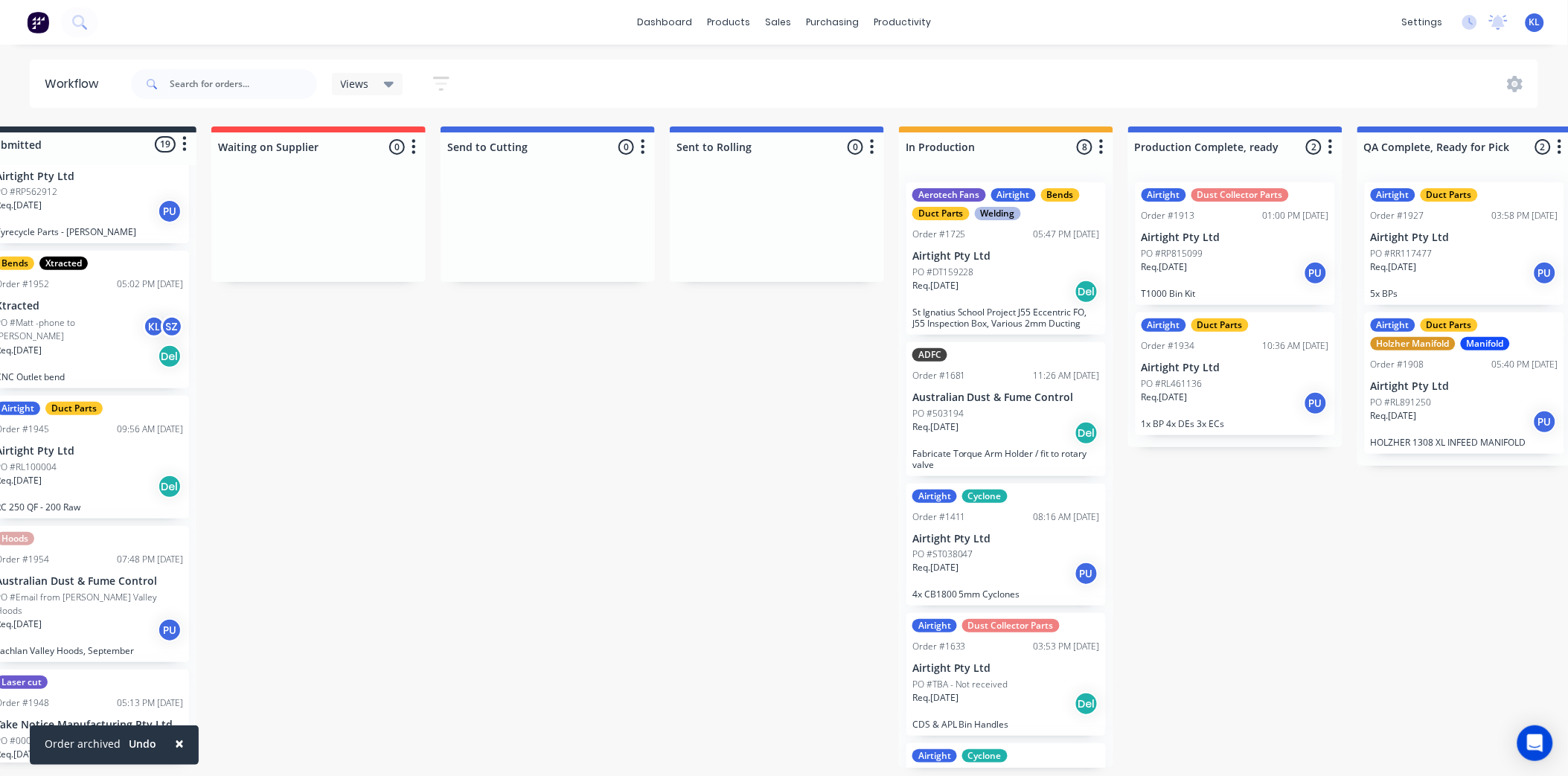
scroll to position [0, 0]
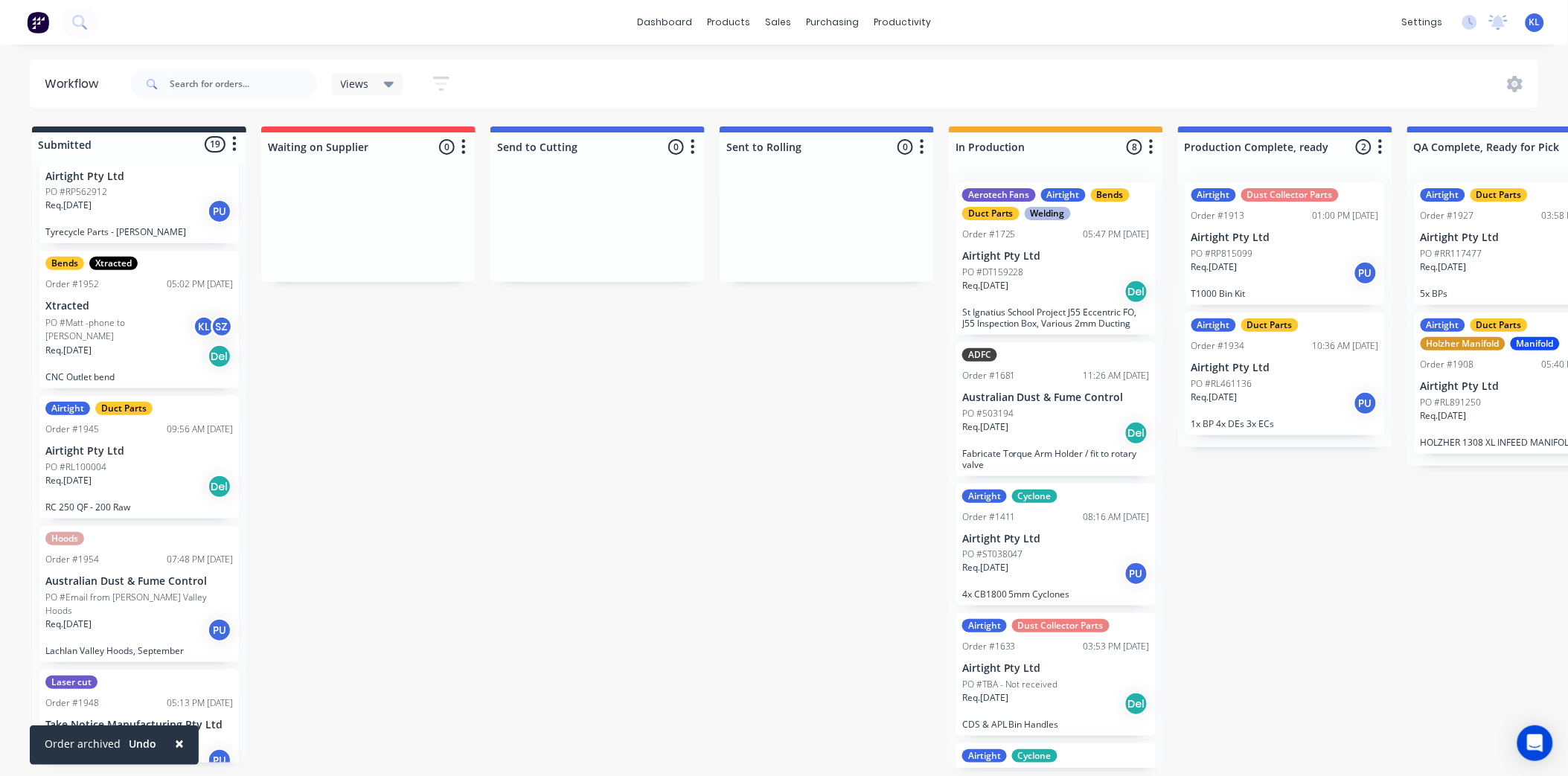
click at [77, 474] on p "Req. [DATE]" at bounding box center [68, 480] width 46 height 13
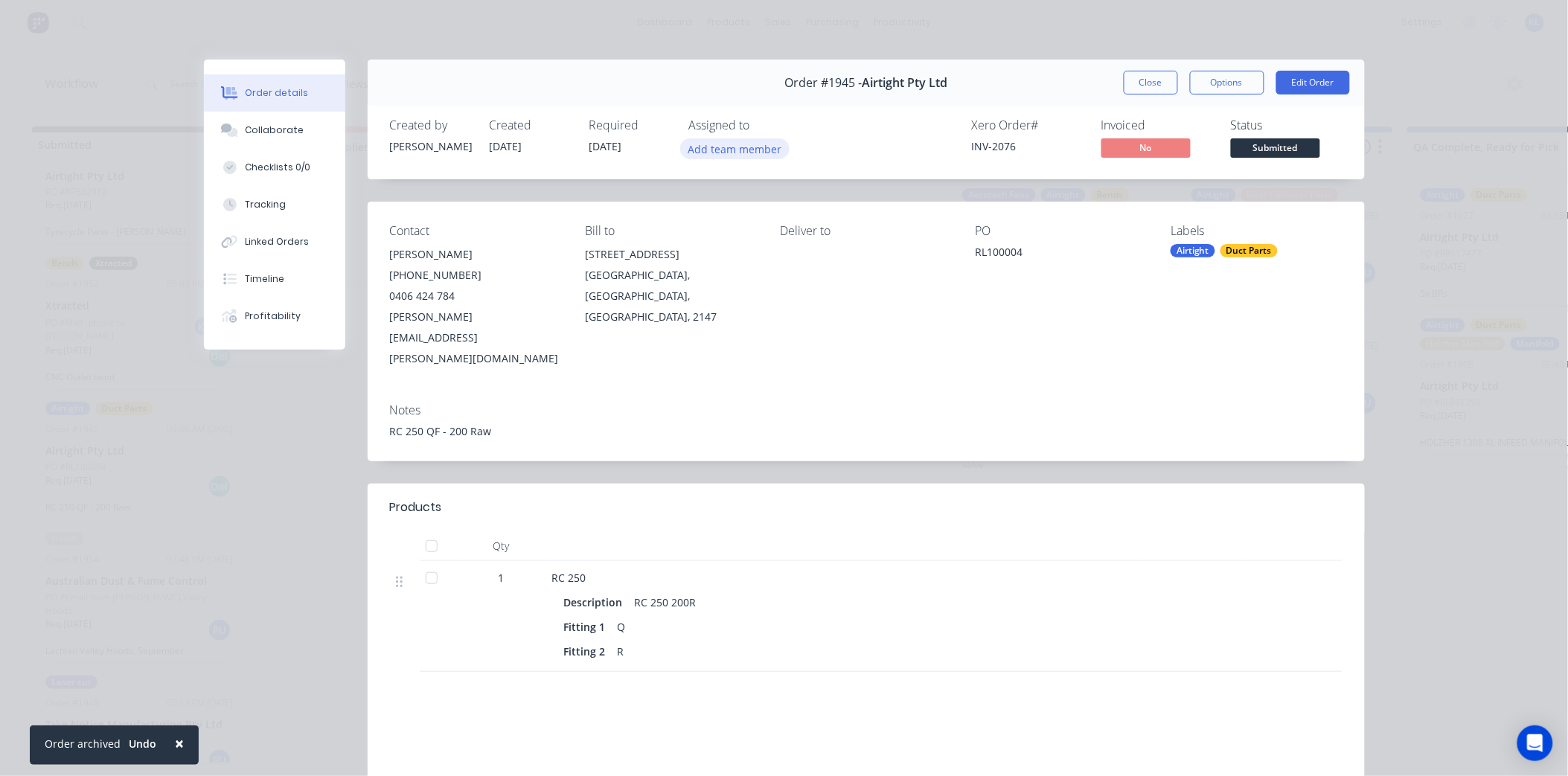
click at [717, 149] on button "Add team member" at bounding box center [735, 149] width 110 height 20
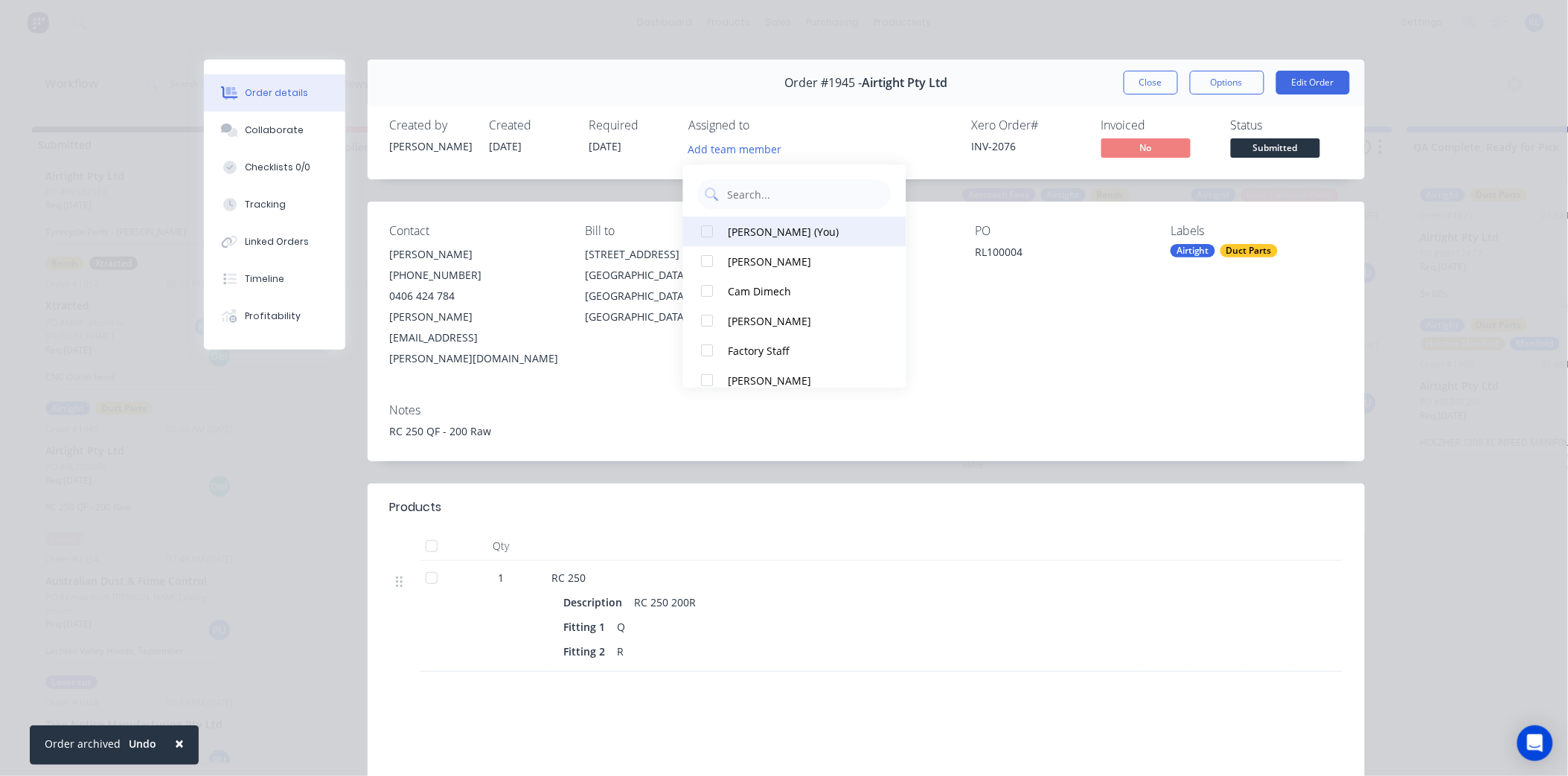
click at [768, 236] on div "[PERSON_NAME] (You)" at bounding box center [802, 232] width 149 height 16
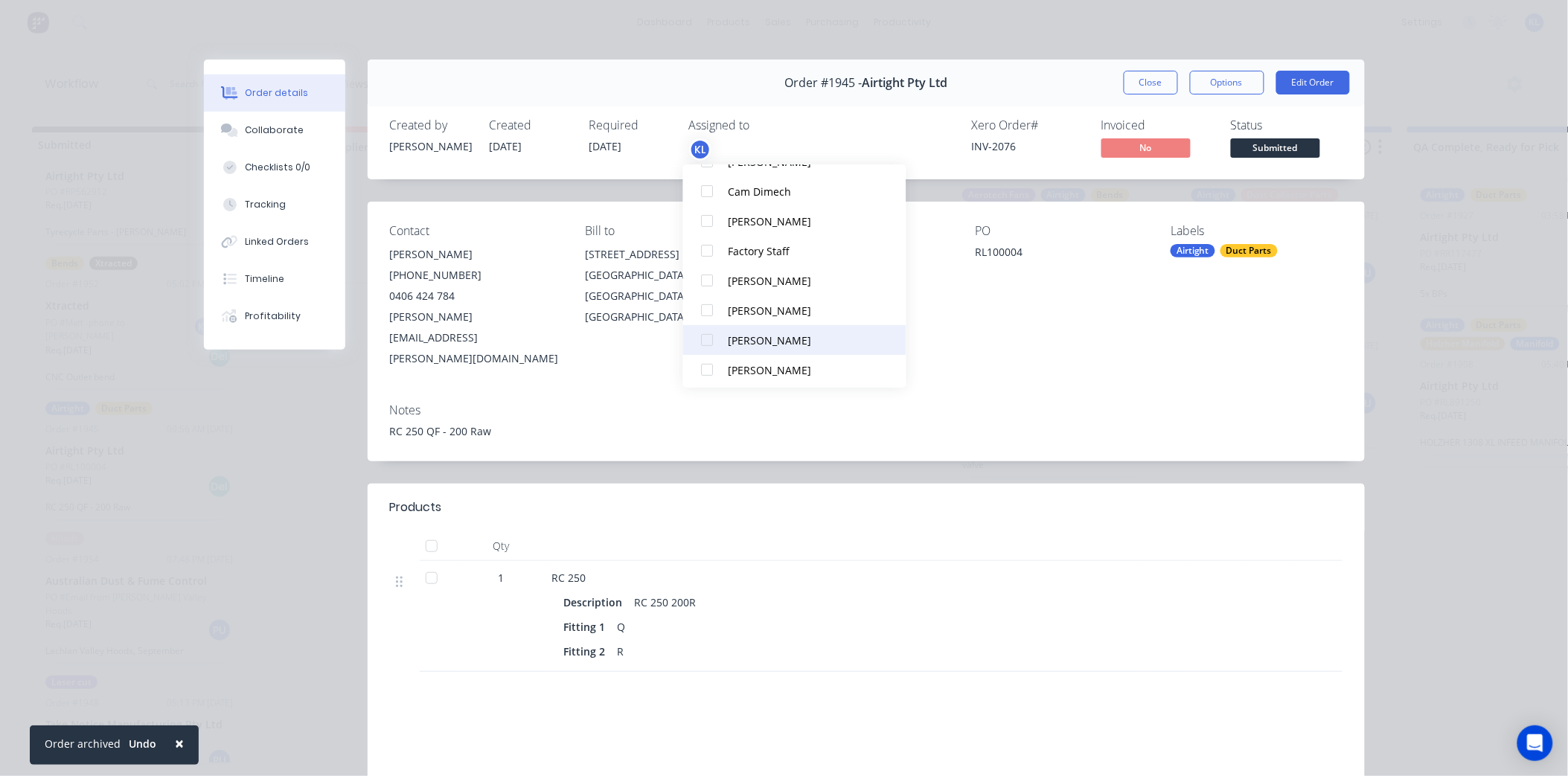
scroll to position [104, 0]
click at [1255, 148] on span "Submitted" at bounding box center [1275, 148] width 89 height 19
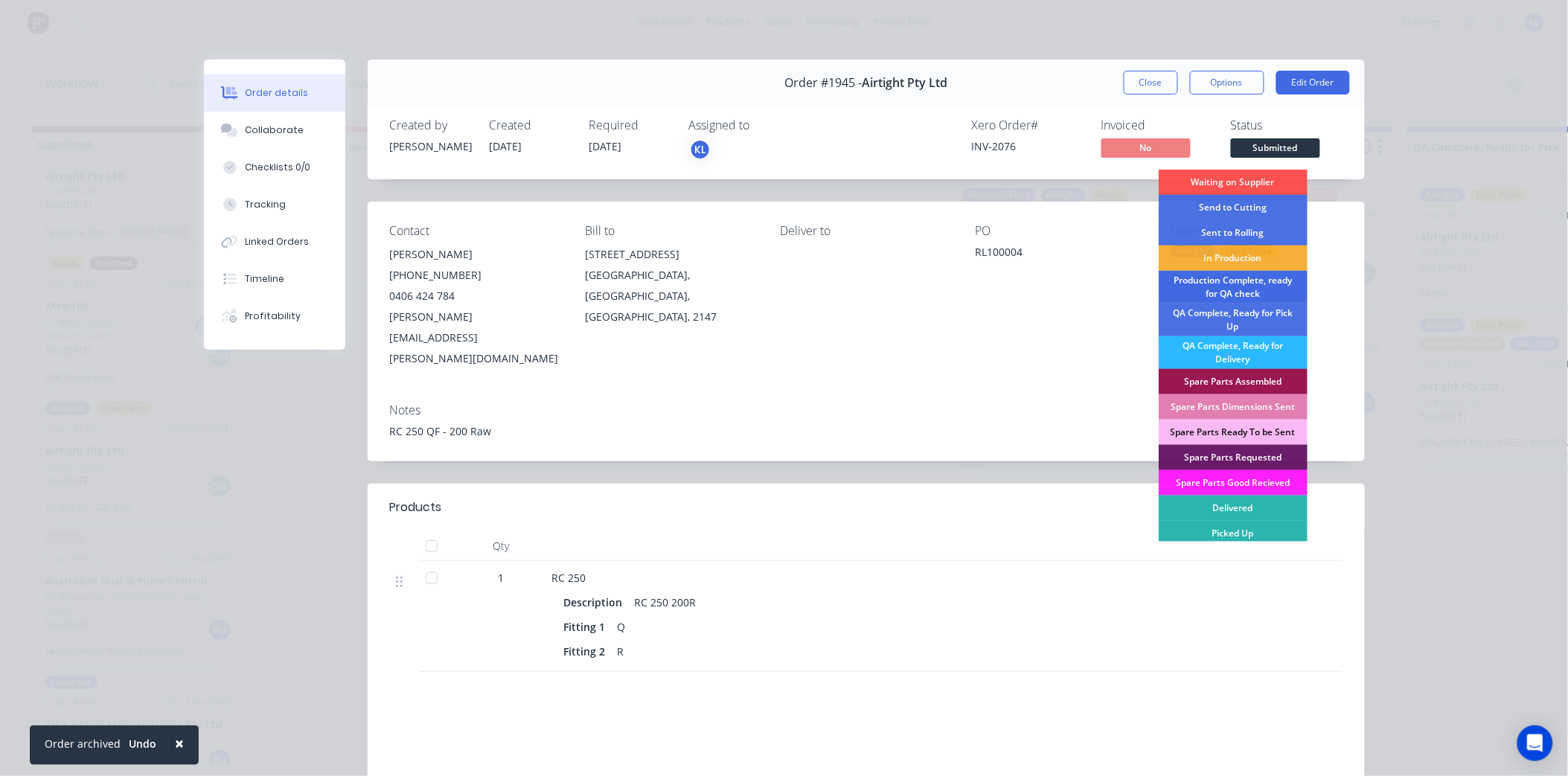
click at [1269, 289] on div "Production Complete, ready for QA check" at bounding box center [1233, 287] width 149 height 33
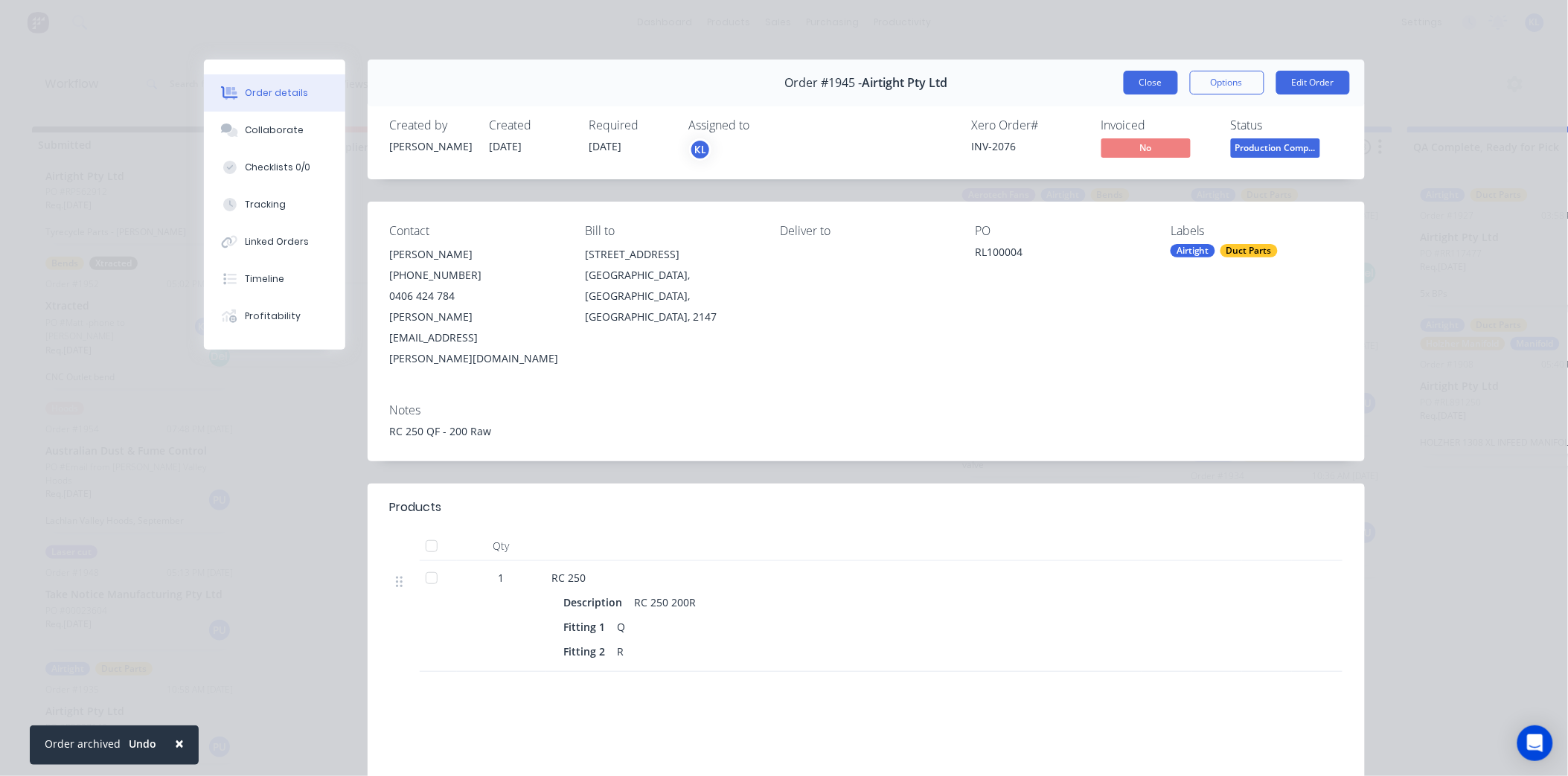
click at [1133, 83] on button "Close" at bounding box center [1151, 83] width 54 height 24
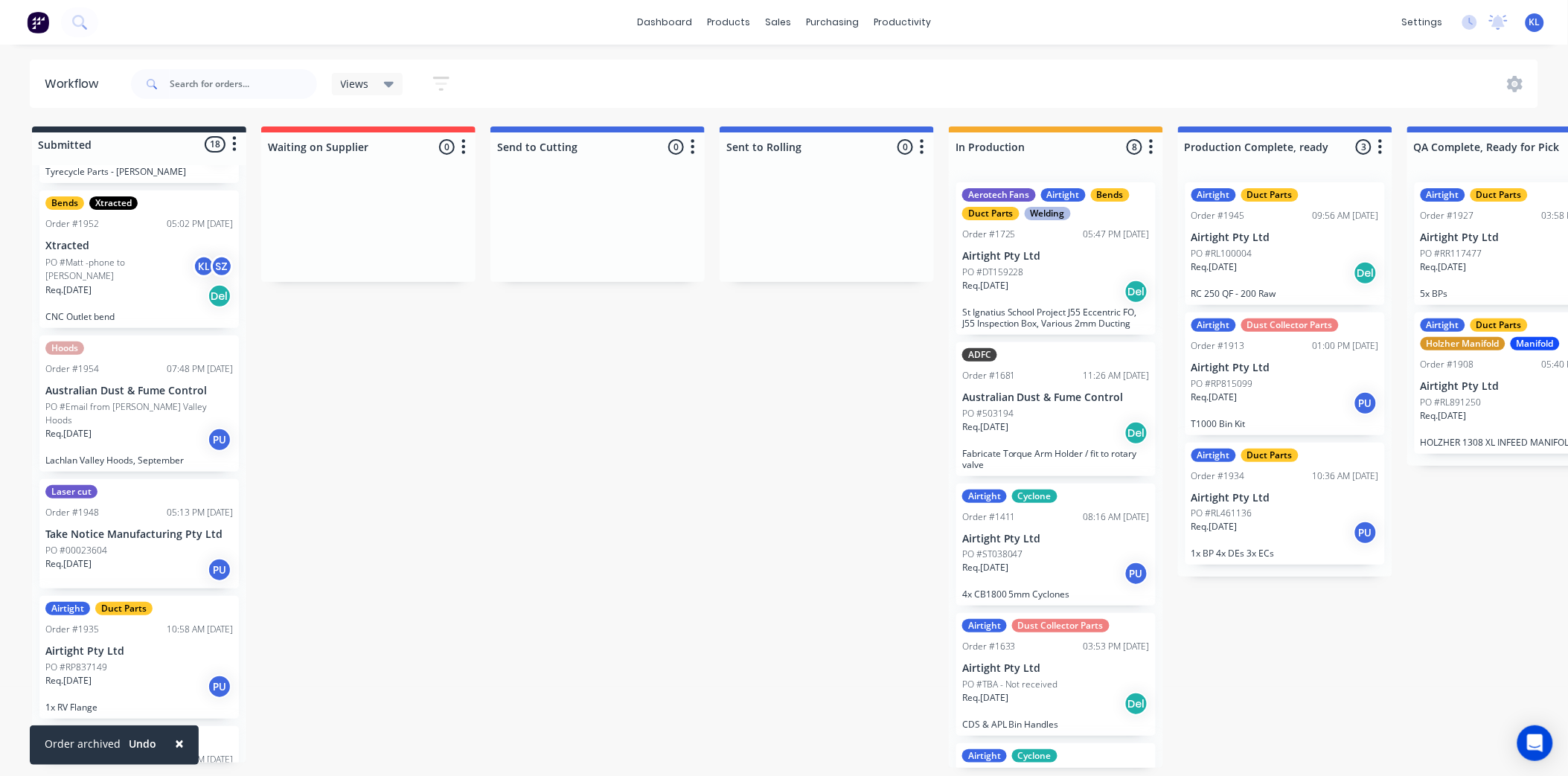
scroll to position [722, 0]
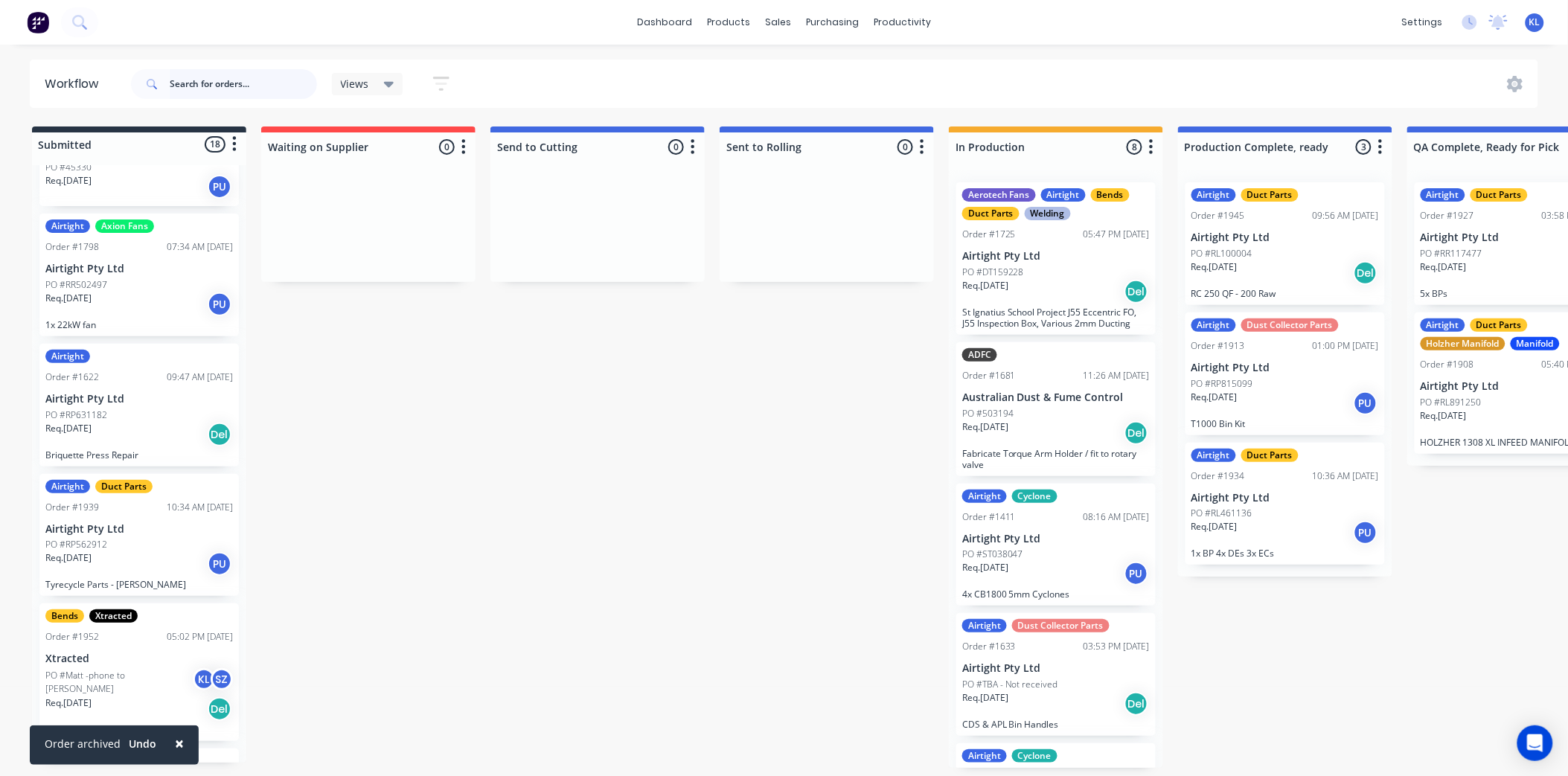
click at [262, 89] on input "text" at bounding box center [244, 84] width 148 height 30
click at [250, 90] on input "text" at bounding box center [244, 84] width 148 height 30
click at [779, 26] on div "sales" at bounding box center [778, 22] width 41 height 22
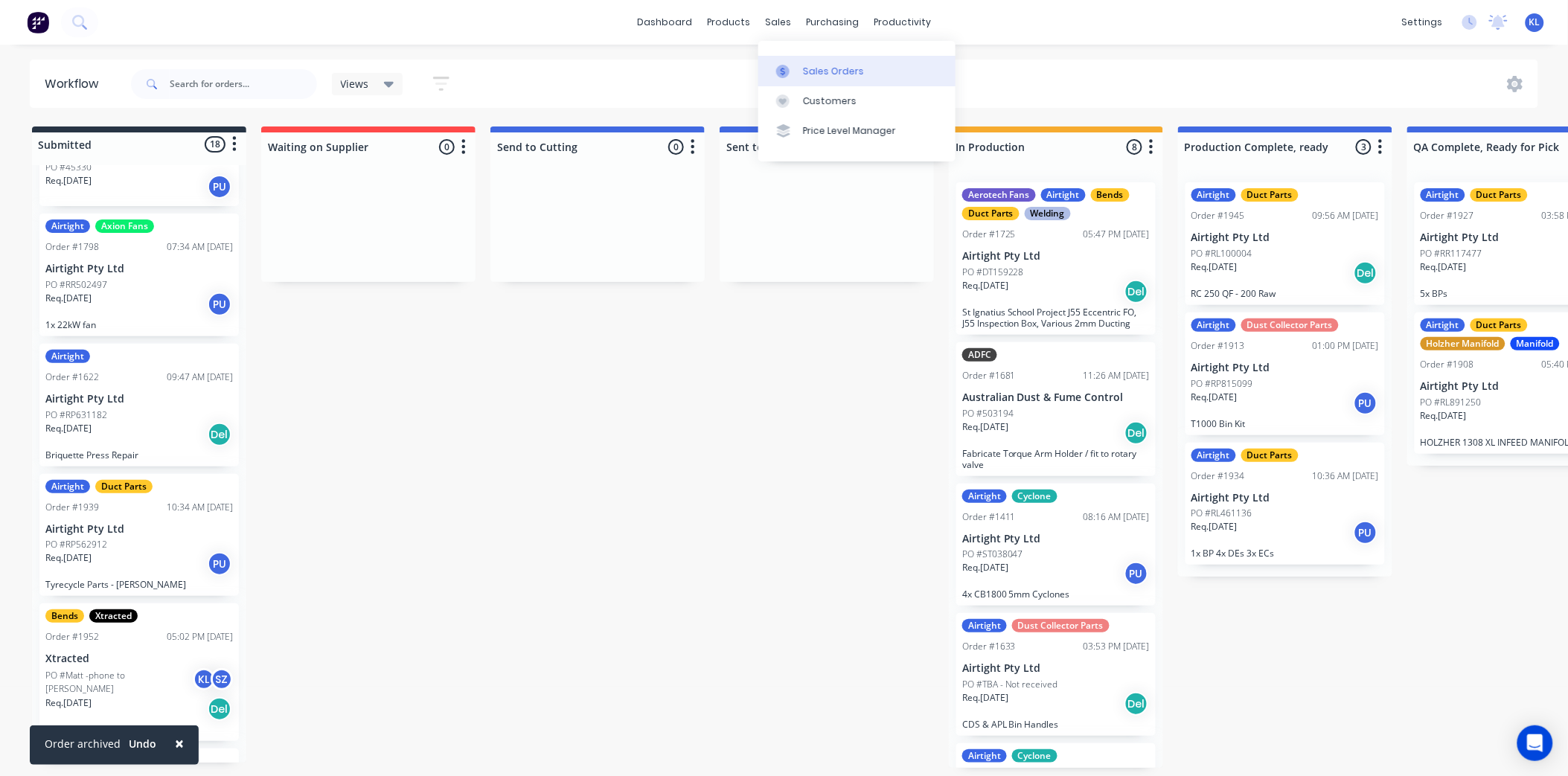
click at [816, 72] on div "Sales Orders" at bounding box center [832, 71] width 61 height 13
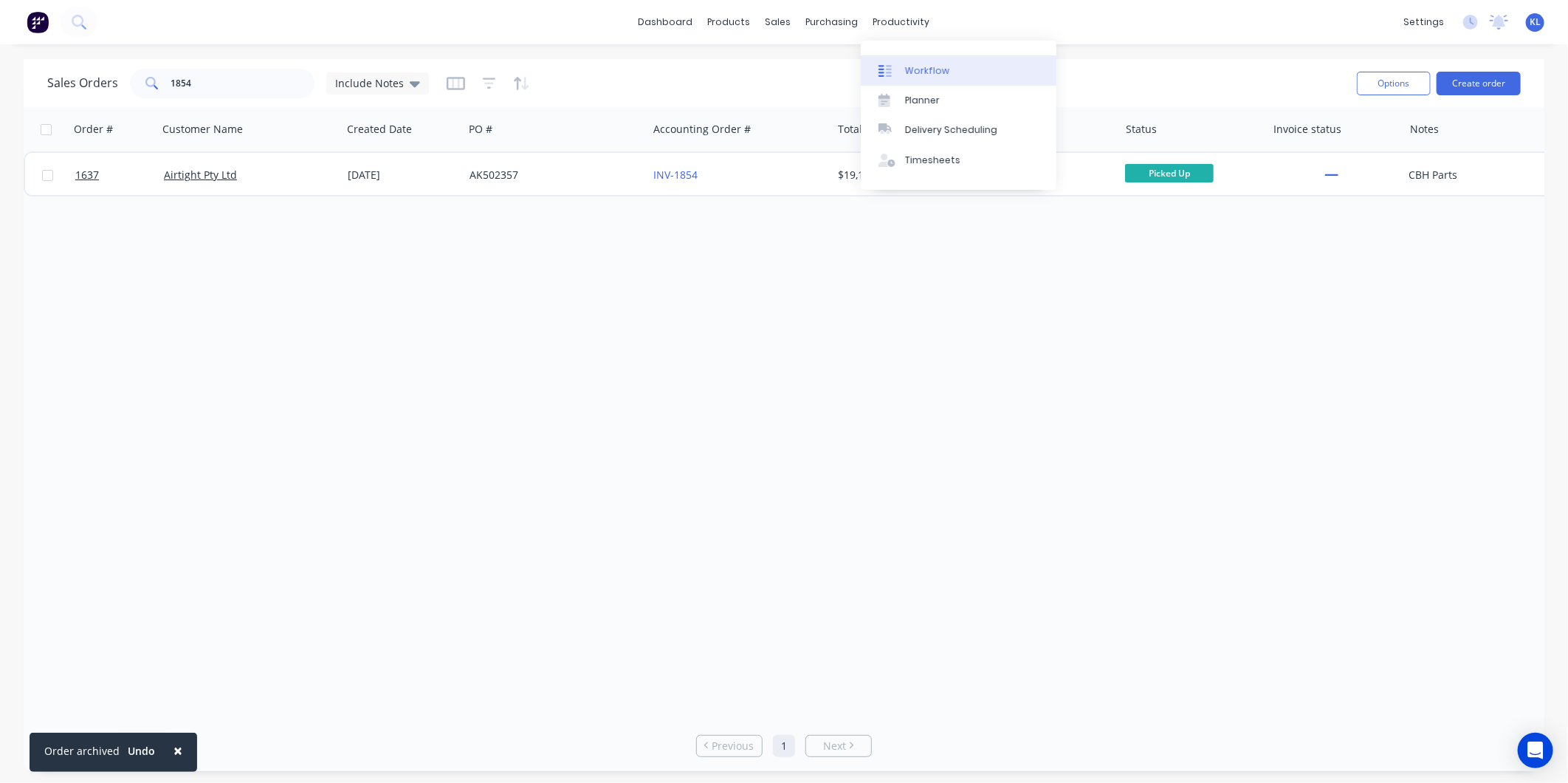
click at [909, 74] on div "Workflow" at bounding box center [927, 70] width 45 height 13
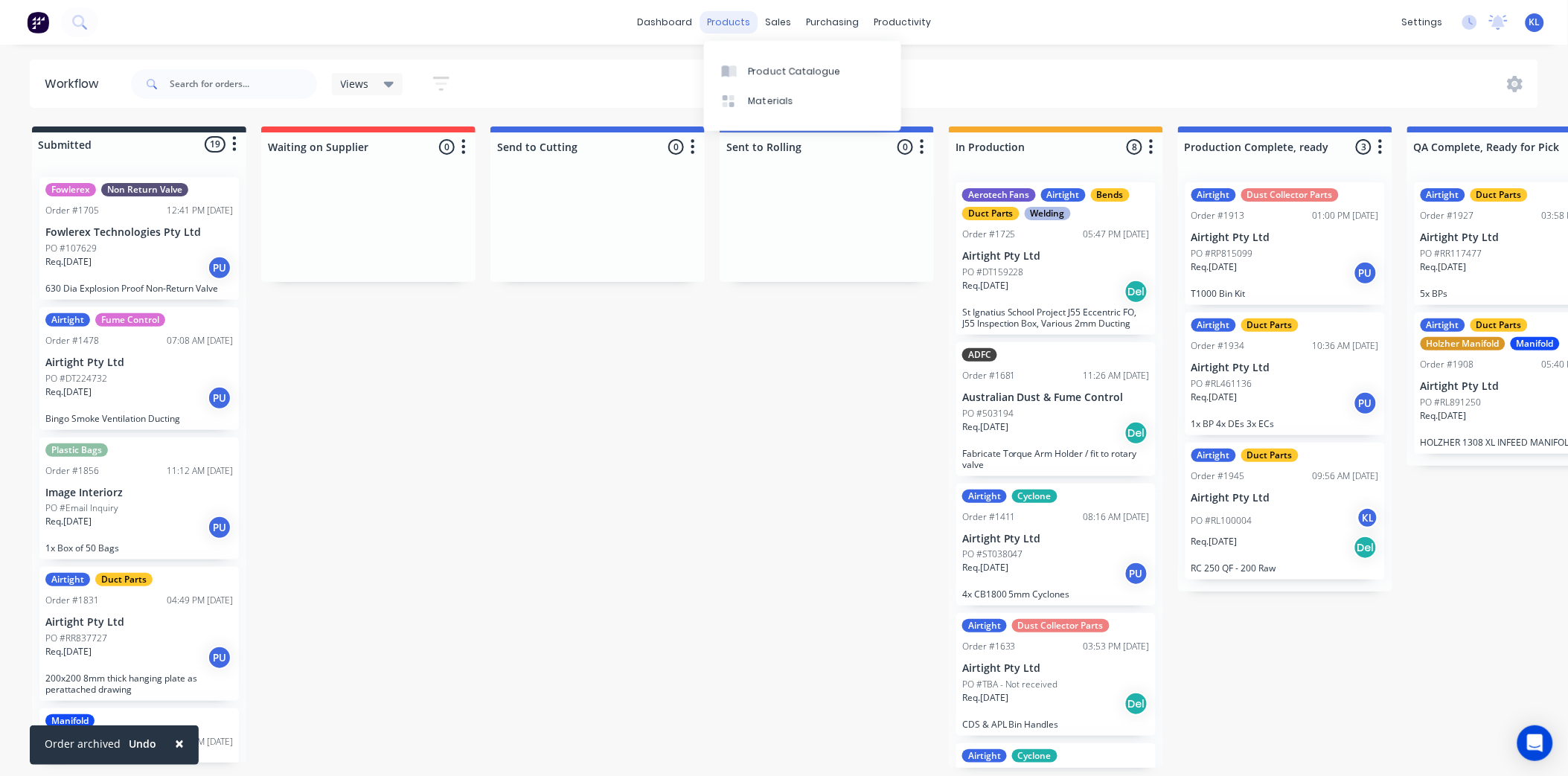
click at [727, 17] on div "products" at bounding box center [729, 22] width 58 height 22
click at [776, 69] on div "Product Catalogue" at bounding box center [794, 71] width 92 height 13
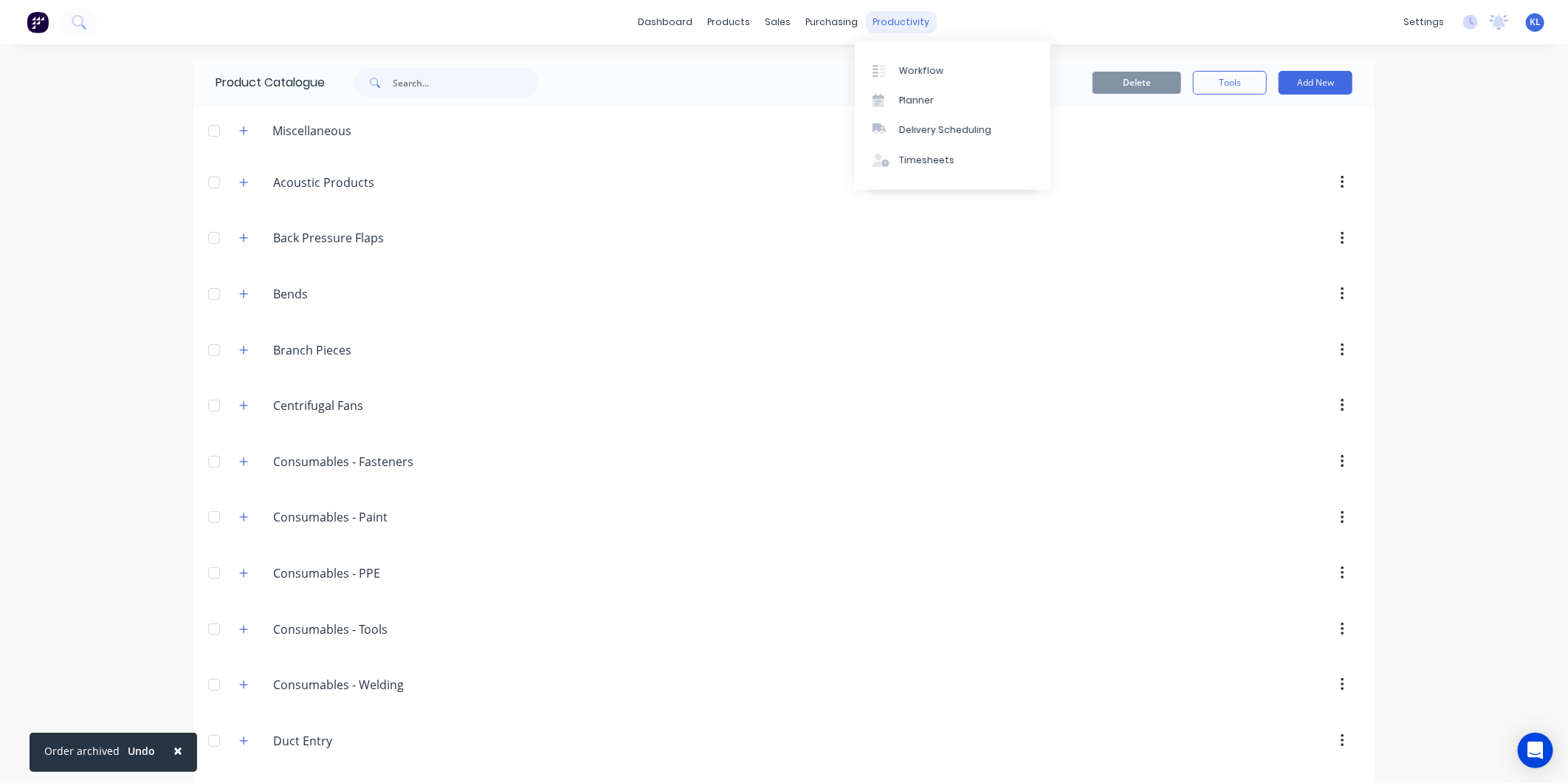
click at [887, 16] on div "productivity" at bounding box center [901, 22] width 71 height 22
click at [918, 69] on div "Workflow" at bounding box center [921, 70] width 45 height 13
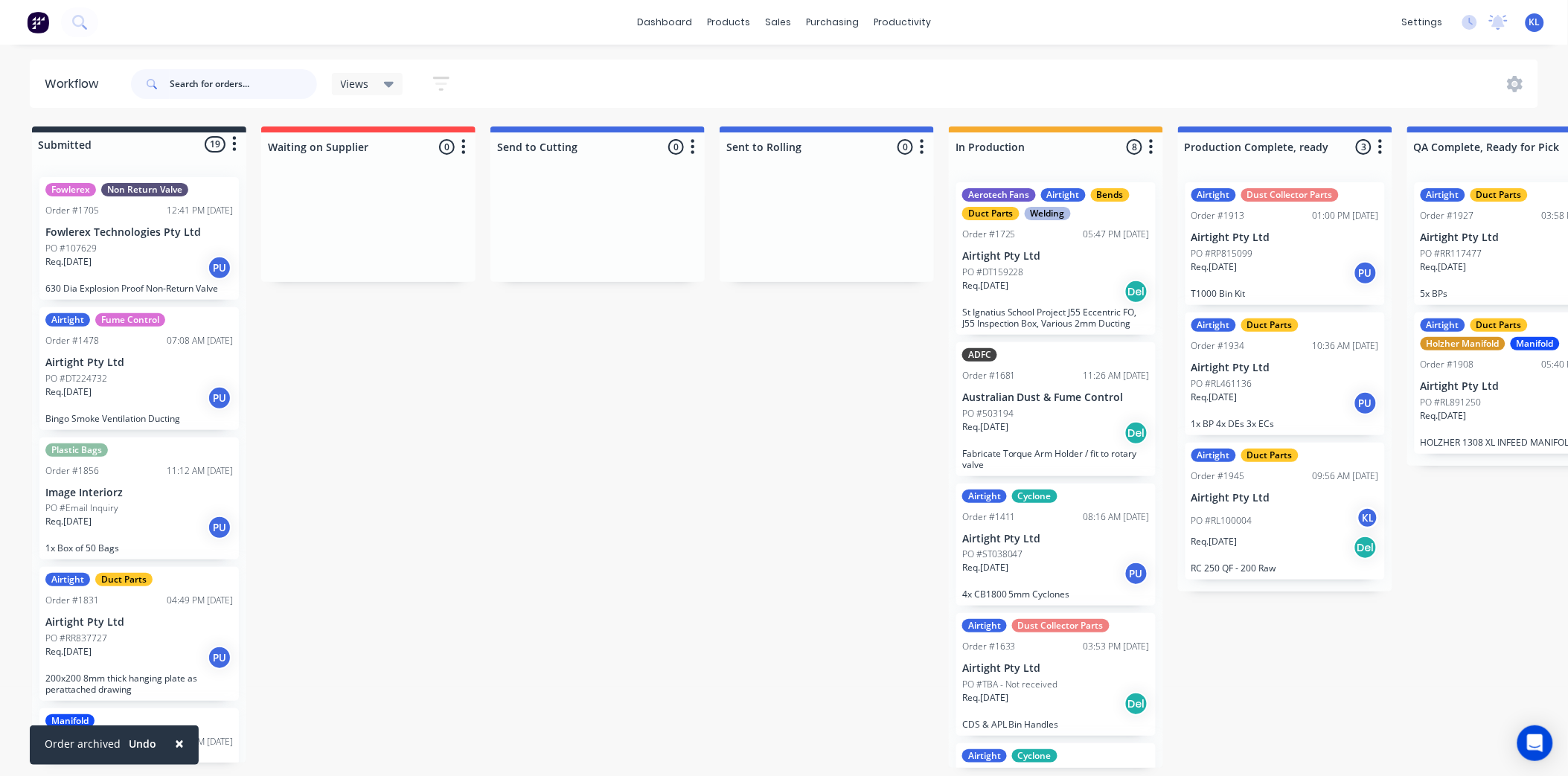
click at [191, 92] on input "text" at bounding box center [244, 84] width 148 height 30
type input "1945"
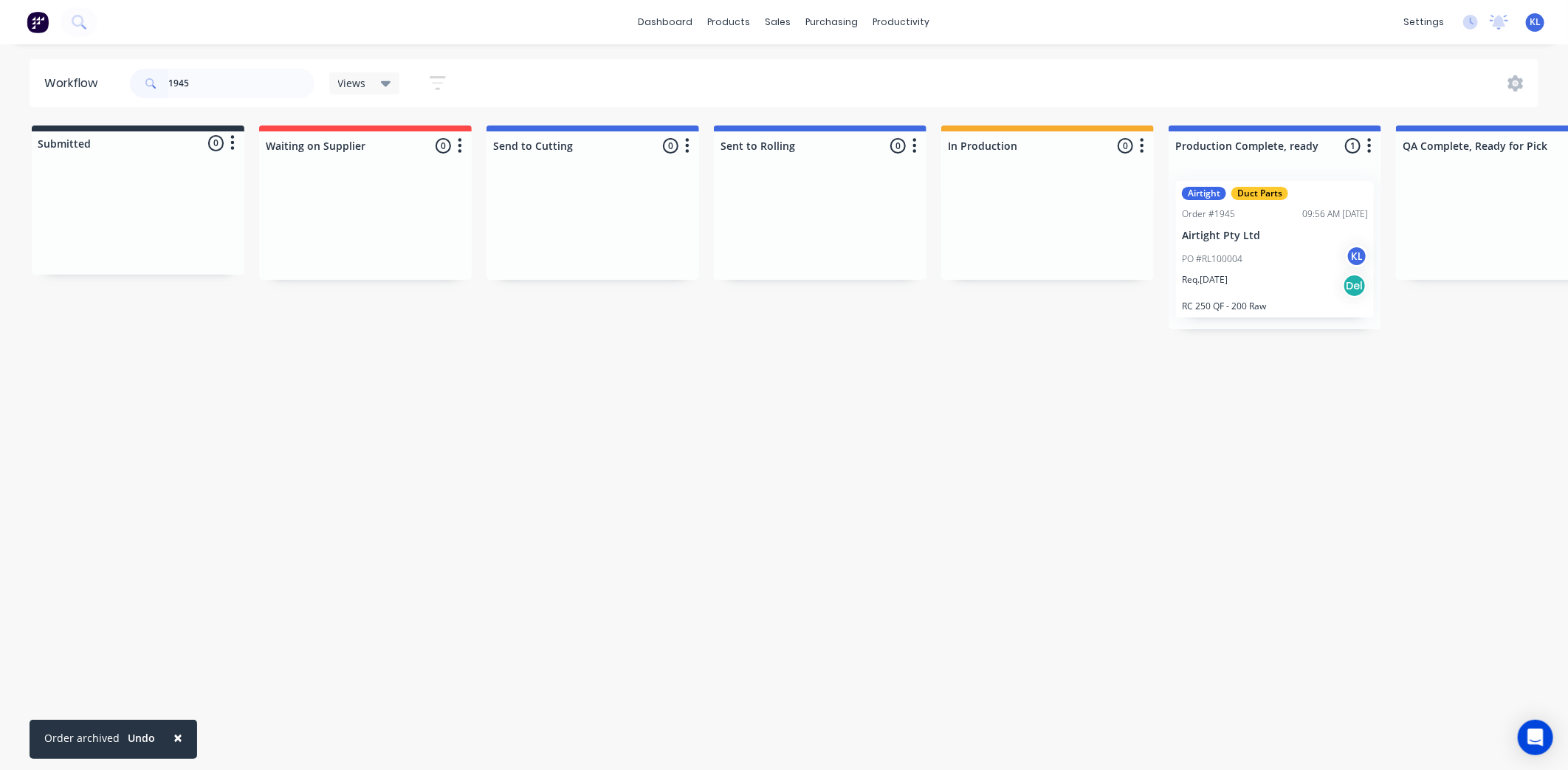
click at [1222, 262] on p "PO #RL100004" at bounding box center [1211, 259] width 60 height 13
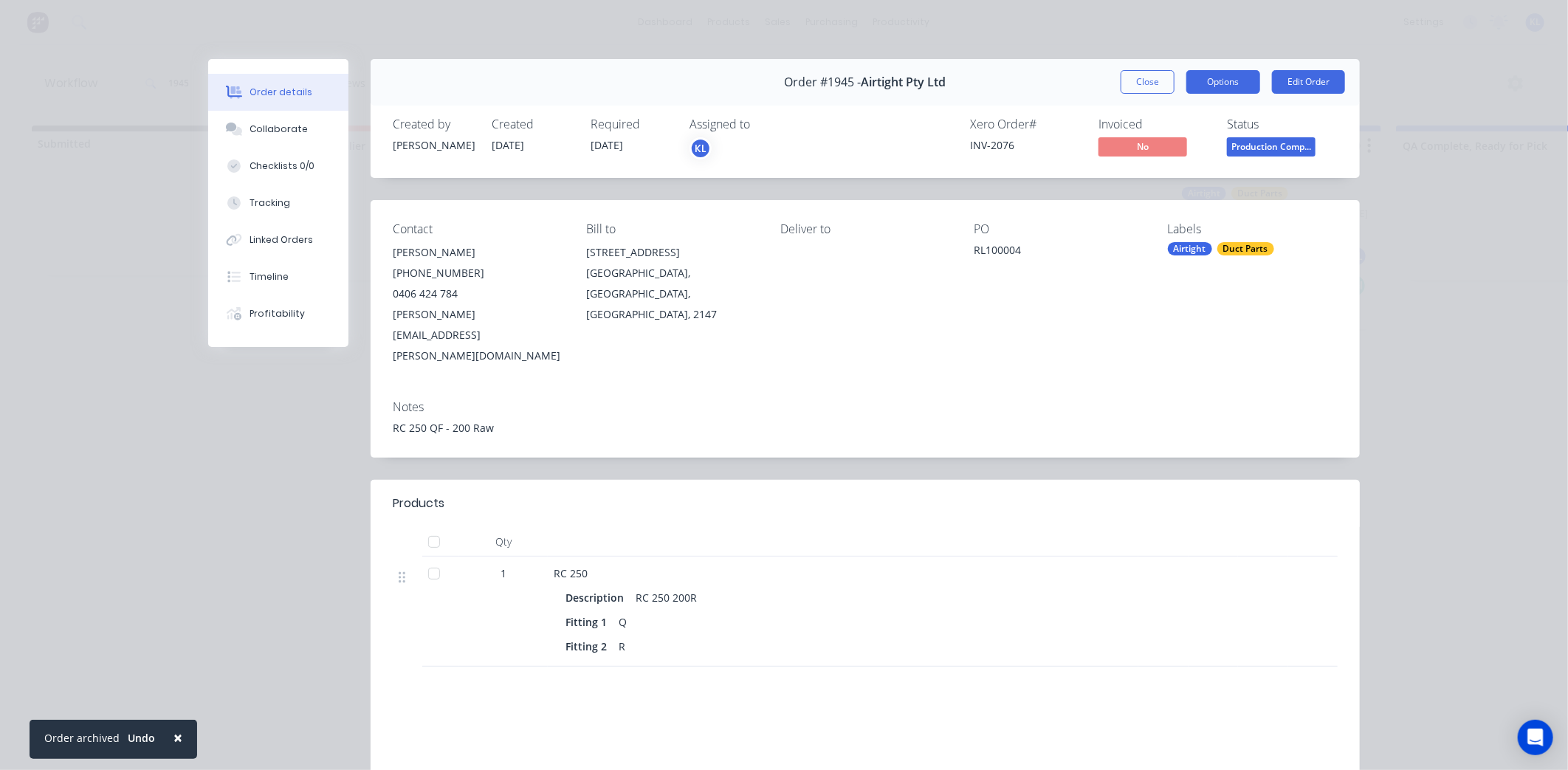
click at [1211, 81] on button "Options" at bounding box center [1223, 82] width 74 height 24
click at [1140, 182] on div "Delivery Docket" at bounding box center [1183, 179] width 129 height 22
click at [1158, 180] on div "Standard" at bounding box center [1183, 179] width 129 height 22
click at [1376, 162] on div "Order details Collaborate Checklists 0/0 Tracking Linked Orders Timeline Profit…" at bounding box center [784, 385] width 1568 height 770
click at [1275, 128] on div "Status" at bounding box center [1283, 125] width 111 height 14
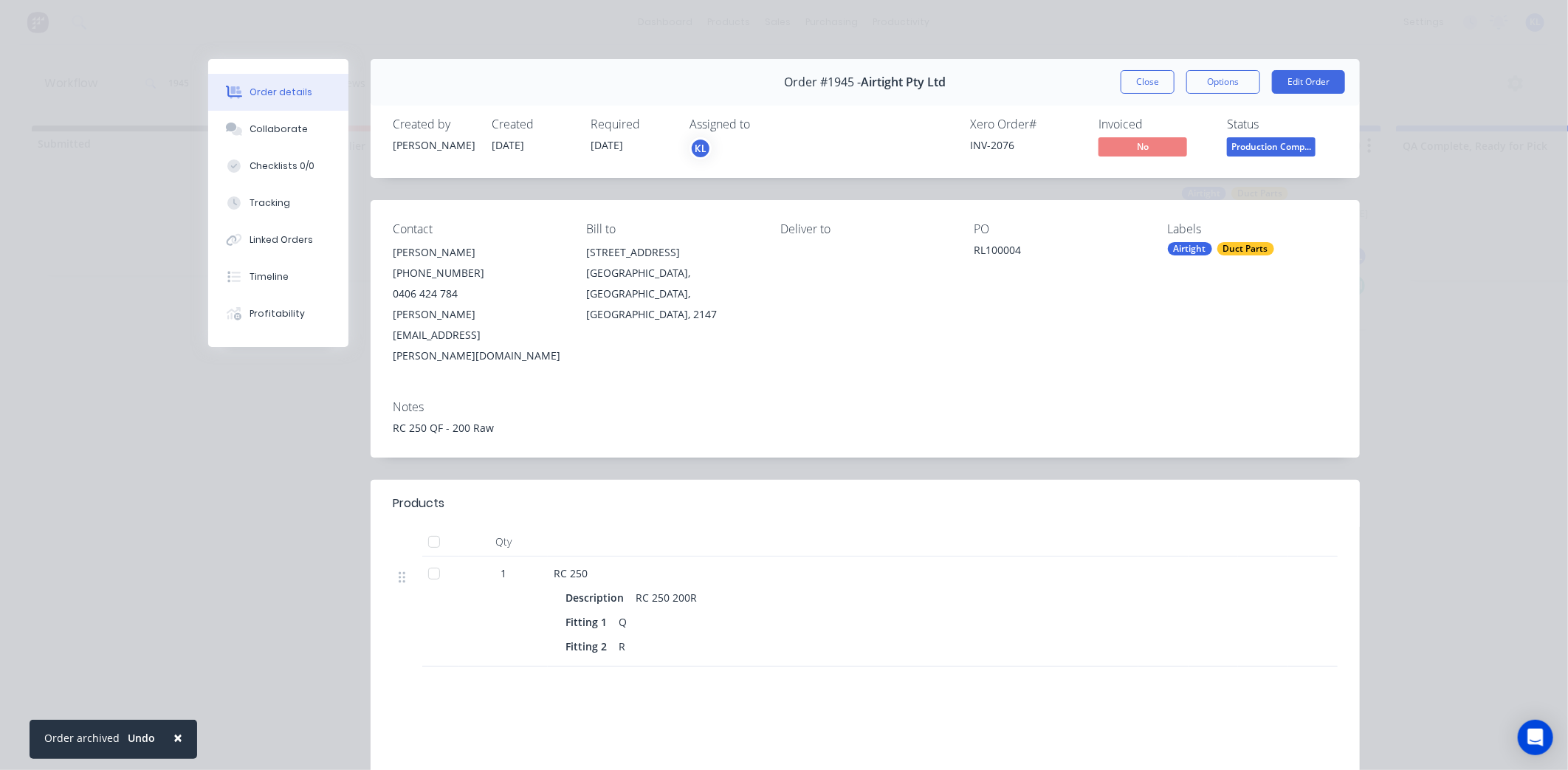
click at [1275, 130] on div "Status" at bounding box center [1283, 125] width 111 height 14
click at [1275, 134] on div "Status Production Comp..." at bounding box center [1283, 139] width 111 height 43
click at [1273, 150] on span "Production Comp..." at bounding box center [1271, 147] width 88 height 19
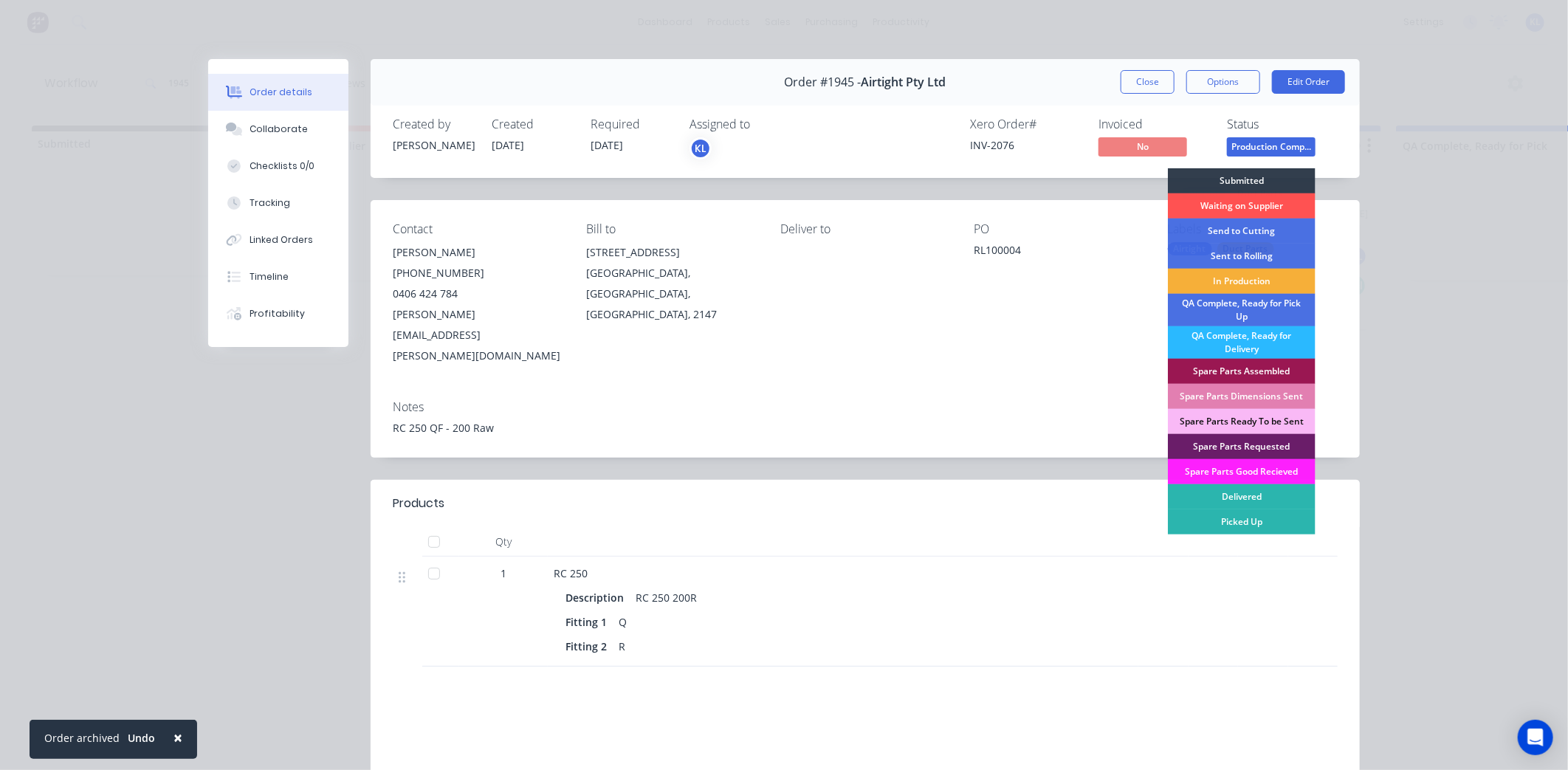
click at [1389, 290] on div "Order details Collaborate Checklists 0/0 Tracking Linked Orders Timeline Profit…" at bounding box center [784, 385] width 1568 height 770
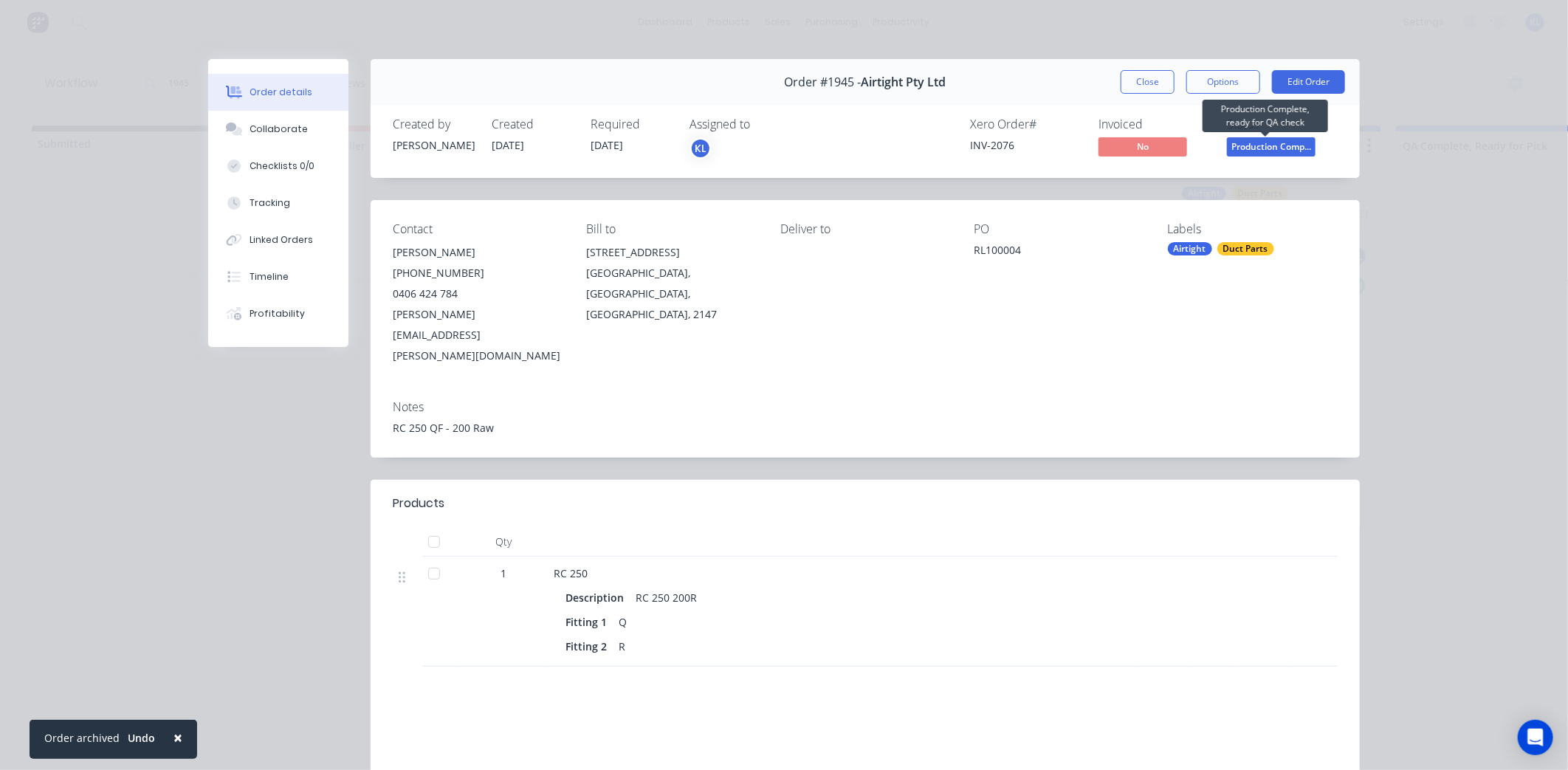
click at [1244, 150] on span "Production Comp..." at bounding box center [1271, 147] width 88 height 19
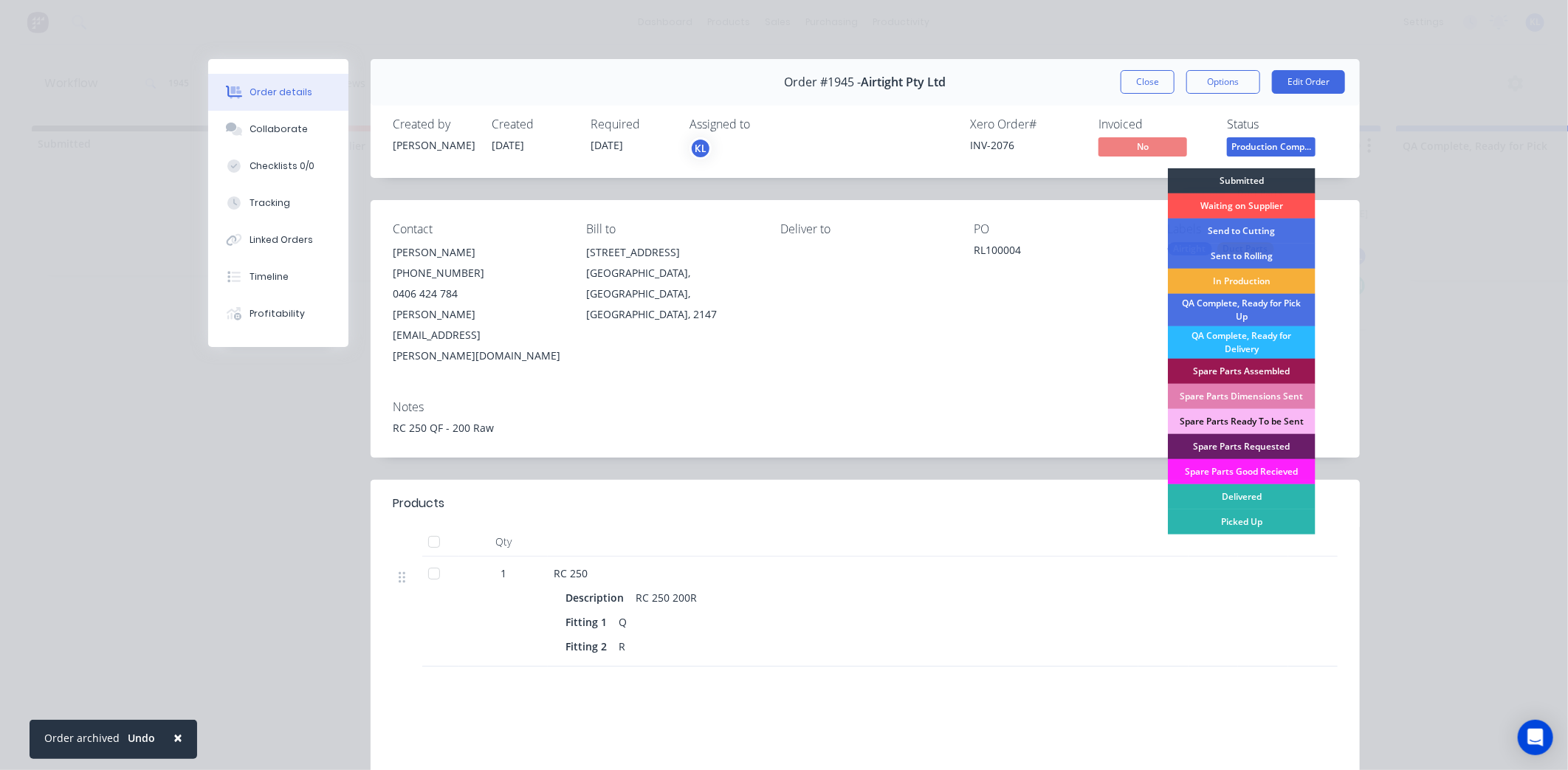
click at [1411, 261] on div "Order details Collaborate Checklists 0/0 Tracking Linked Orders Timeline Profit…" at bounding box center [784, 385] width 1568 height 770
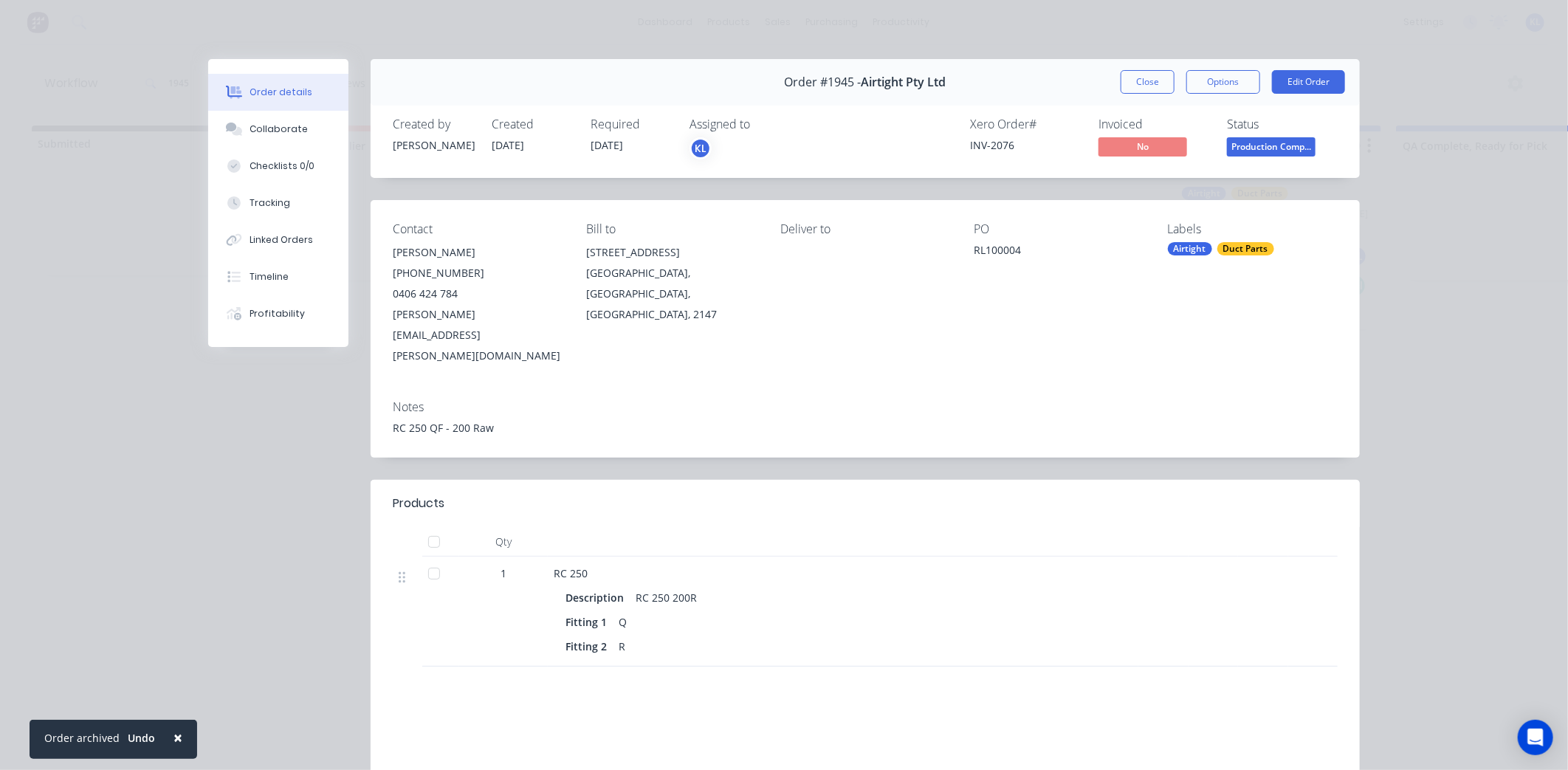
click at [1279, 150] on span "Production Comp..." at bounding box center [1271, 147] width 88 height 19
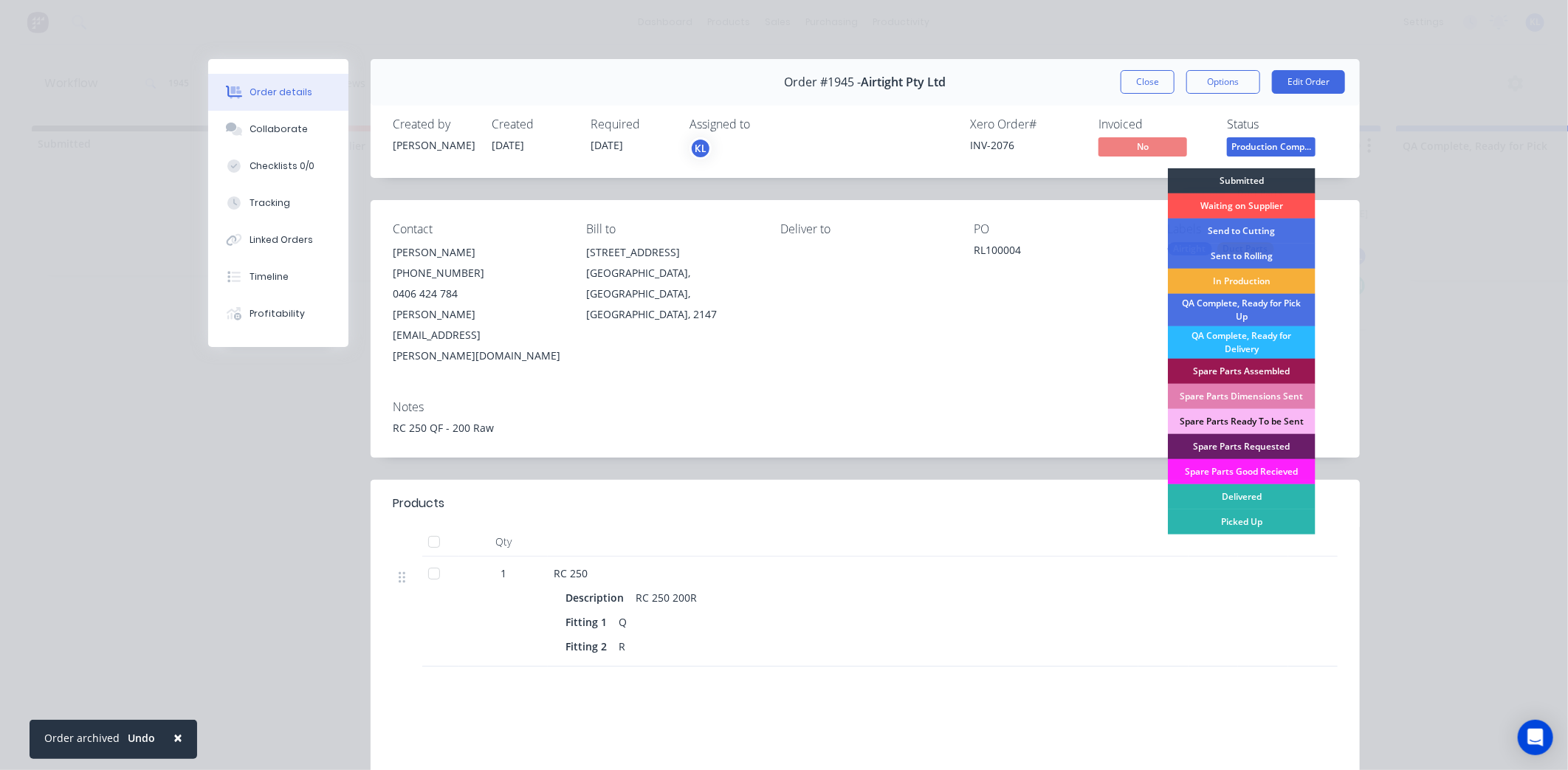
drag, startPoint x: 1255, startPoint y: 164, endPoint x: 1252, endPoint y: 156, distance: 8.5
click at [1252, 156] on div "Created by [PERSON_NAME] Created [DATE] Required [DATE] Assigned to KL Xero Ord…" at bounding box center [865, 139] width 990 height 78
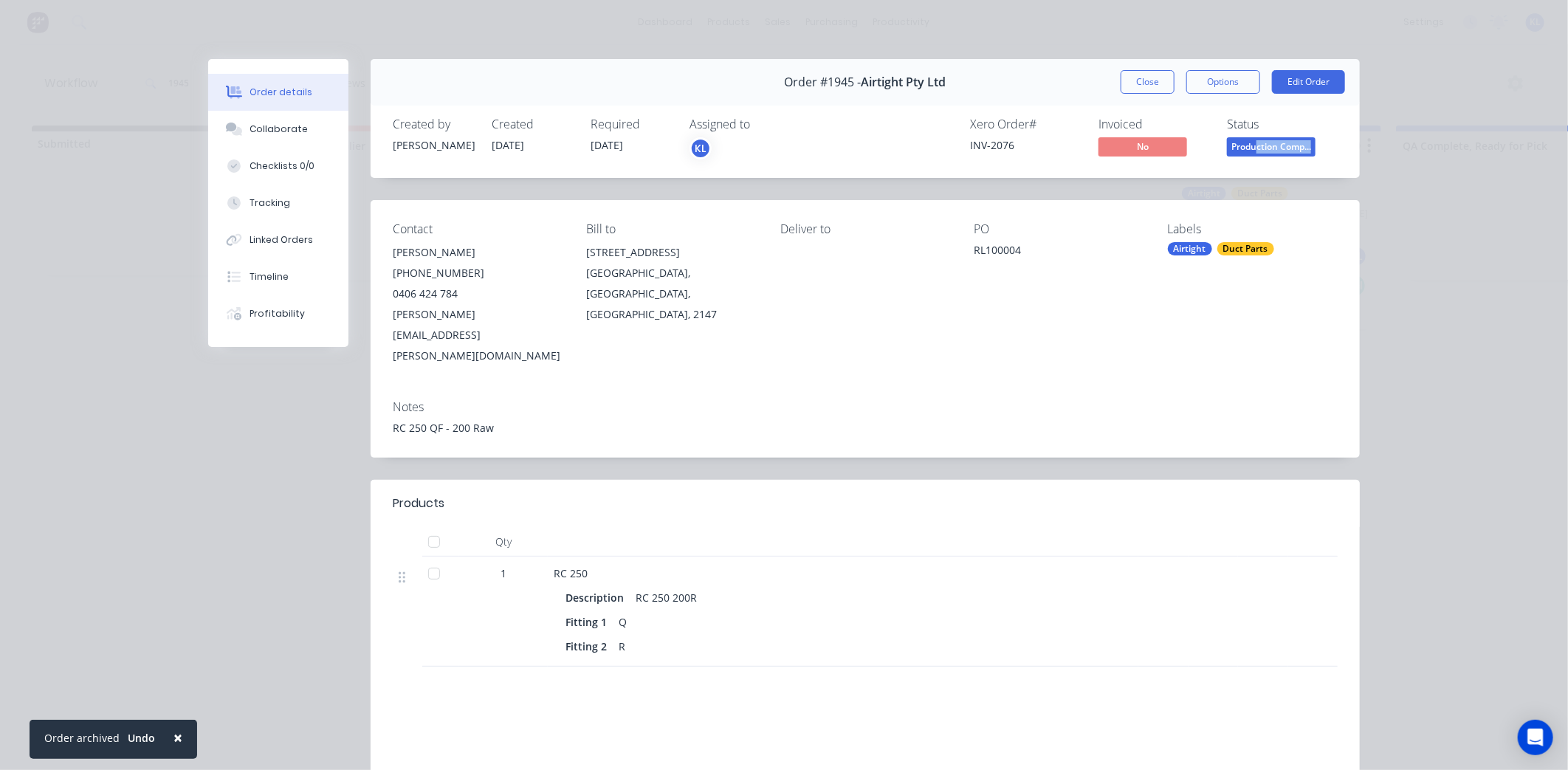
click at [1251, 151] on span "Production Comp..." at bounding box center [1271, 147] width 88 height 19
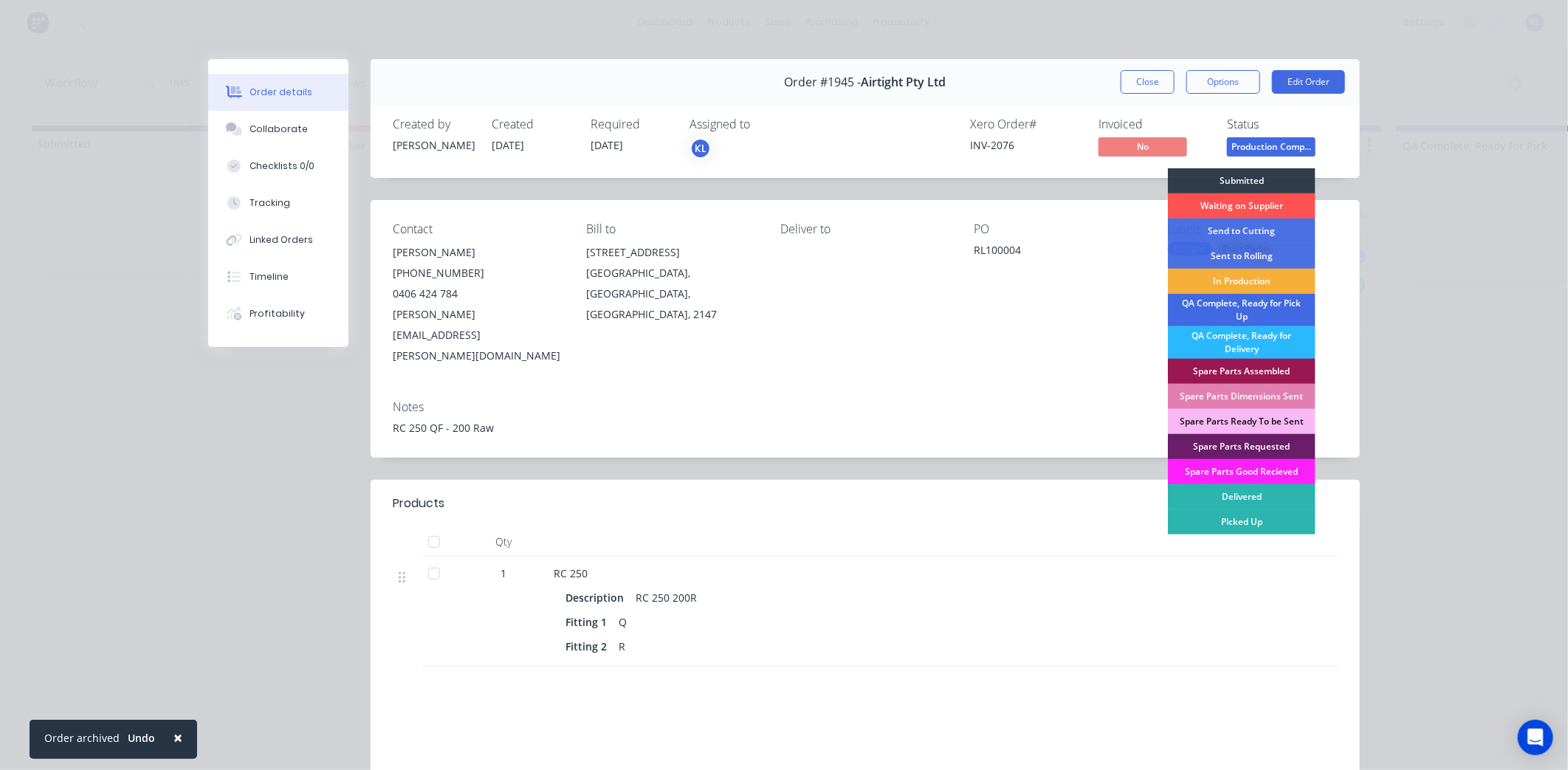
click at [1263, 301] on div "QA Complete, Ready for Pick Up" at bounding box center [1241, 310] width 148 height 33
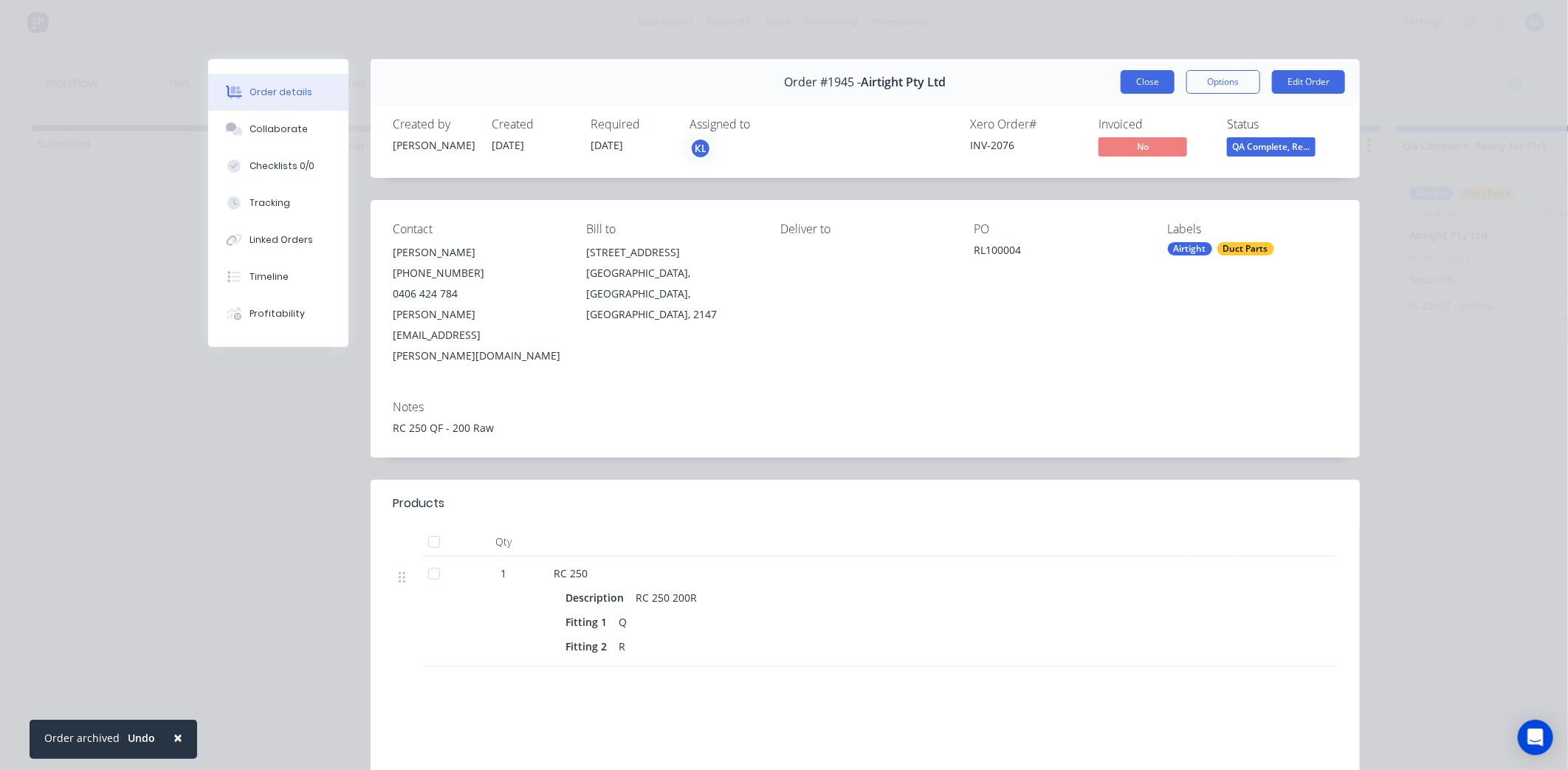
click at [1140, 88] on button "Close" at bounding box center [1148, 82] width 53 height 24
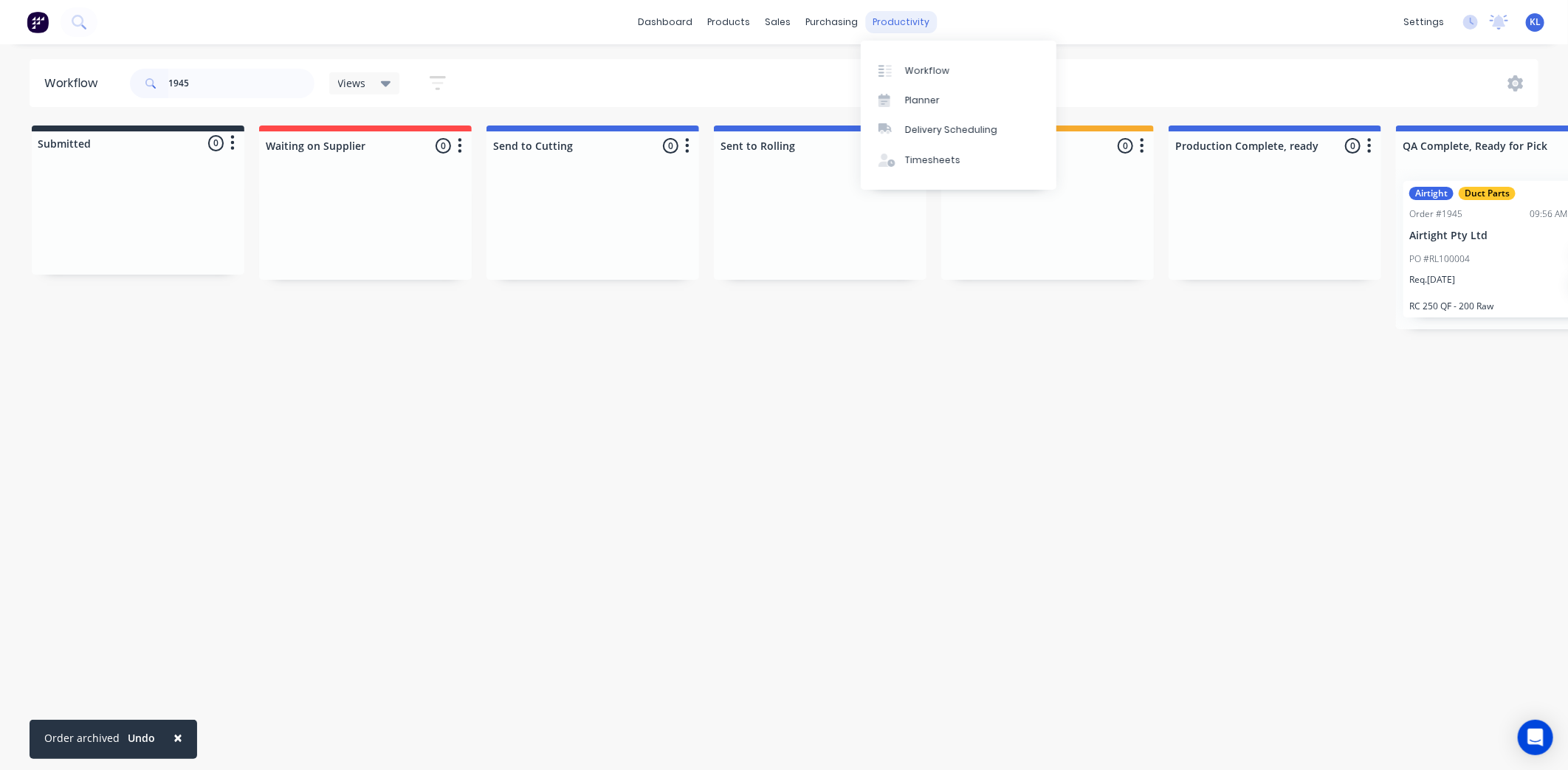
click at [885, 28] on div "productivity" at bounding box center [901, 22] width 71 height 22
click at [915, 59] on link "Workflow" at bounding box center [959, 70] width 196 height 30
drag, startPoint x: 189, startPoint y: 86, endPoint x: 124, endPoint y: 98, distance: 66.1
click at [124, 98] on header "Workflow 1945 Views Save new view None (Default) edit All edit Production edit …" at bounding box center [784, 83] width 1510 height 48
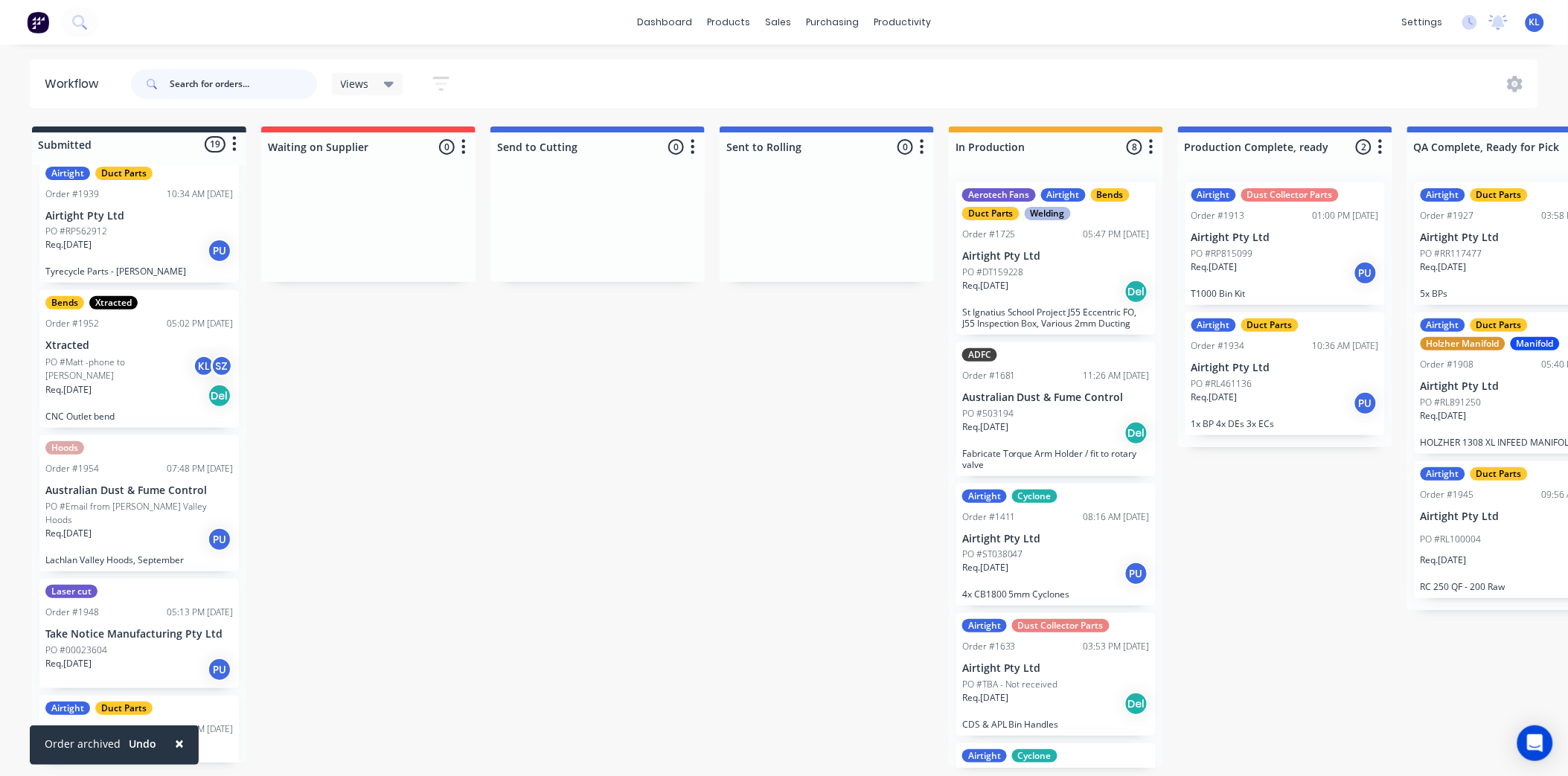
scroll to position [1158, 0]
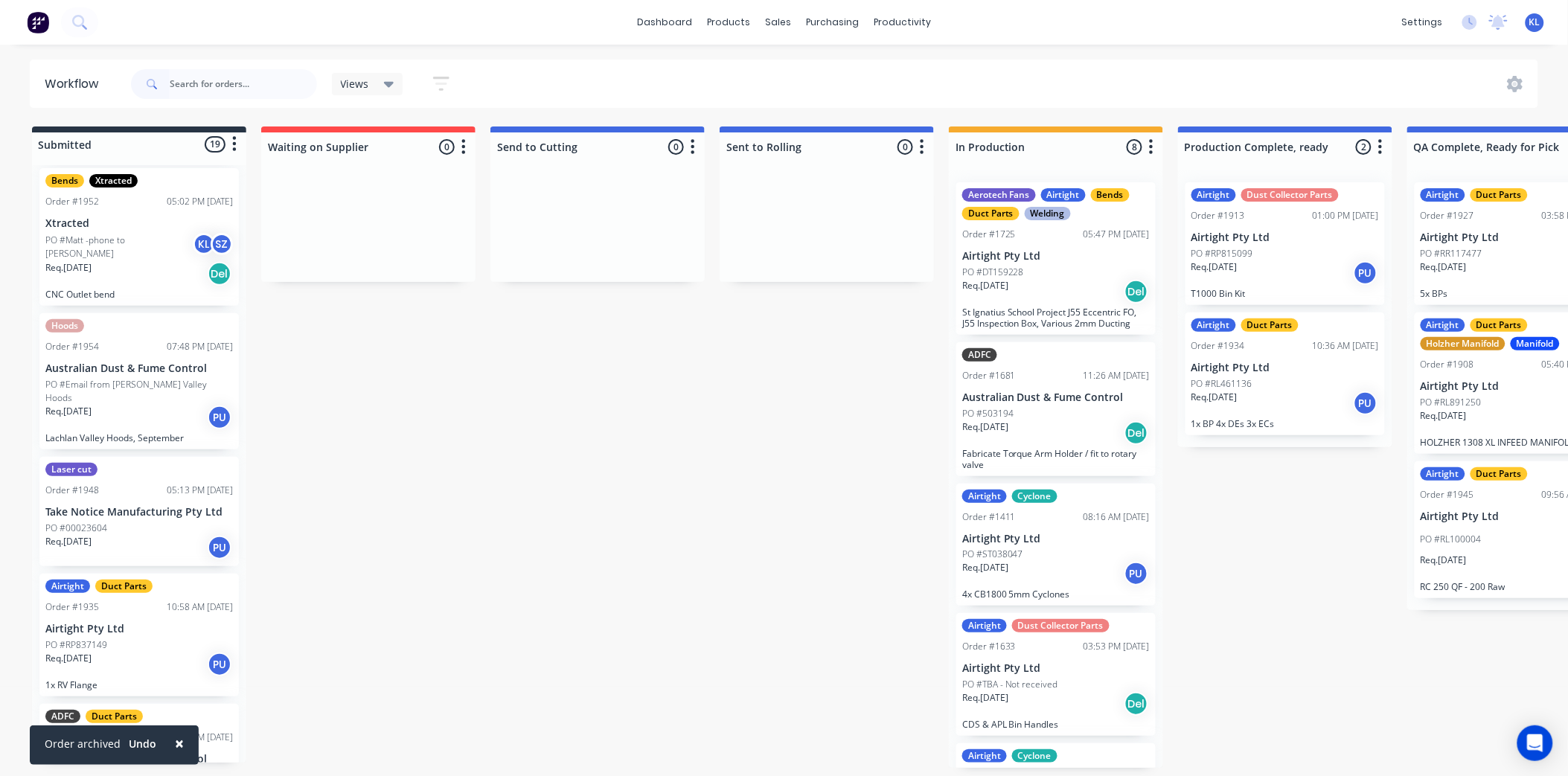
click at [136, 303] on div "Bends Xtracted Order #1952 05:02 PM [DATE] Xtracted PO #Matt -phone to [PERSON_…" at bounding box center [140, 237] width 200 height 138
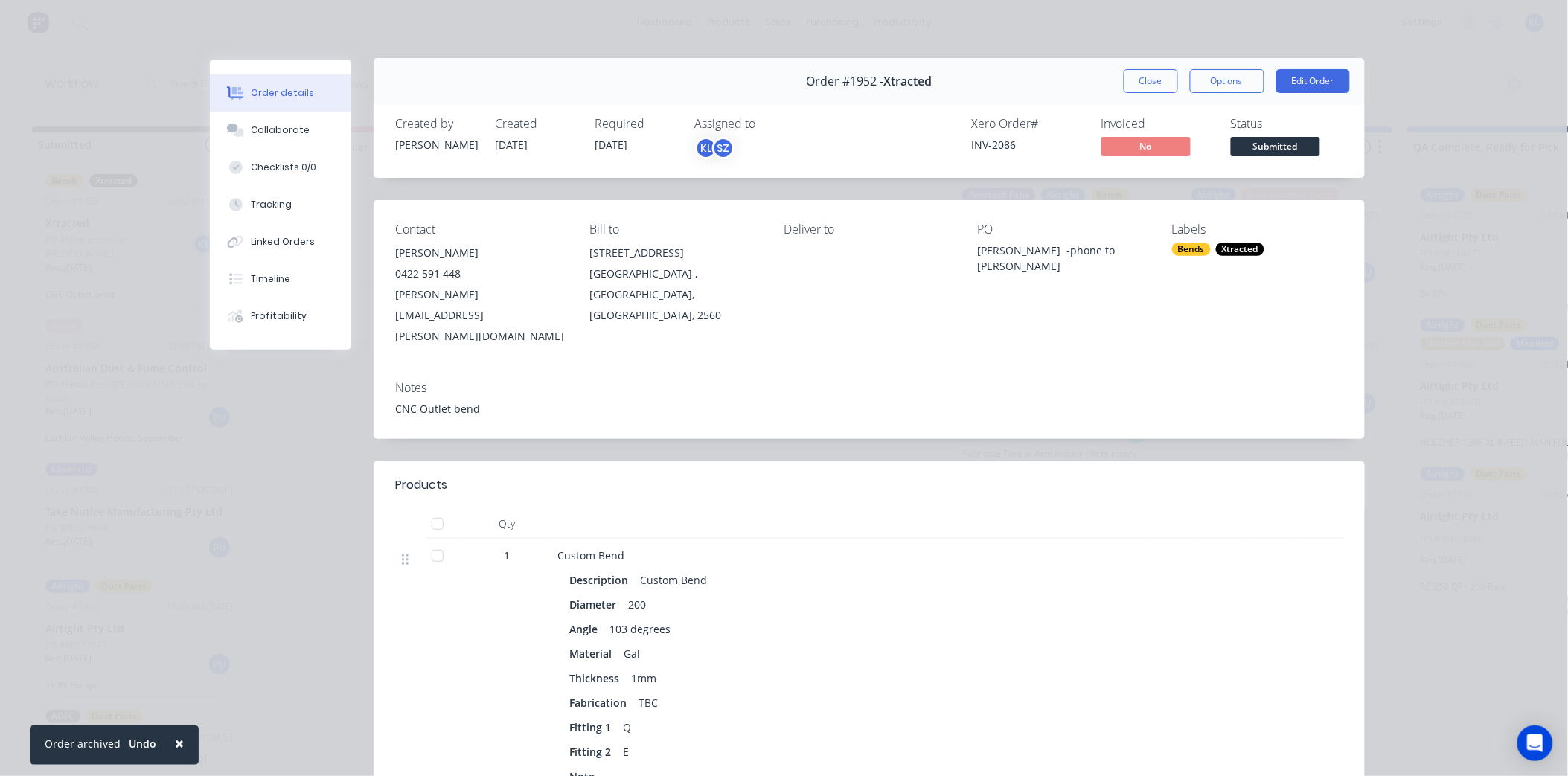
scroll to position [0, 0]
click at [251, 124] on div "Collaborate" at bounding box center [279, 130] width 59 height 13
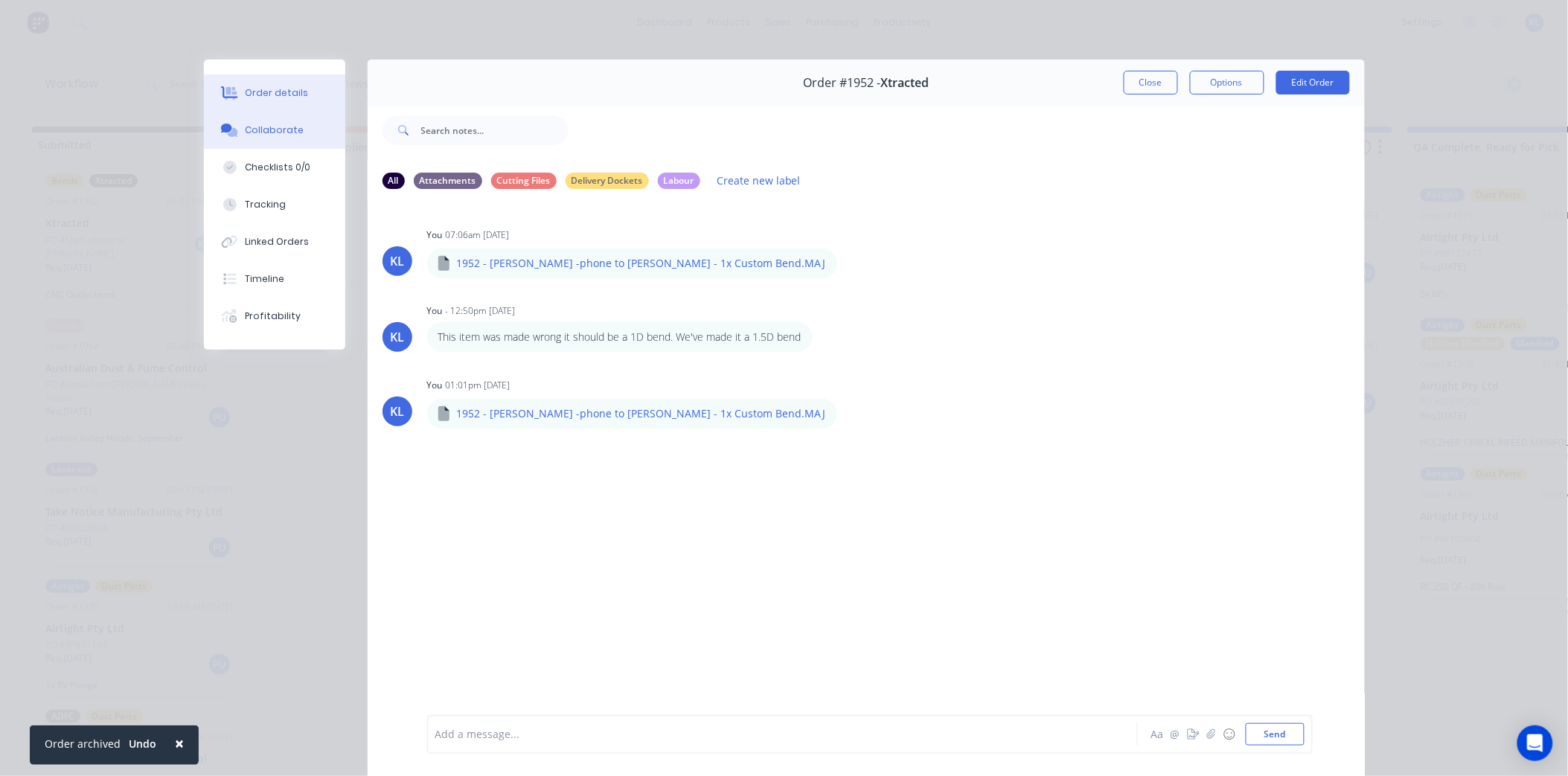
click at [253, 90] on div "Order details" at bounding box center [275, 92] width 63 height 13
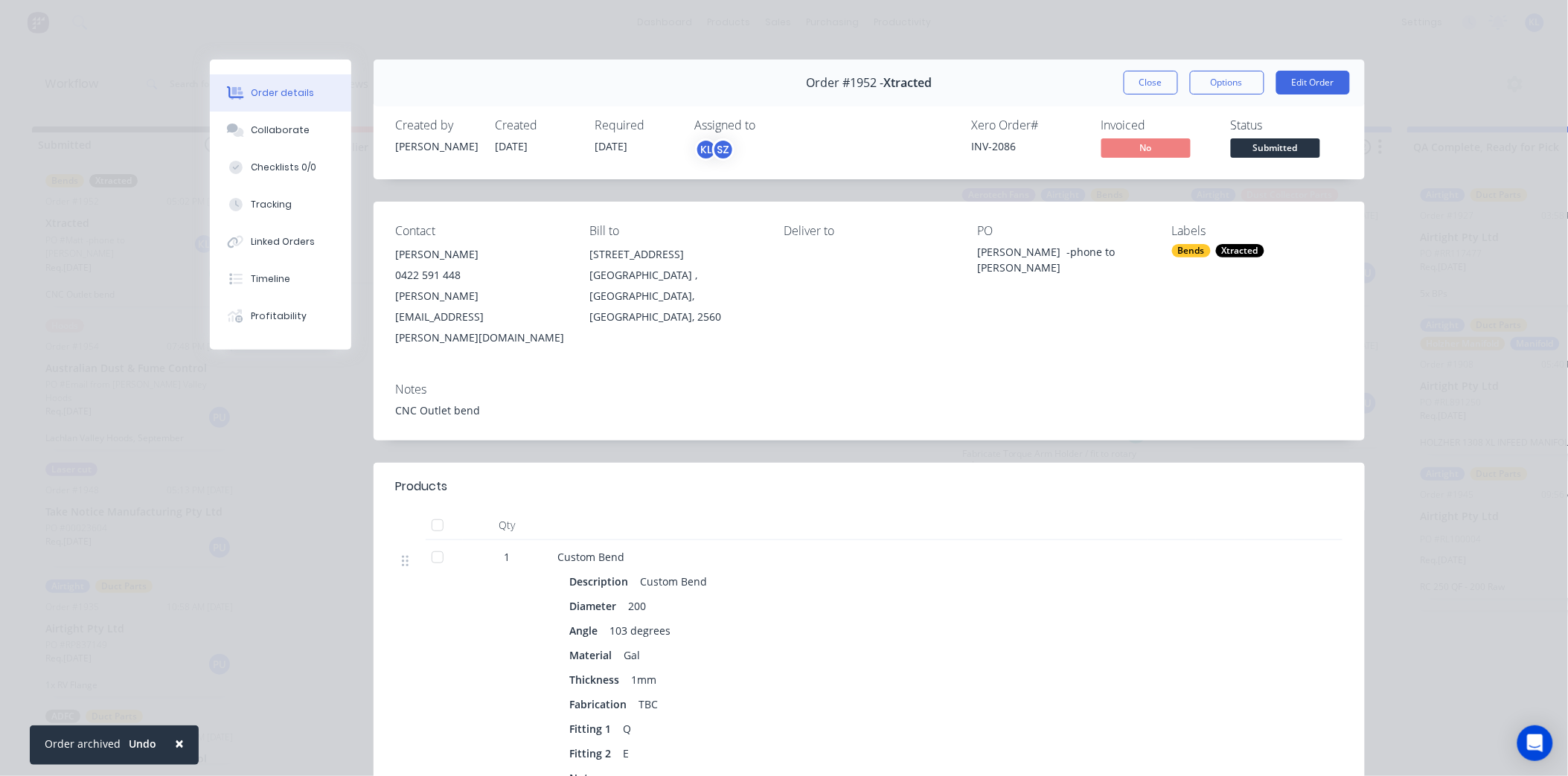
click at [1270, 151] on span "Submitted" at bounding box center [1275, 148] width 89 height 19
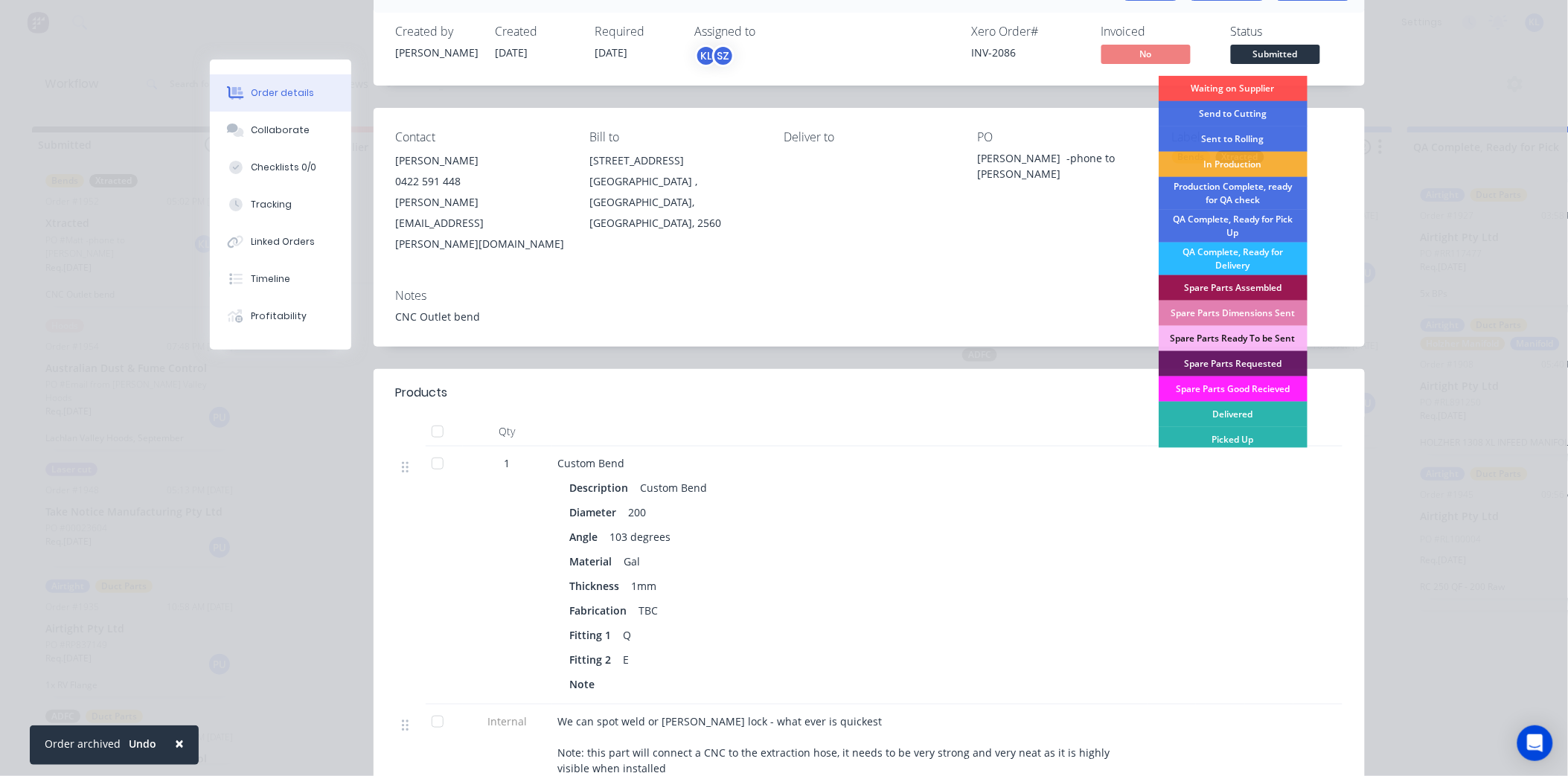
scroll to position [165, 0]
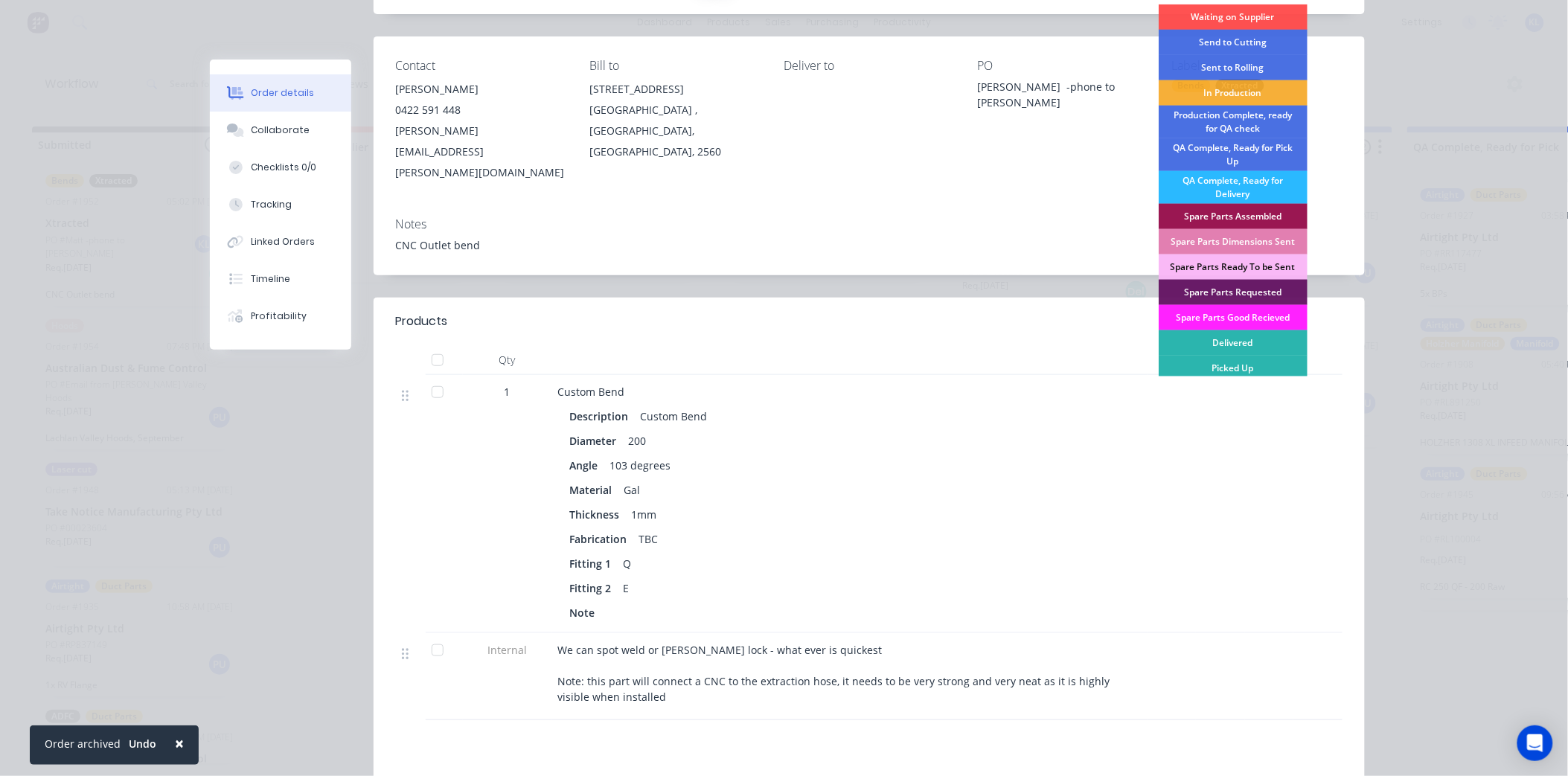
click at [1367, 475] on div "Order details Collaborate Checklists 0/0 Tracking Linked Orders Timeline Profit…" at bounding box center [784, 439] width 1191 height 1092
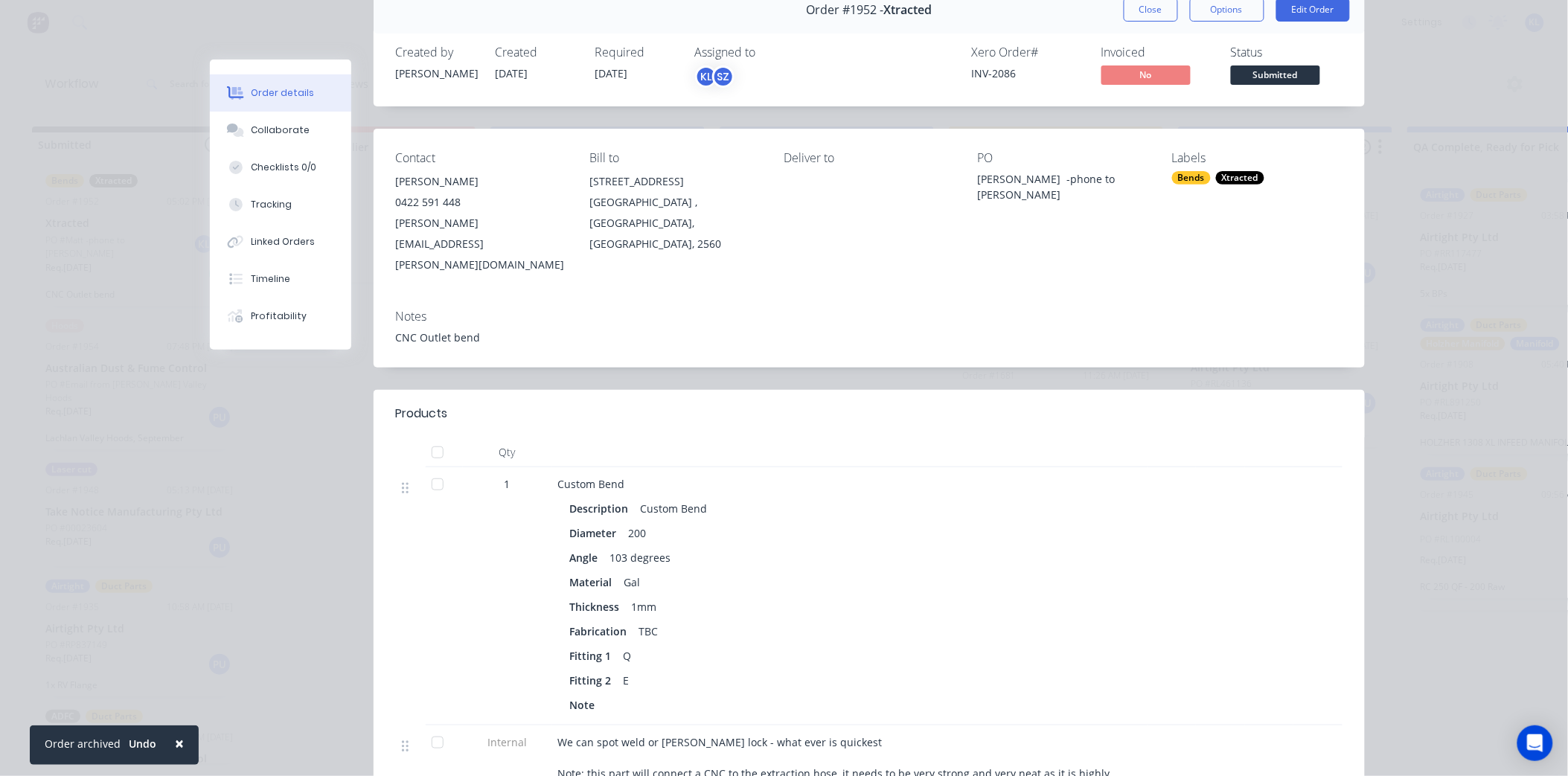
scroll to position [0, 0]
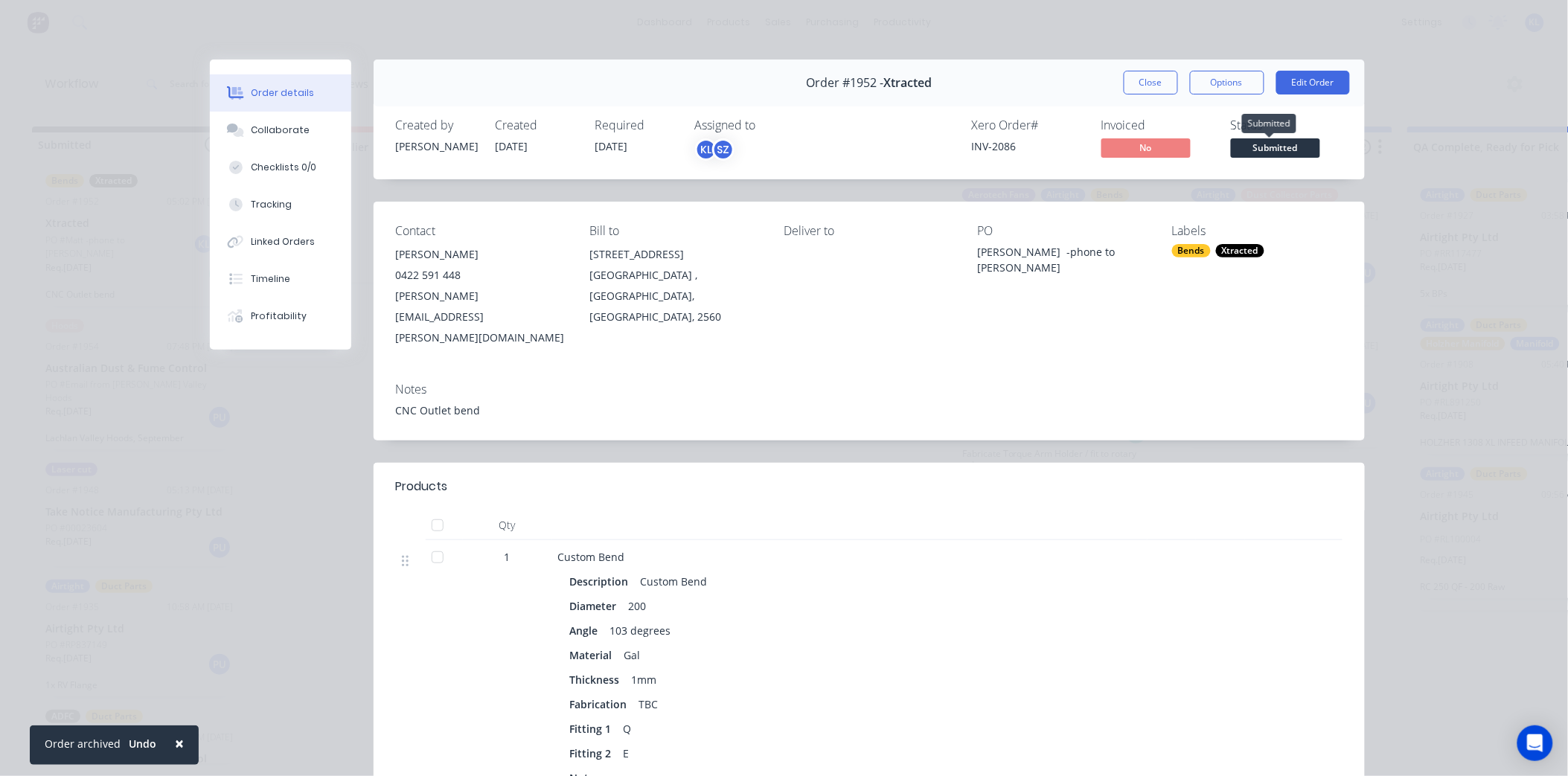
click at [1291, 142] on span "Submitted" at bounding box center [1275, 148] width 89 height 19
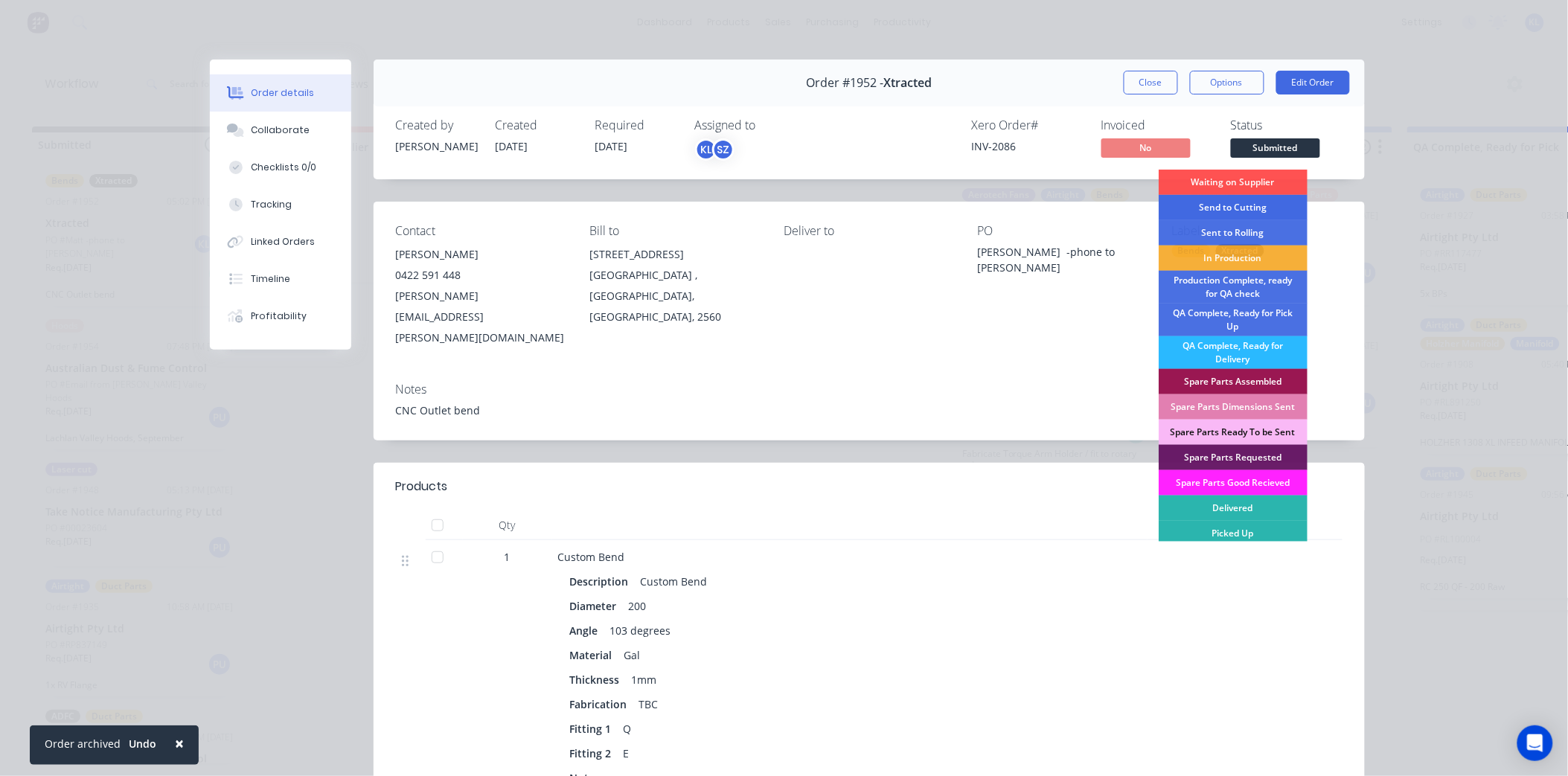
click at [1268, 201] on div "Send to Cutting" at bounding box center [1233, 207] width 149 height 25
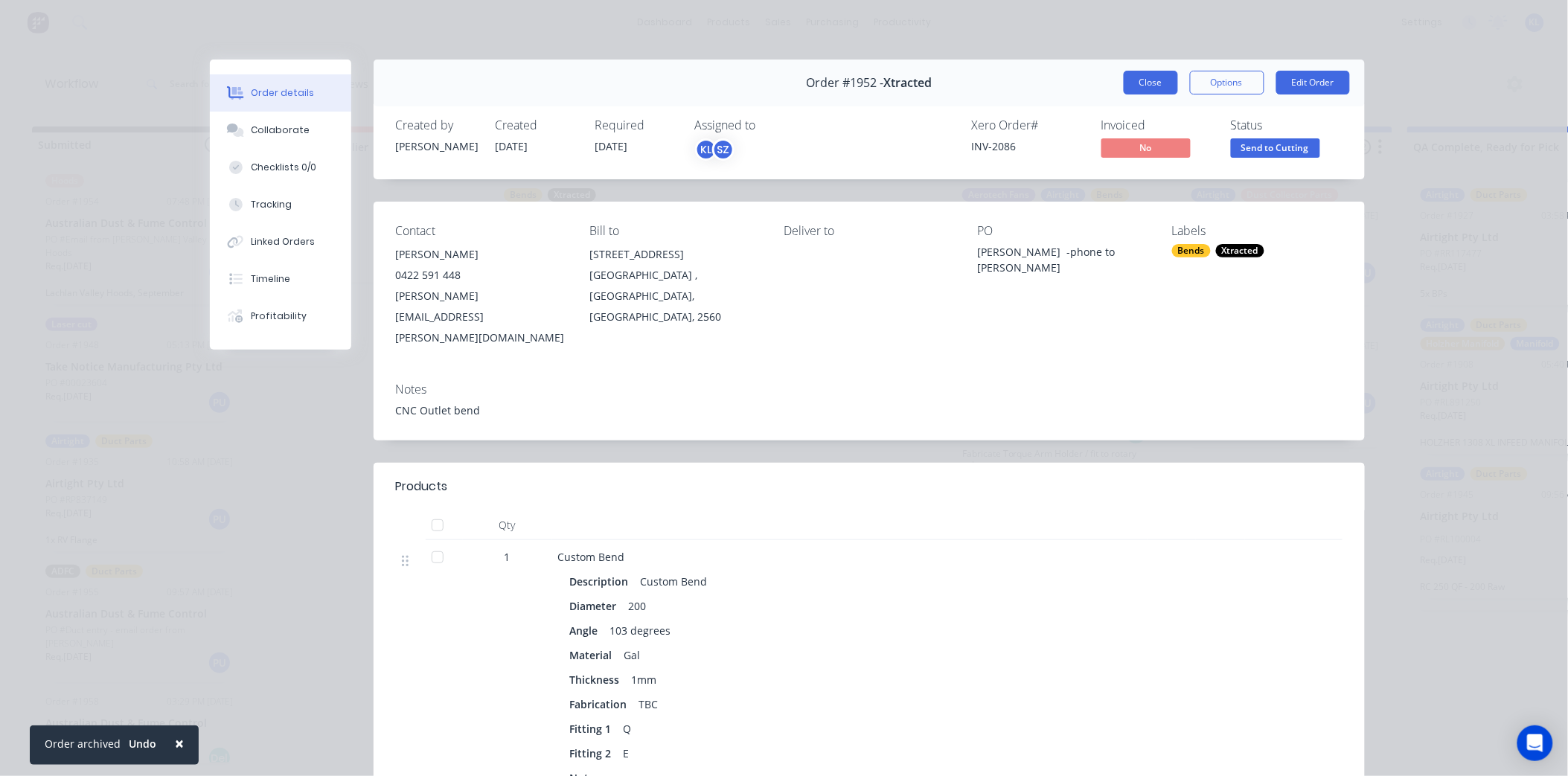
click at [1142, 83] on button "Close" at bounding box center [1151, 83] width 54 height 24
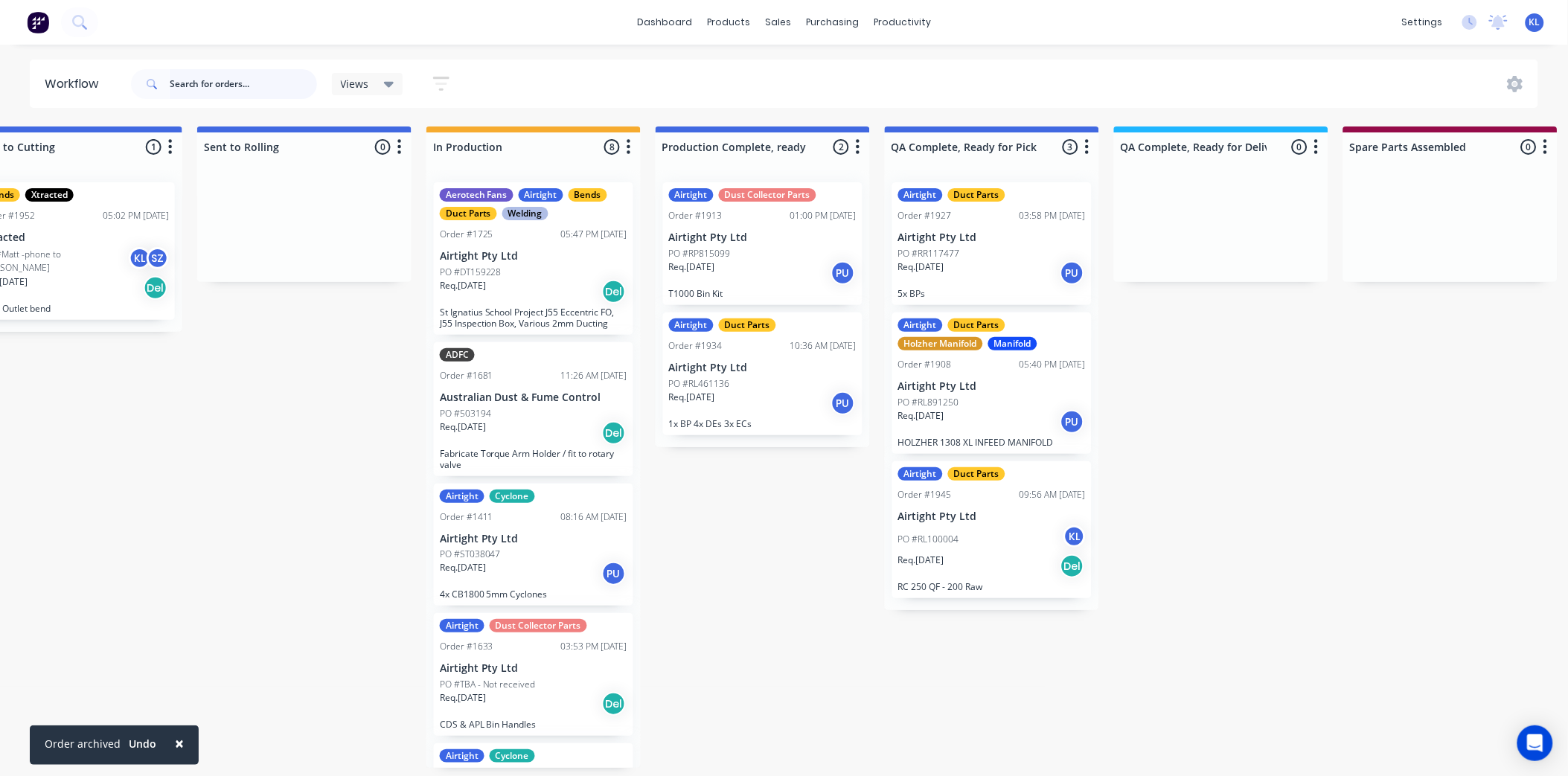
scroll to position [4, 562]
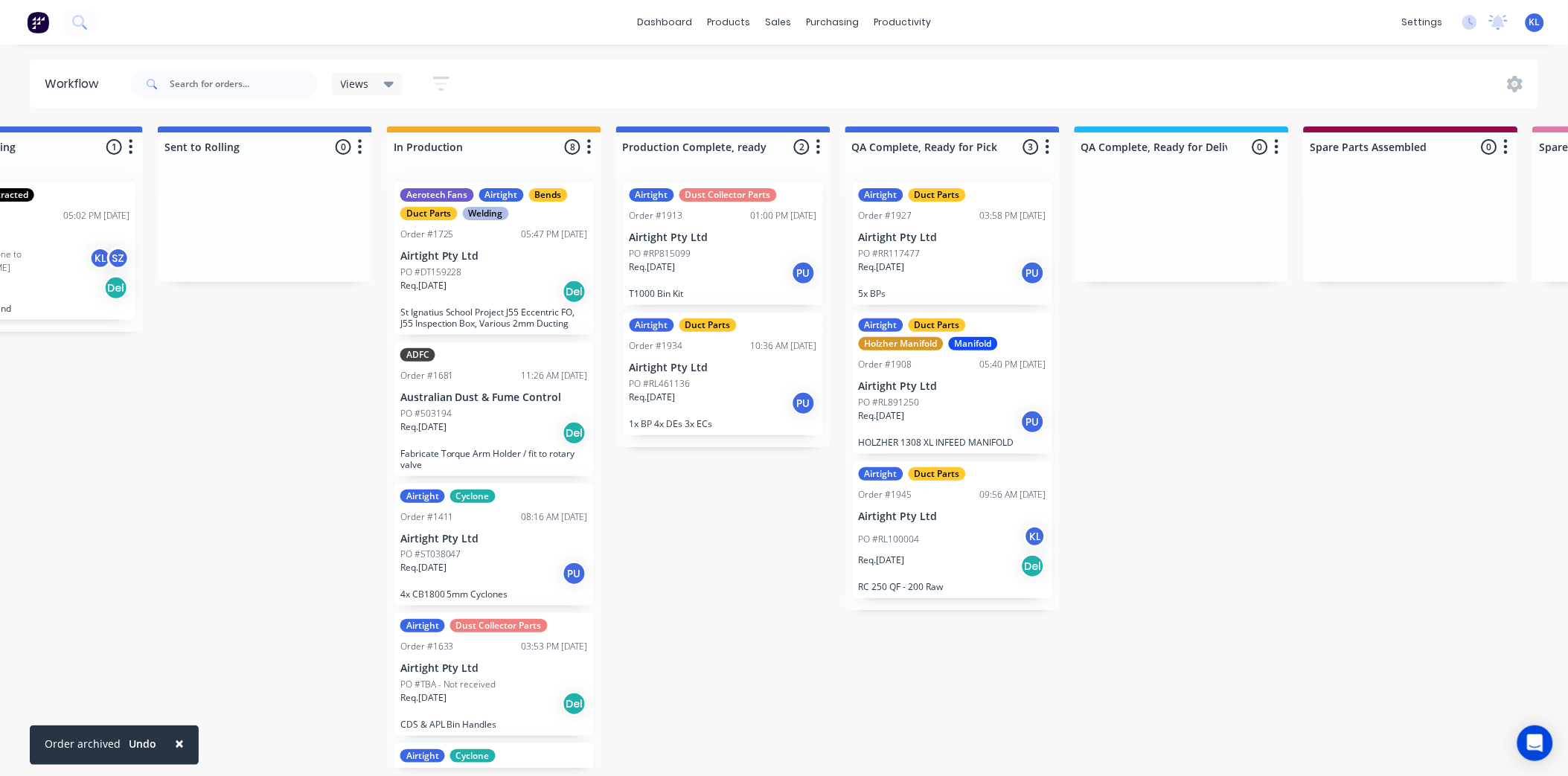
click at [712, 390] on div "Req. [DATE] PU" at bounding box center [724, 402] width 188 height 25
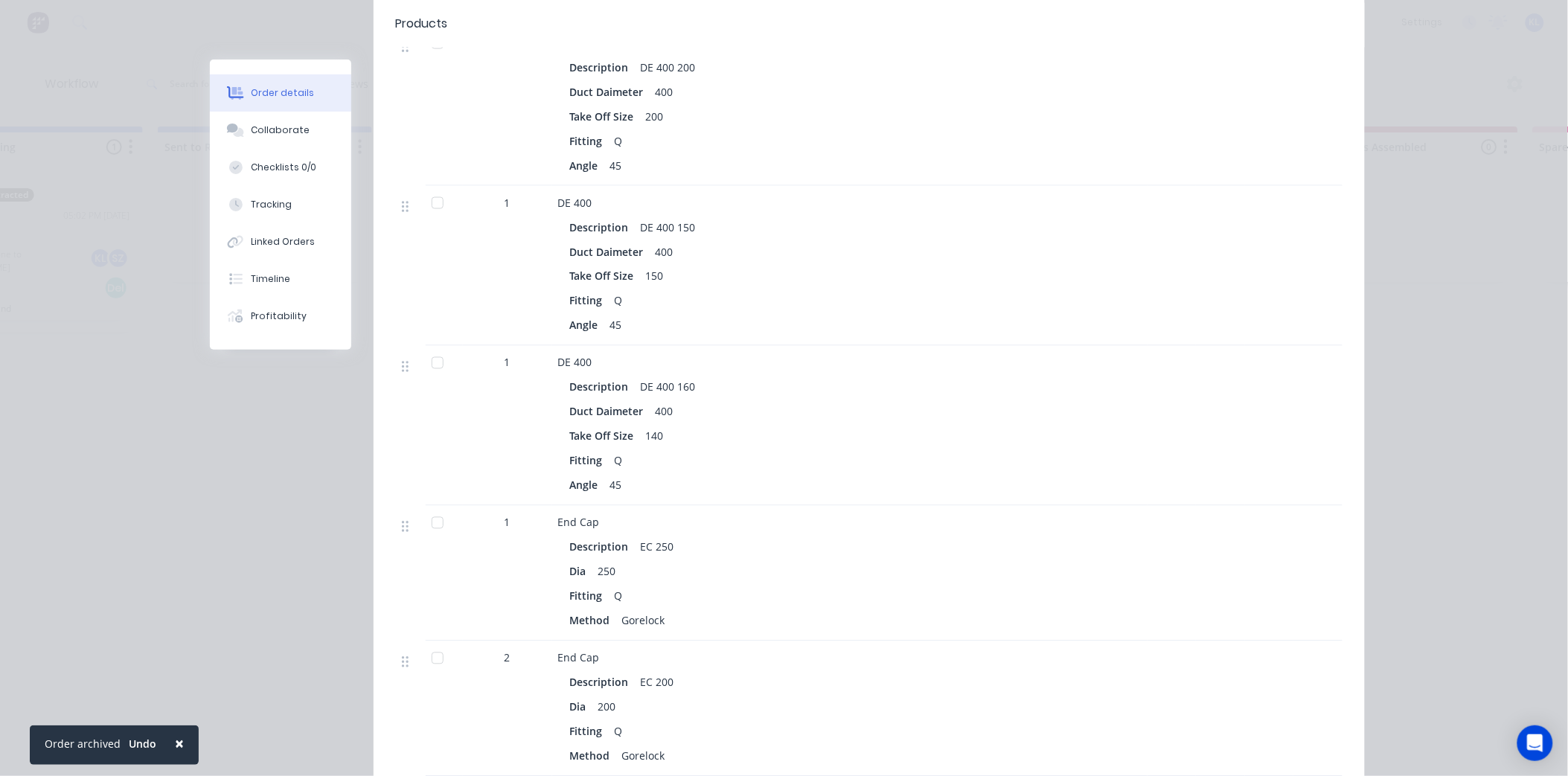
scroll to position [827, 0]
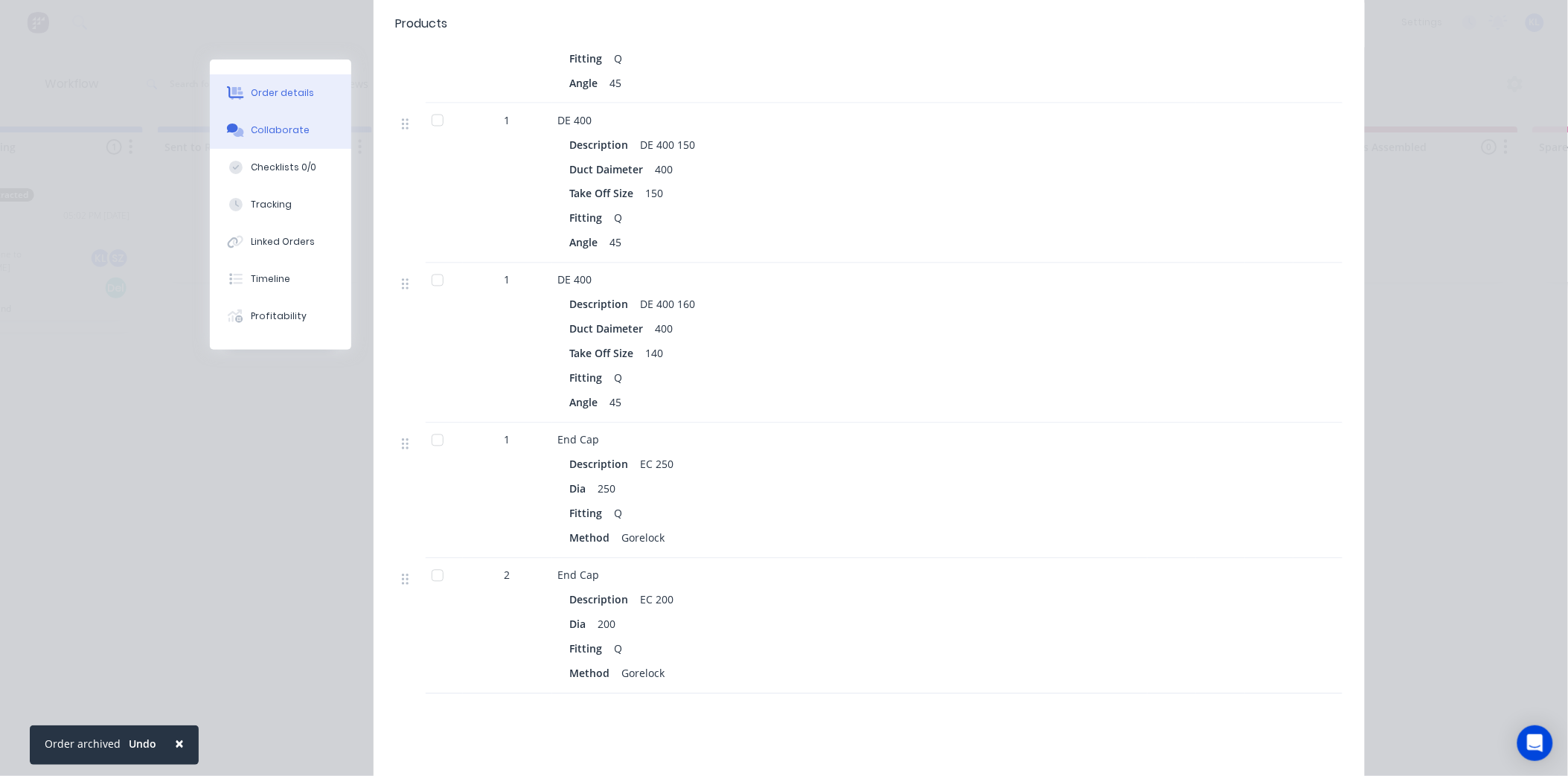
click at [266, 132] on div "Collaborate" at bounding box center [279, 130] width 59 height 13
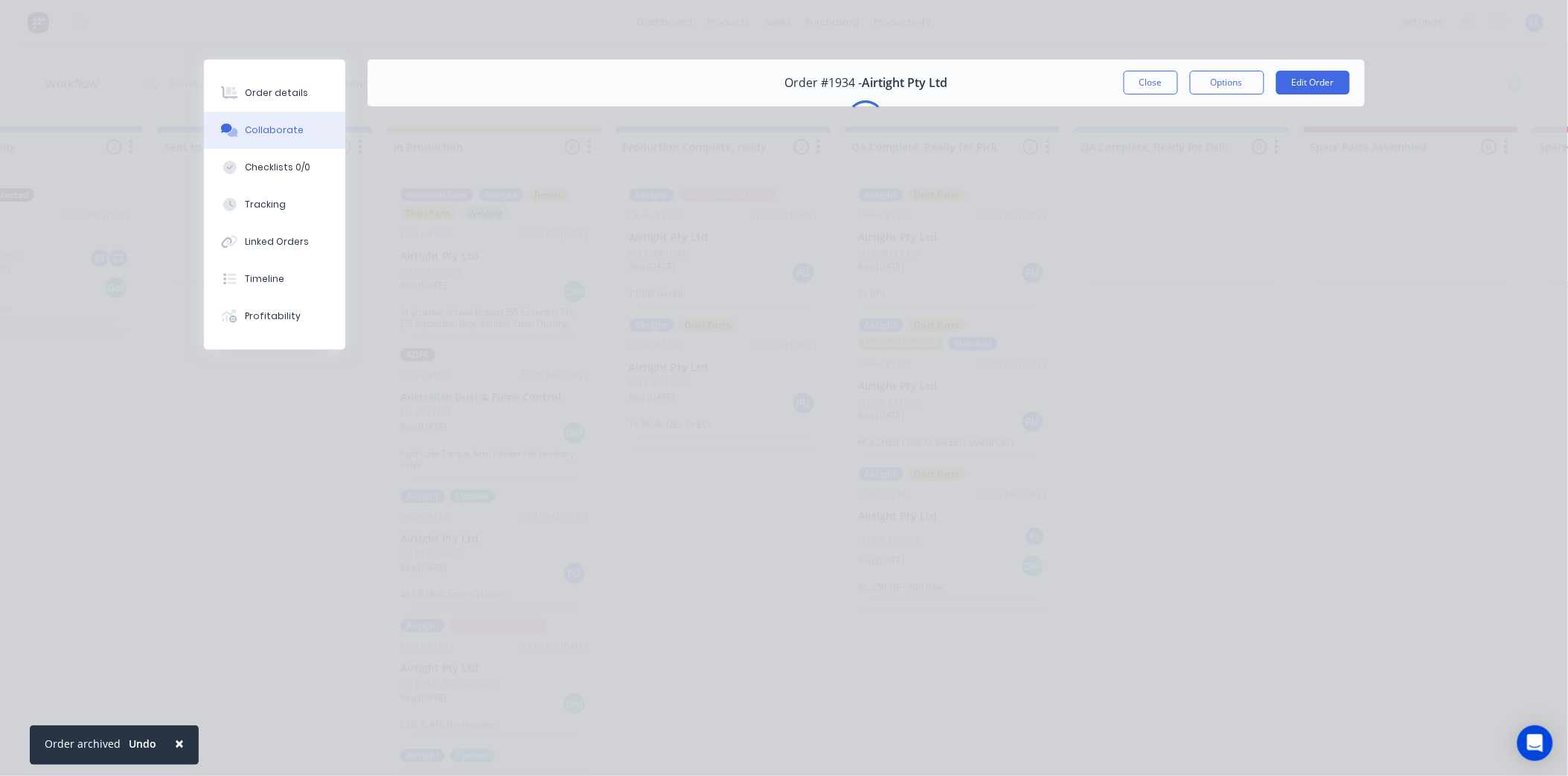
scroll to position [0, 0]
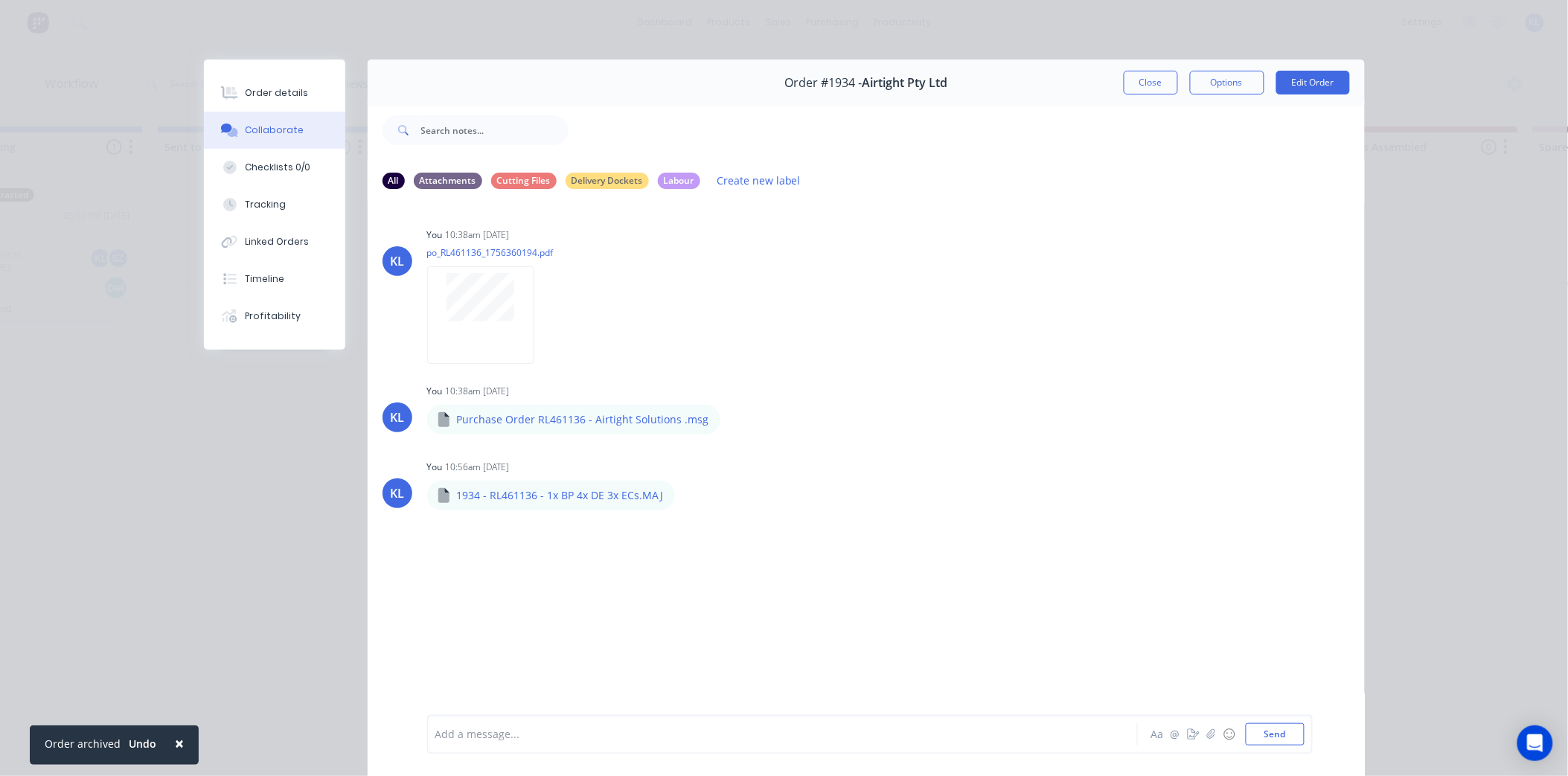
click at [872, 609] on div "KL You 10:38am [DATE] po_RL461136_1756360194.pdf Labels Download Delete KL You …" at bounding box center [865, 457] width 997 height 512
click at [255, 86] on div "Order details" at bounding box center [275, 92] width 63 height 13
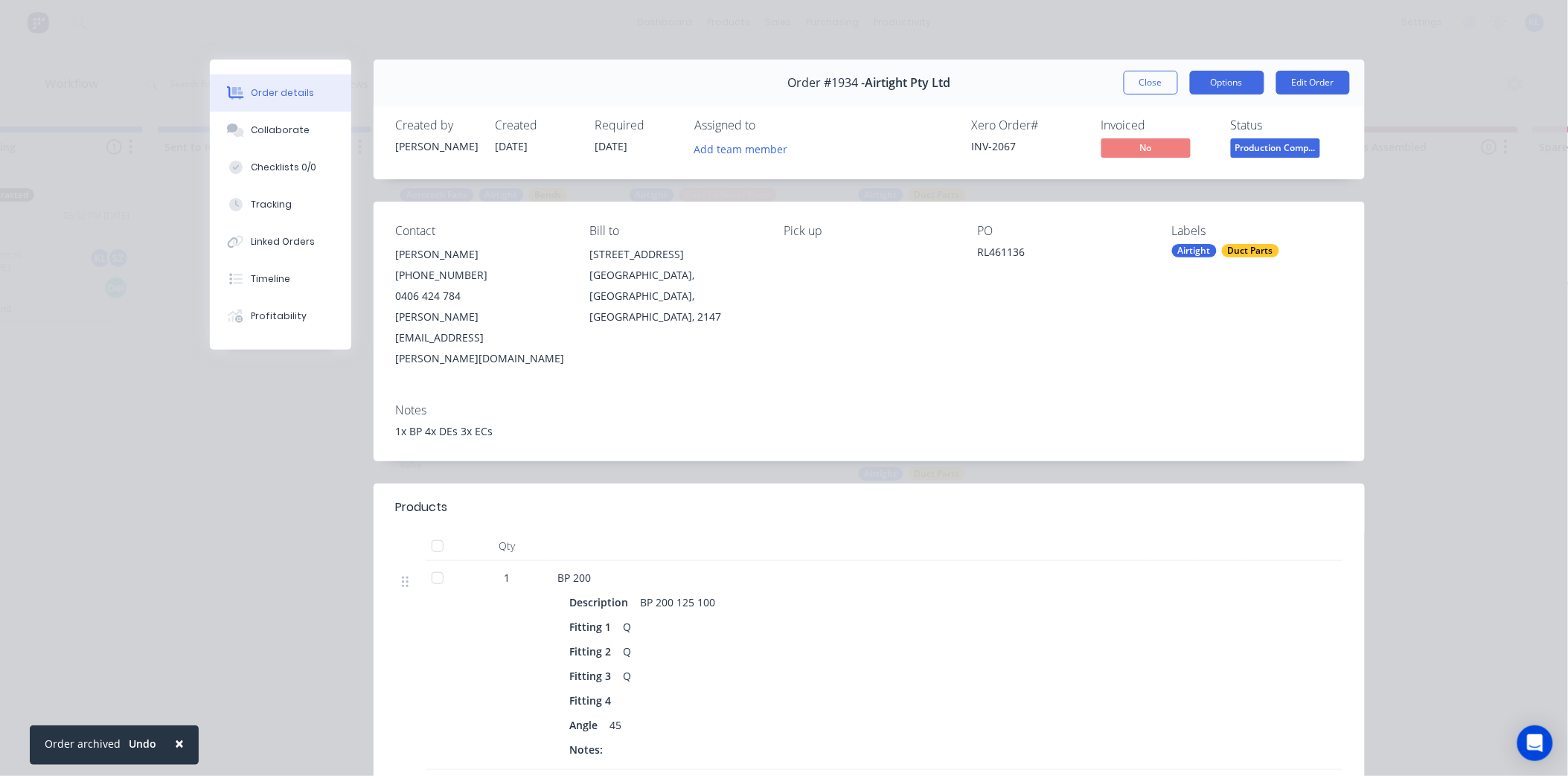
click at [1215, 72] on button "Options" at bounding box center [1227, 83] width 75 height 24
click at [1195, 152] on div "Work Order" at bounding box center [1186, 151] width 130 height 22
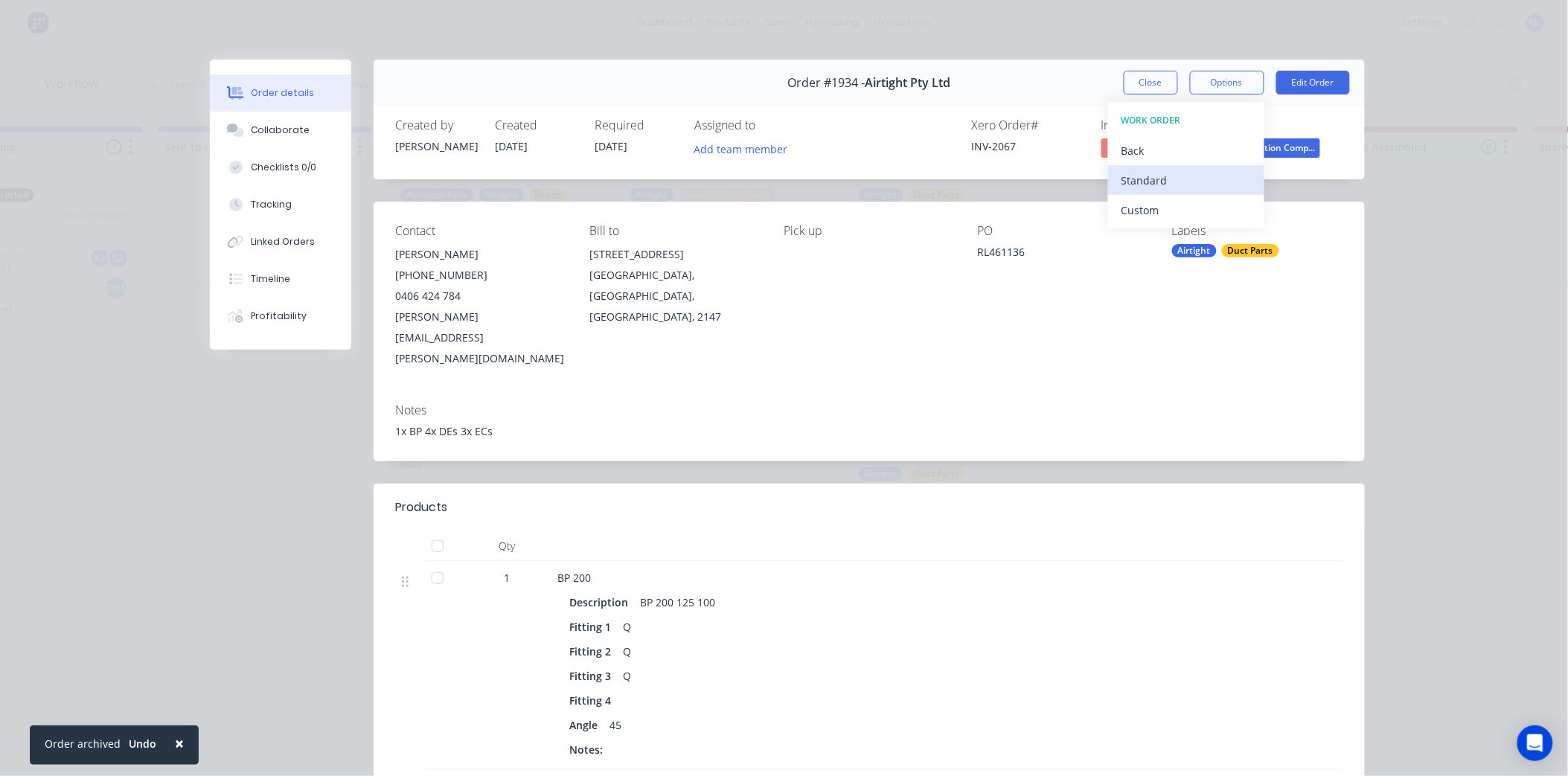
click at [1152, 174] on div "Standard" at bounding box center [1186, 181] width 130 height 22
click at [1158, 86] on button "Close" at bounding box center [1151, 83] width 54 height 24
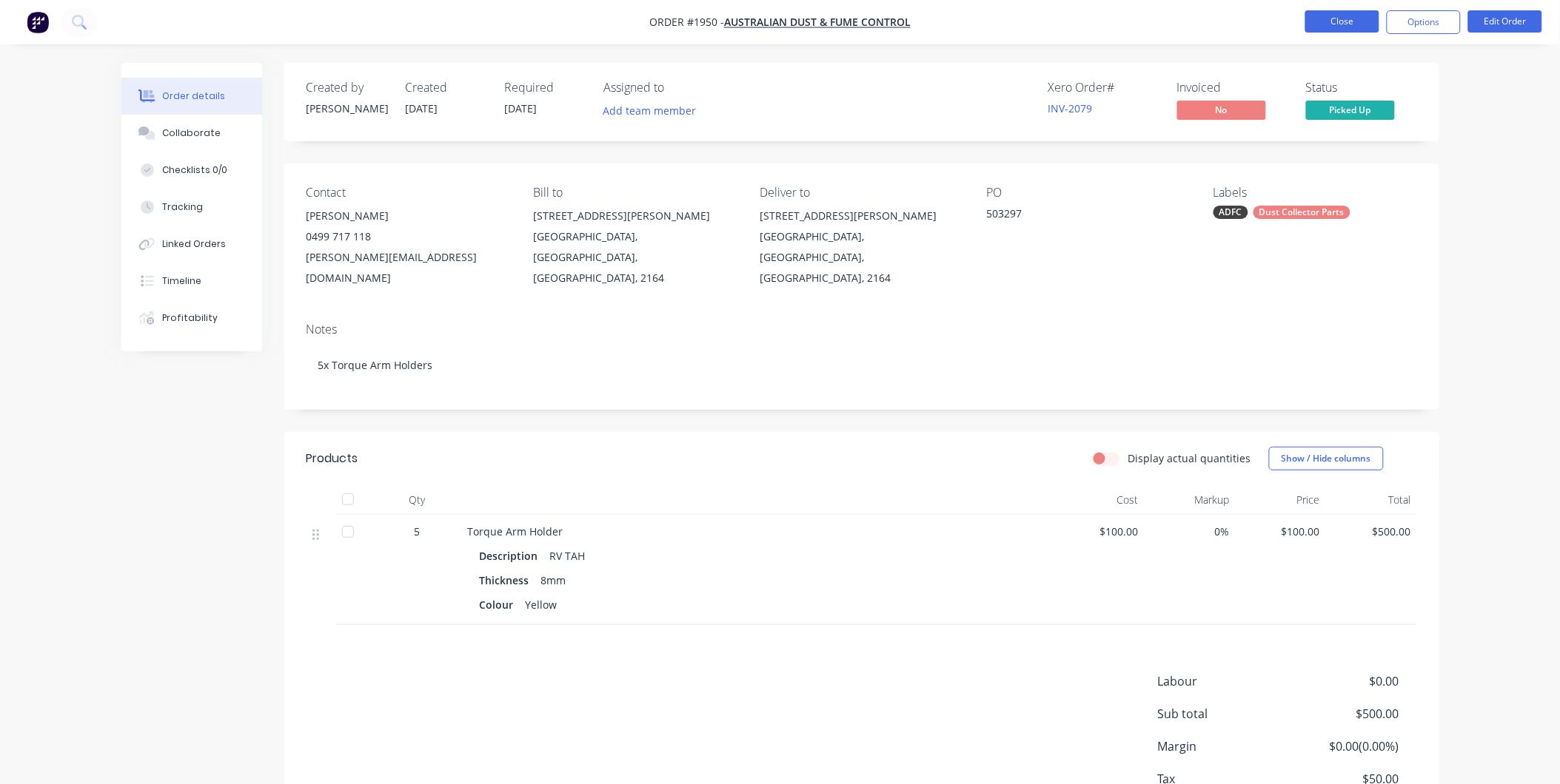
click at [1345, 25] on button "Close" at bounding box center [1342, 21] width 74 height 22
